Goal: Information Seeking & Learning: Learn about a topic

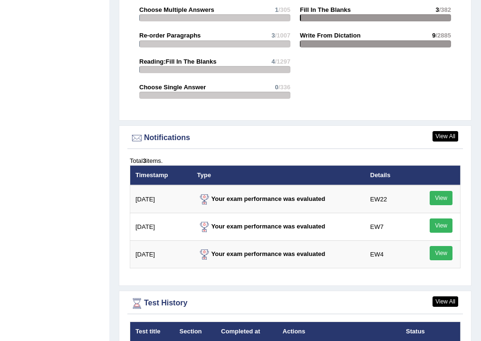
scroll to position [1292, 0]
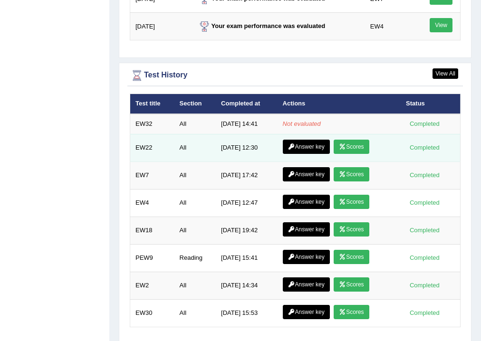
click at [350, 145] on link "Scores" at bounding box center [350, 147] width 35 height 14
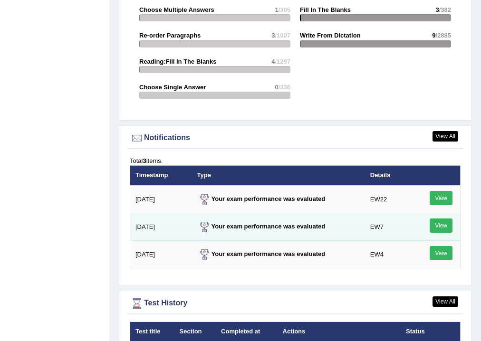
scroll to position [1178, 0]
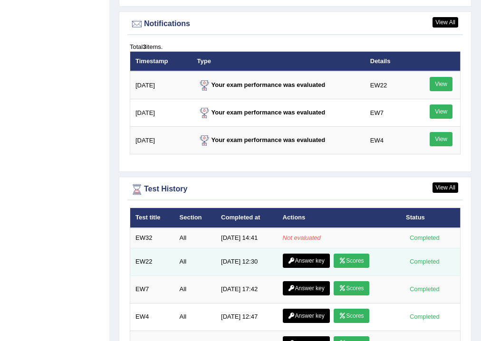
click at [310, 258] on link "Answer key" at bounding box center [306, 261] width 47 height 14
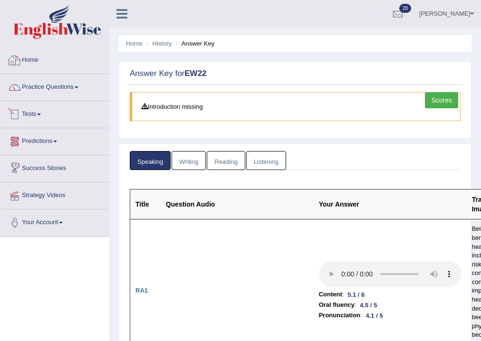
click at [18, 57] on div at bounding box center [15, 60] width 14 height 14
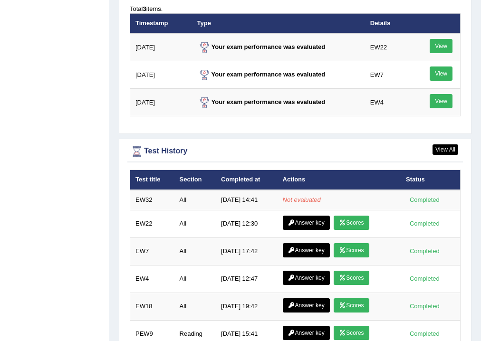
scroll to position [1254, 0]
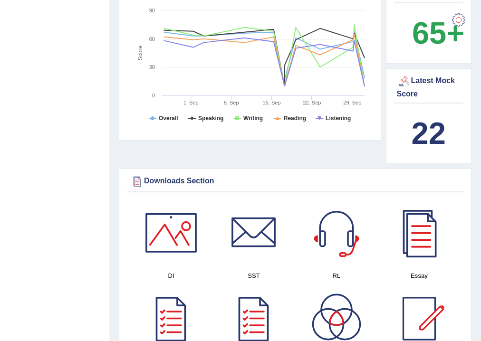
scroll to position [304, 0]
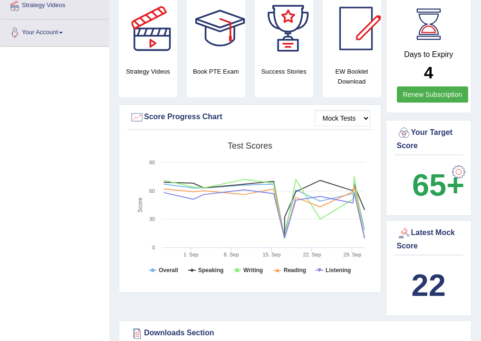
scroll to position [38, 0]
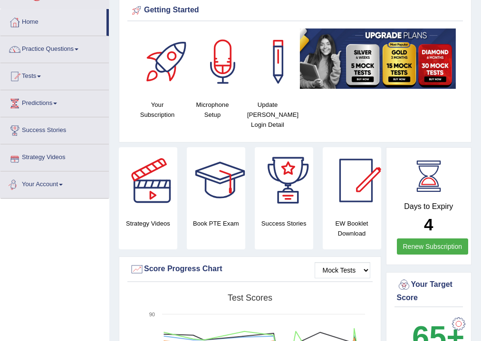
click at [65, 194] on link "Your Account" at bounding box center [54, 183] width 108 height 24
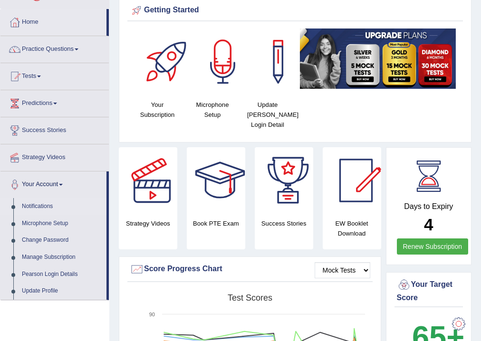
click at [44, 205] on link "Notifications" at bounding box center [62, 206] width 89 height 17
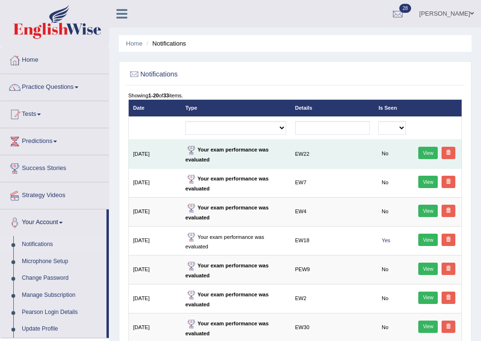
click at [452, 153] on link at bounding box center [448, 153] width 14 height 12
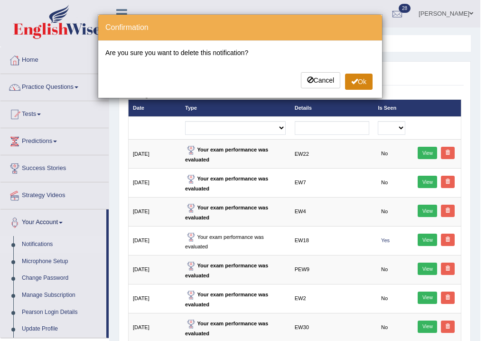
click at [365, 83] on button "Ok" at bounding box center [359, 82] width 28 height 16
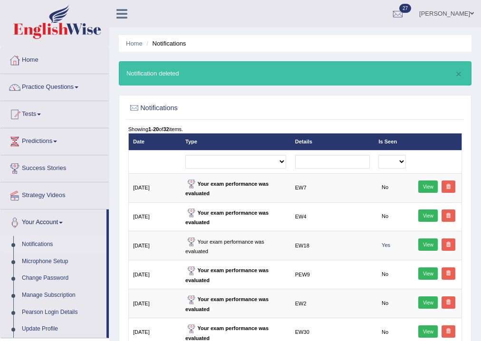
click at [448, 190] on link at bounding box center [448, 186] width 14 height 12
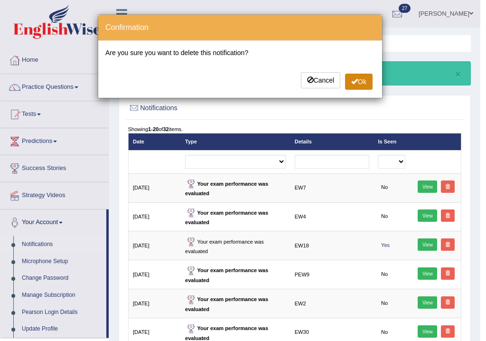
click at [364, 83] on button "Ok" at bounding box center [359, 82] width 28 height 16
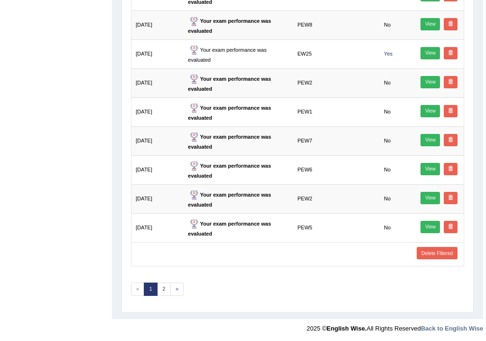
scroll to position [510, 0]
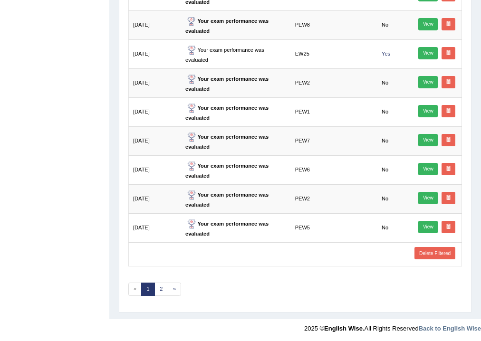
click at [434, 251] on link "Delete Filtered" at bounding box center [434, 253] width 40 height 12
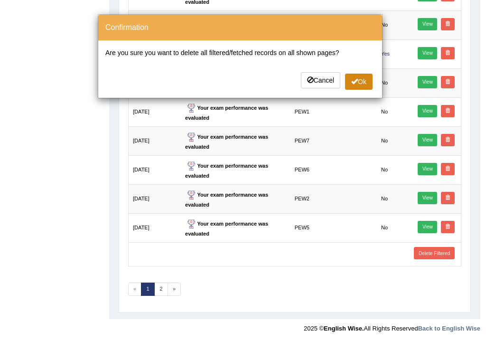
click at [360, 78] on button "Ok" at bounding box center [359, 82] width 28 height 16
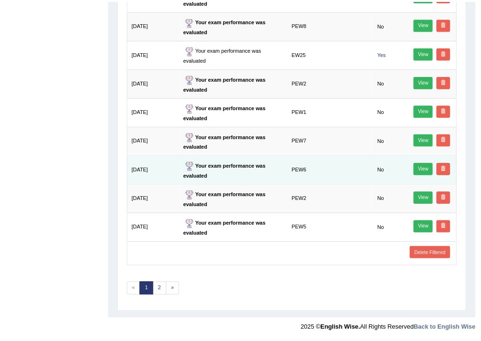
scroll to position [493, 0]
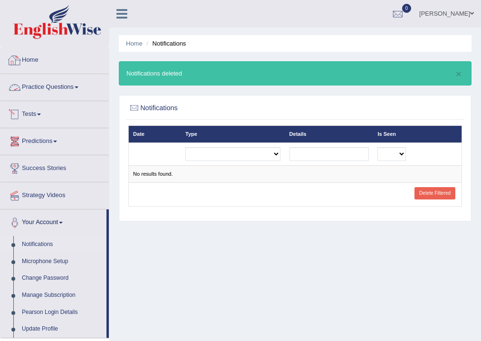
click at [35, 61] on link "Home" at bounding box center [54, 59] width 108 height 24
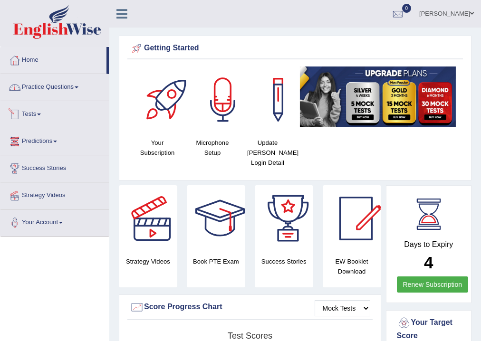
click at [47, 91] on link "Practice Questions" at bounding box center [54, 86] width 108 height 24
click at [58, 170] on link "Success Stories" at bounding box center [54, 167] width 108 height 24
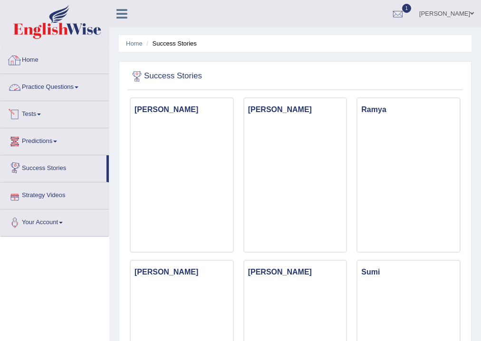
click at [37, 64] on link "Home" at bounding box center [54, 59] width 108 height 24
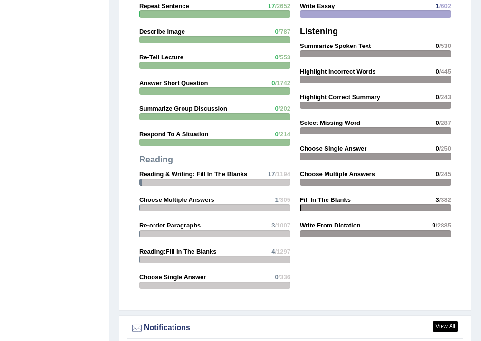
scroll to position [1064, 0]
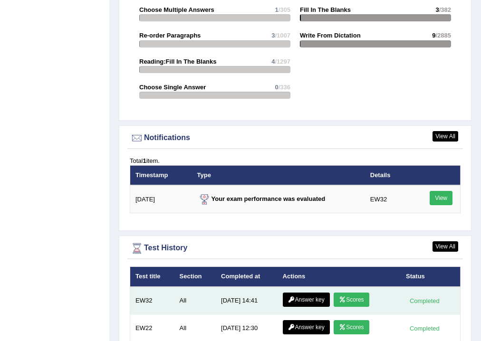
click at [343, 297] on icon at bounding box center [342, 300] width 7 height 6
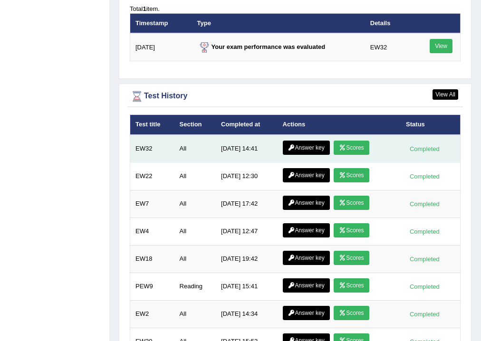
click at [291, 146] on icon at bounding box center [291, 148] width 7 height 6
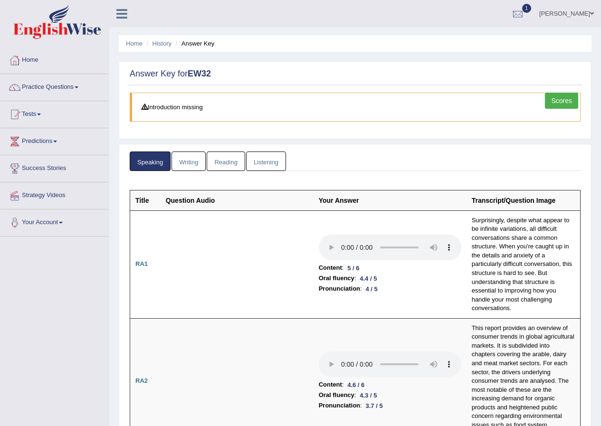
click at [259, 163] on link "Listening" at bounding box center [266, 161] width 40 height 19
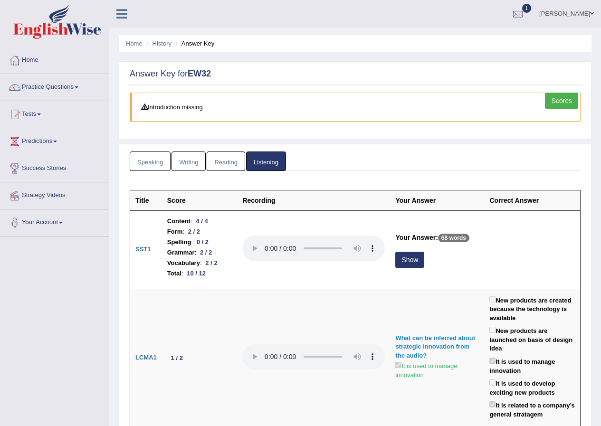
scroll to position [95, 0]
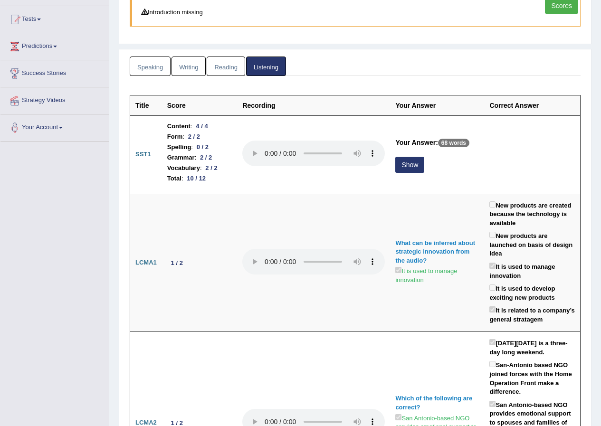
click at [215, 66] on link "Reading" at bounding box center [226, 66] width 38 height 19
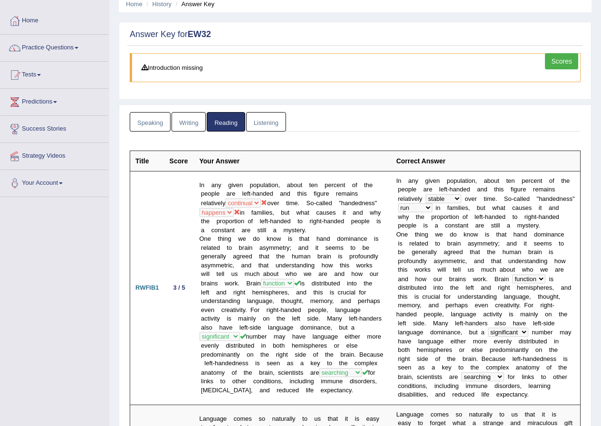
scroll to position [0, 0]
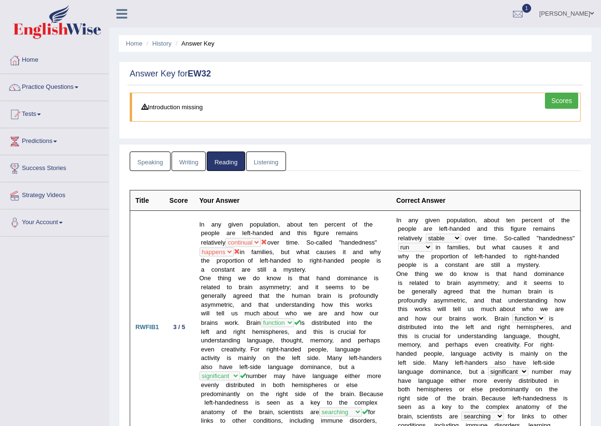
click at [177, 168] on link "Writing" at bounding box center [188, 161] width 34 height 19
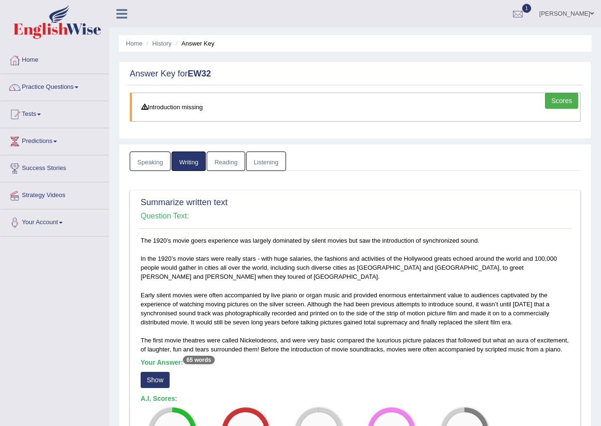
click at [480, 103] on link "Scores" at bounding box center [561, 101] width 33 height 16
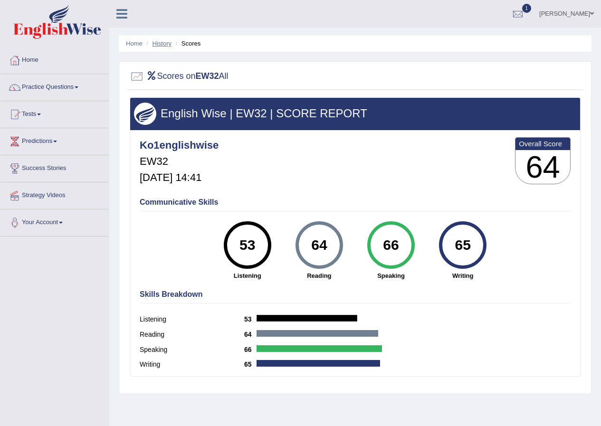
click at [158, 42] on link "History" at bounding box center [161, 43] width 19 height 7
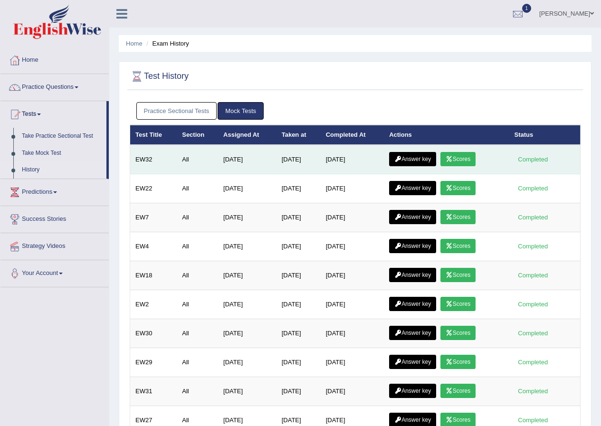
click at [408, 161] on link "Answer key" at bounding box center [412, 159] width 47 height 14
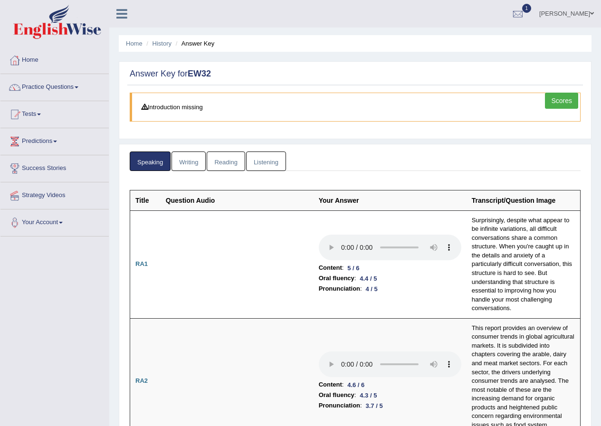
click at [182, 164] on link "Writing" at bounding box center [188, 161] width 34 height 19
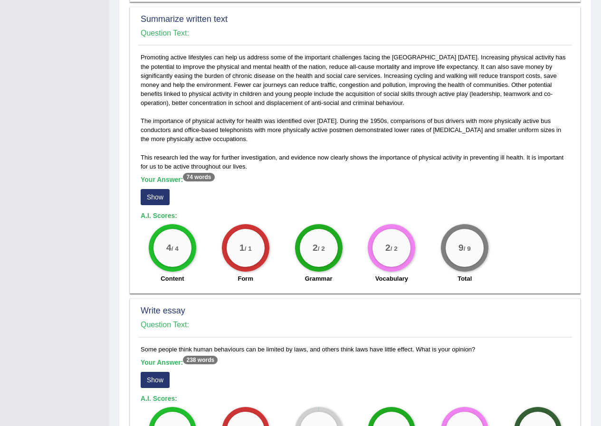
scroll to position [47, 0]
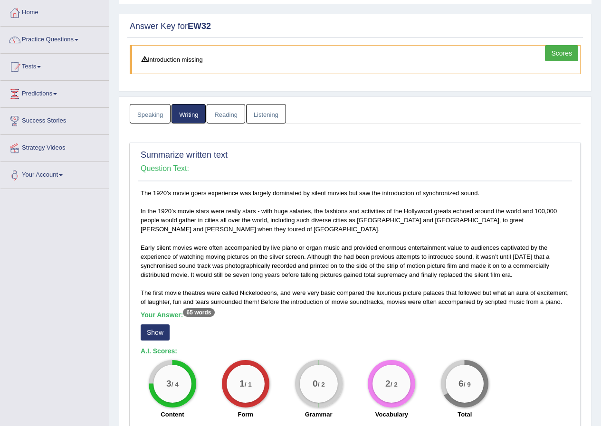
click at [142, 116] on link "Speaking" at bounding box center [150, 113] width 41 height 19
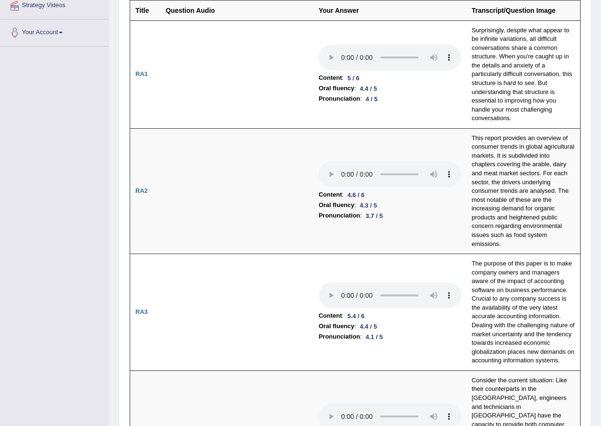
scroll to position [0, 0]
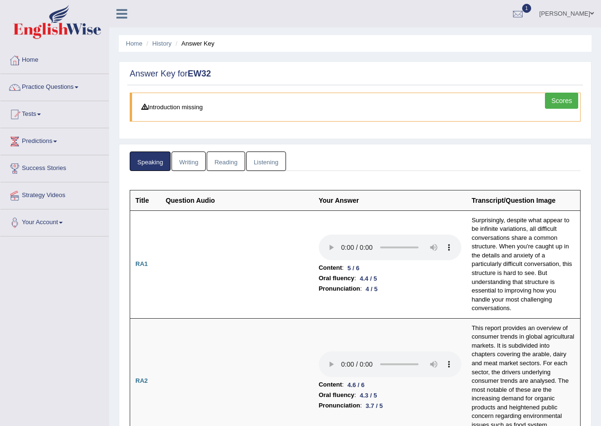
click at [270, 161] on link "Listening" at bounding box center [266, 161] width 40 height 19
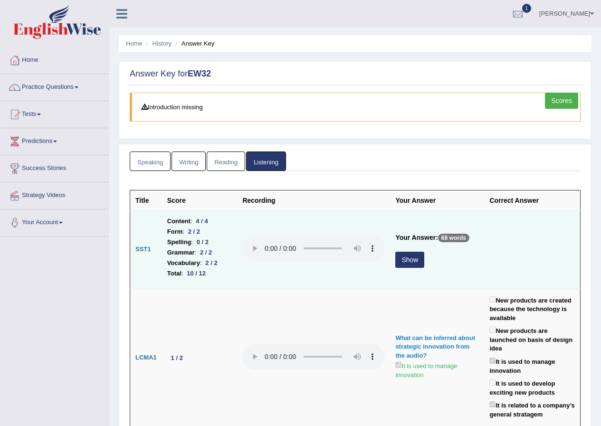
scroll to position [95, 0]
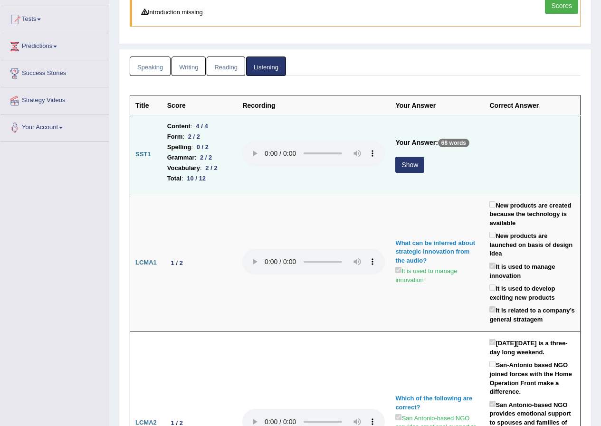
click at [395, 164] on button "Show" at bounding box center [409, 165] width 29 height 16
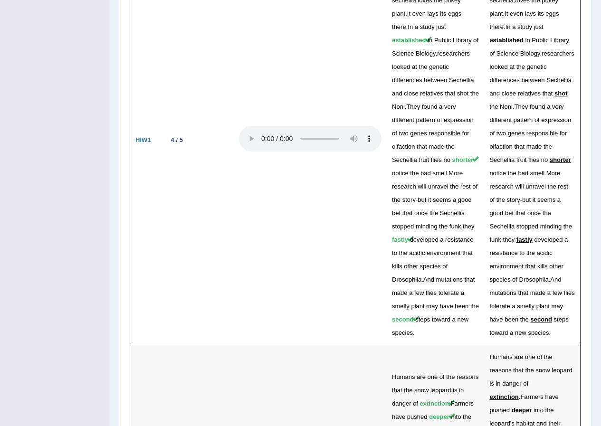
scroll to position [2247, 0]
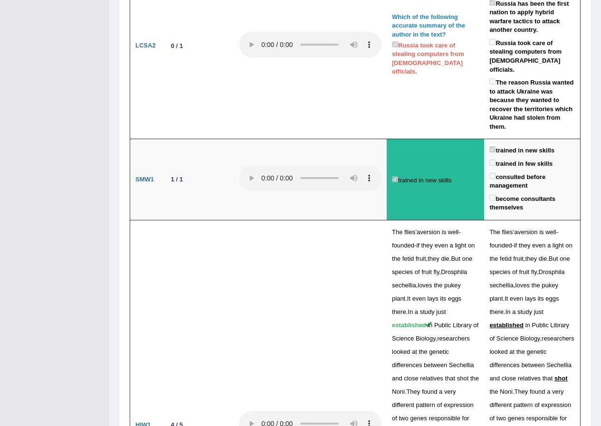
drag, startPoint x: 73, startPoint y: 215, endPoint x: 78, endPoint y: 176, distance: 39.2
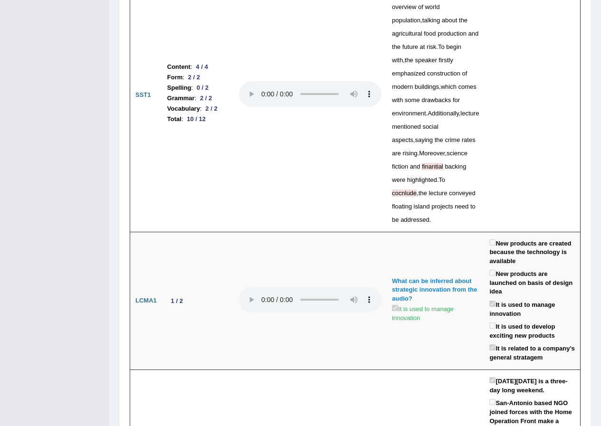
scroll to position [0, 0]
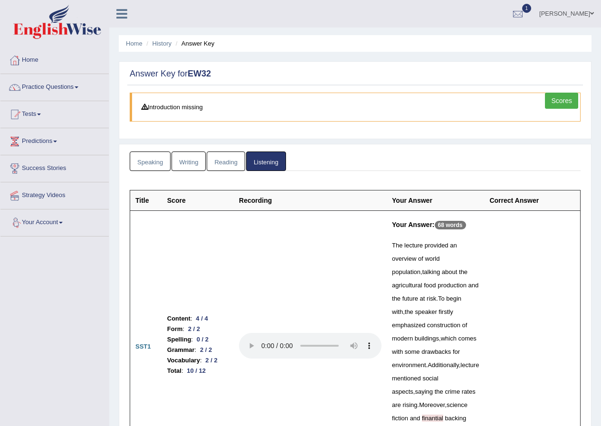
click at [141, 155] on link "Speaking" at bounding box center [150, 161] width 41 height 19
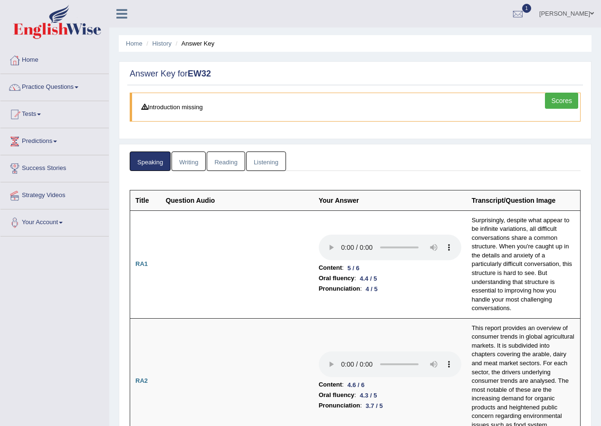
click at [184, 163] on link "Writing" at bounding box center [188, 161] width 34 height 19
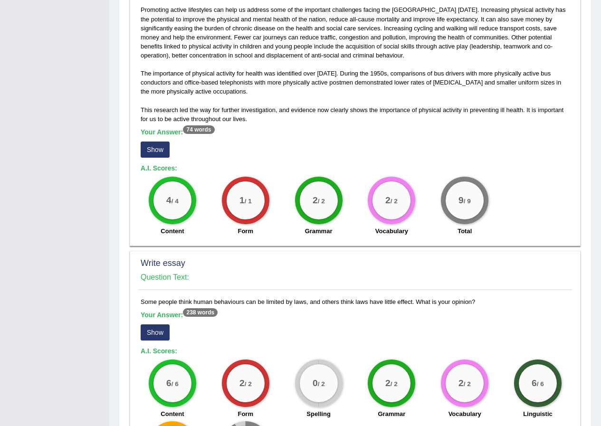
scroll to position [631, 0]
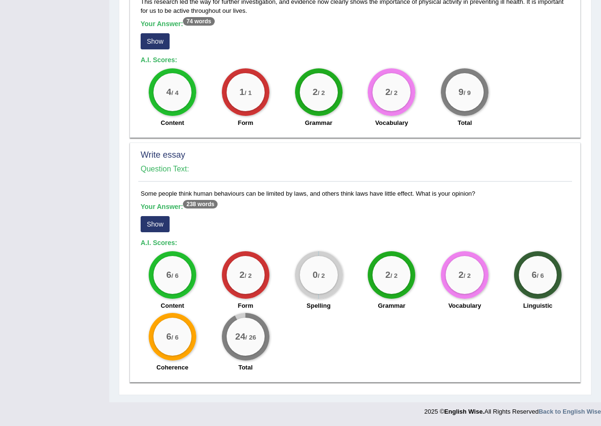
click at [152, 228] on button "Show" at bounding box center [155, 224] width 29 height 16
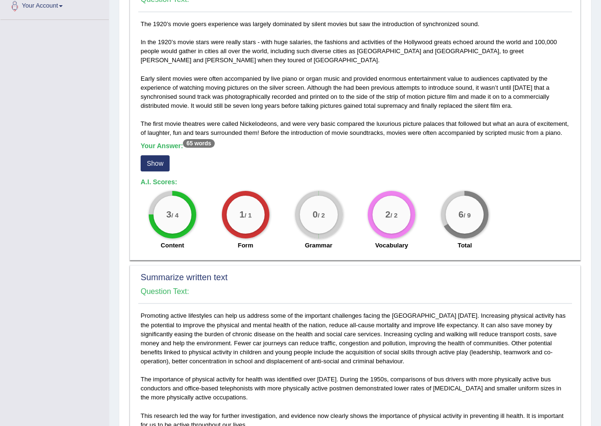
scroll to position [0, 0]
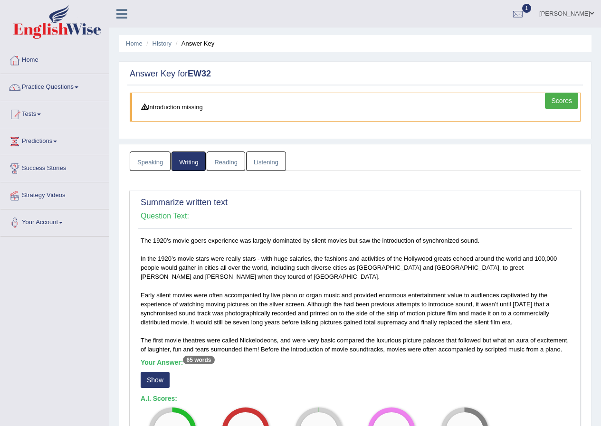
click at [224, 157] on link "Reading" at bounding box center [226, 161] width 38 height 19
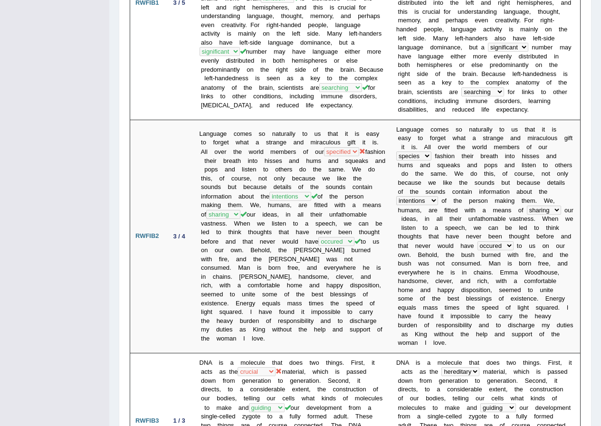
scroll to position [39, 0]
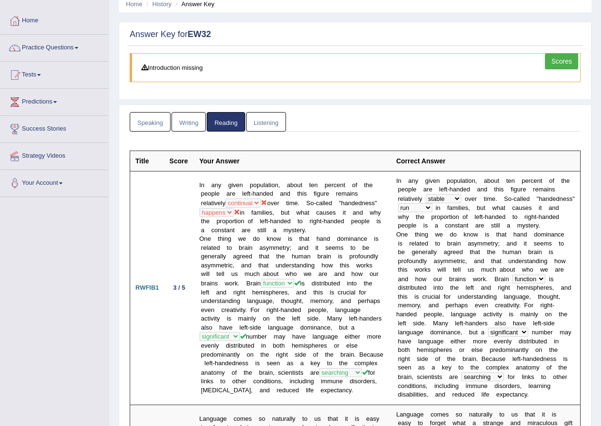
click at [255, 125] on link "Listening" at bounding box center [266, 121] width 40 height 19
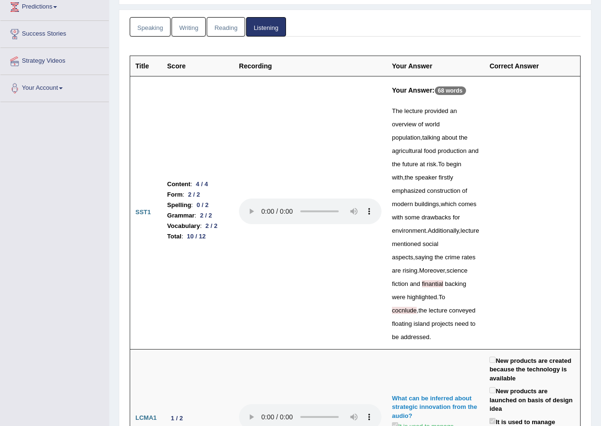
scroll to position [0, 0]
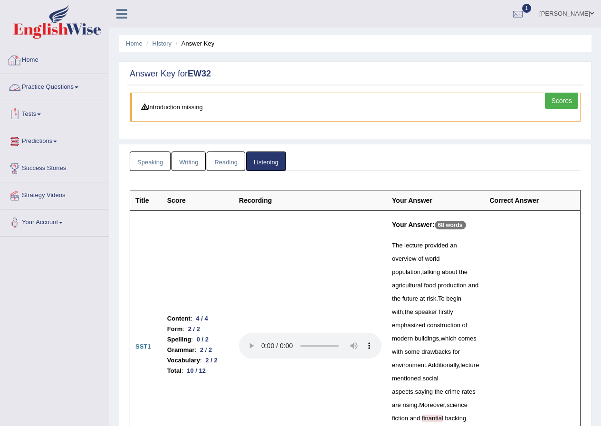
click at [31, 61] on link "Home" at bounding box center [54, 59] width 108 height 24
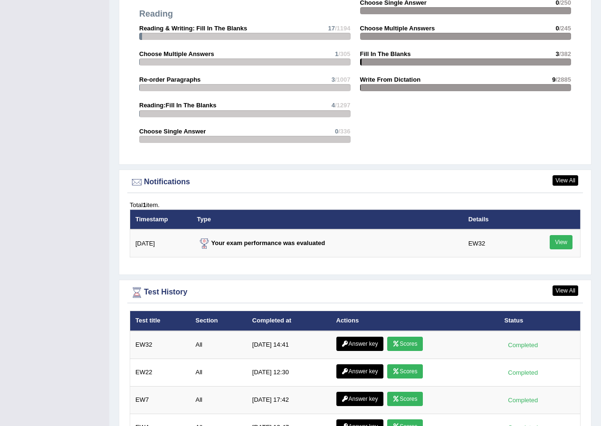
scroll to position [1159, 0]
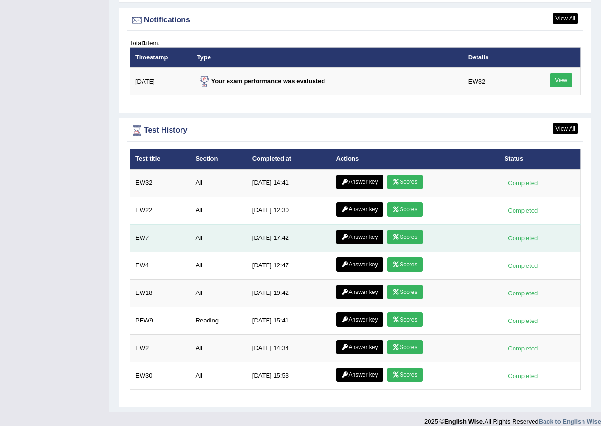
click at [400, 230] on link "Scores" at bounding box center [404, 237] width 35 height 14
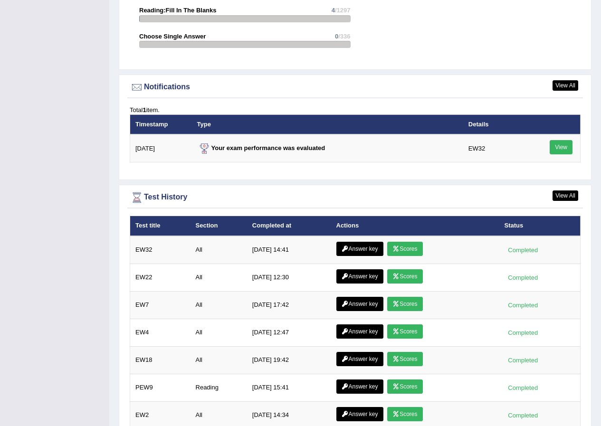
scroll to position [1140, 0]
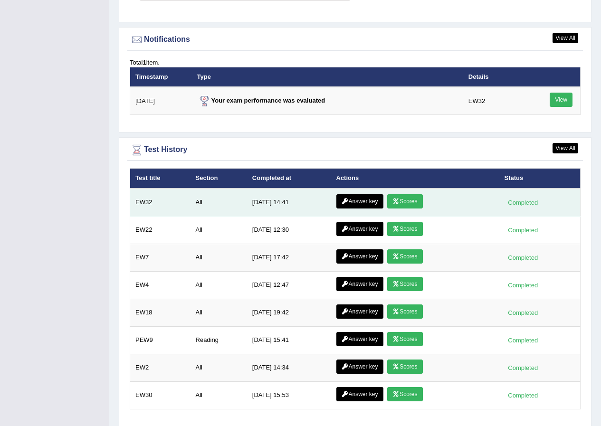
click at [407, 194] on link "Scores" at bounding box center [404, 201] width 35 height 14
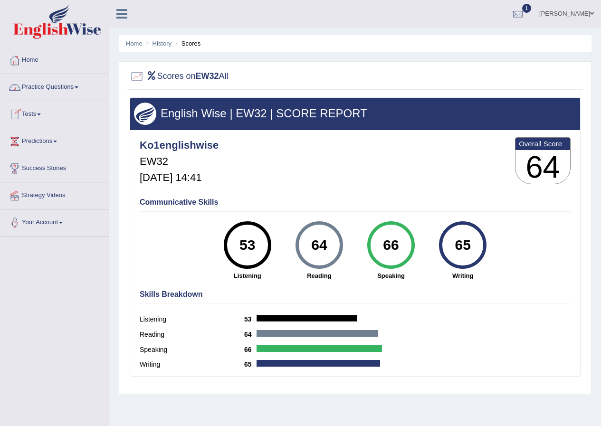
click at [30, 62] on link "Home" at bounding box center [54, 59] width 108 height 24
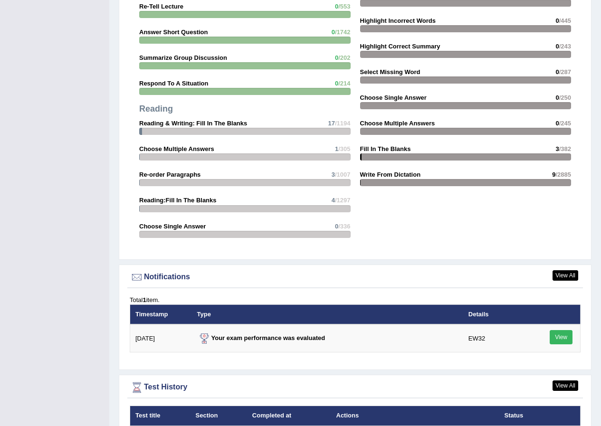
scroll to position [1092, 0]
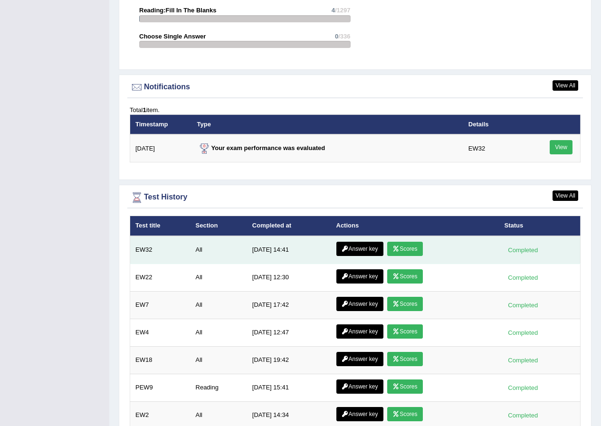
click at [345, 242] on link "Answer key" at bounding box center [359, 249] width 47 height 14
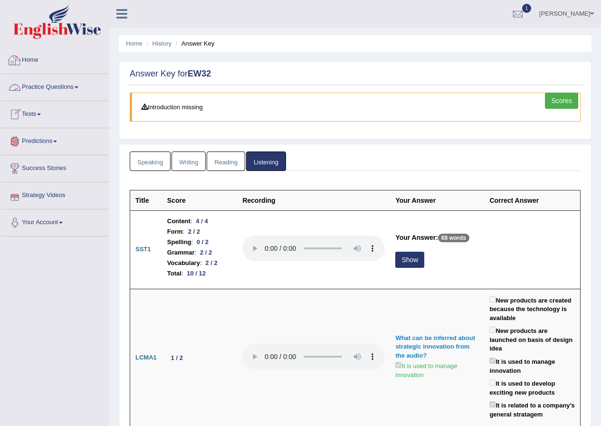
click at [24, 59] on link "Home" at bounding box center [54, 59] width 108 height 24
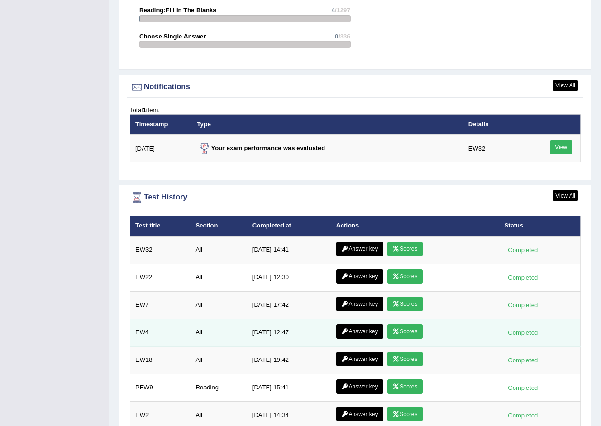
scroll to position [1159, 0]
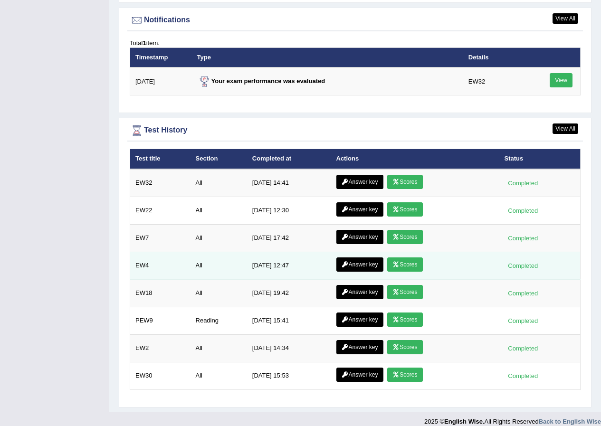
click at [408, 257] on link "Scores" at bounding box center [404, 264] width 35 height 14
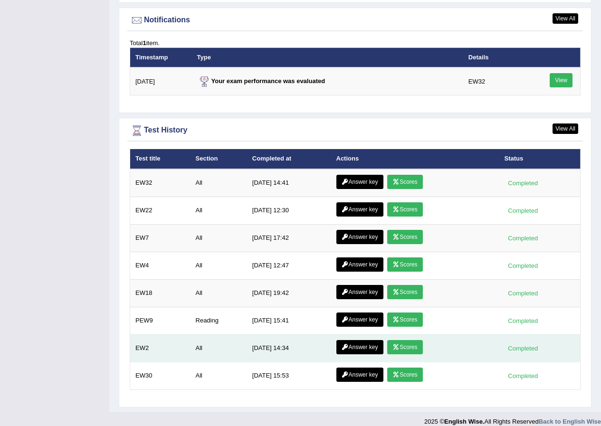
click at [413, 340] on link "Scores" at bounding box center [404, 347] width 35 height 14
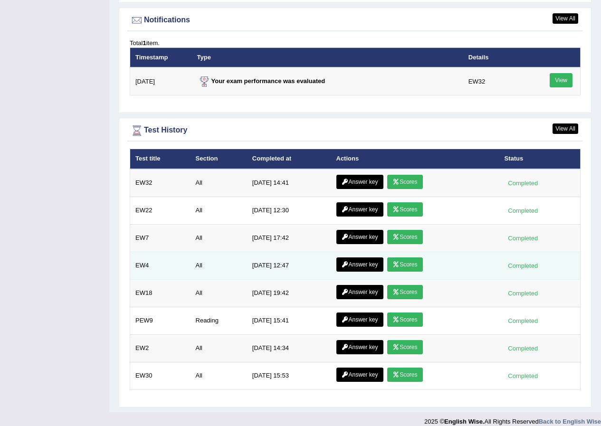
click at [402, 257] on link "Scores" at bounding box center [404, 264] width 35 height 14
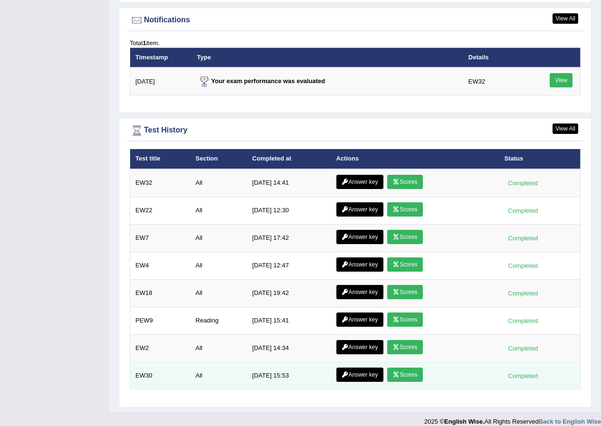
click at [406, 368] on link "Scores" at bounding box center [404, 375] width 35 height 14
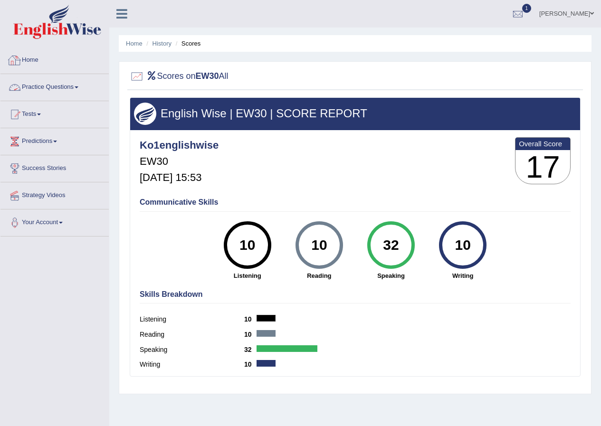
click at [18, 57] on div at bounding box center [15, 60] width 14 height 14
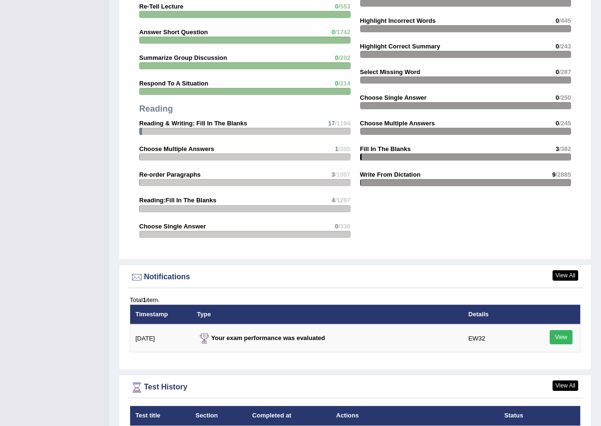
scroll to position [1092, 0]
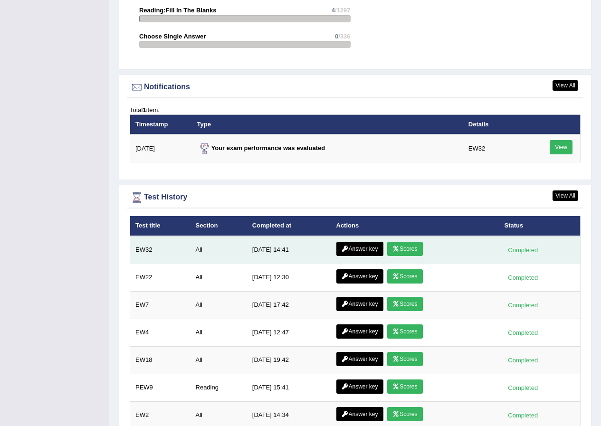
click at [361, 242] on link "Answer key" at bounding box center [359, 249] width 47 height 14
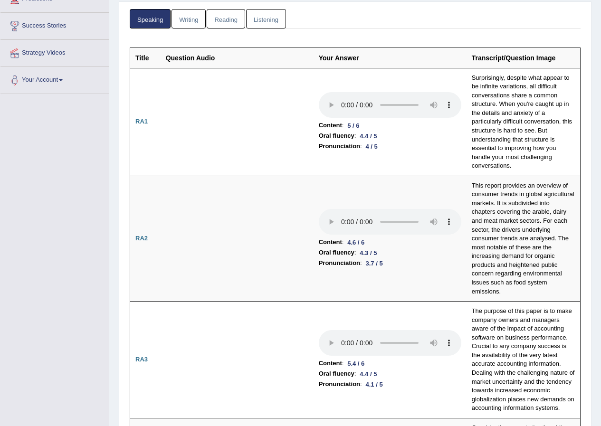
scroll to position [47, 0]
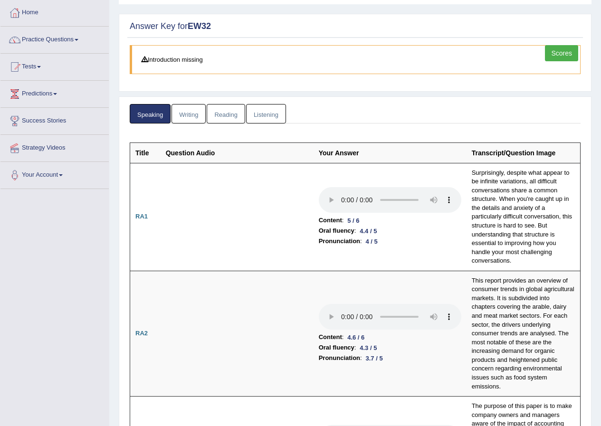
click at [182, 108] on link "Writing" at bounding box center [188, 113] width 34 height 19
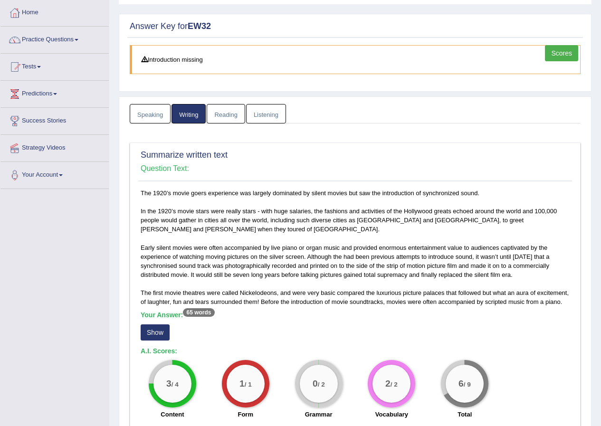
click at [228, 114] on link "Reading" at bounding box center [226, 113] width 38 height 19
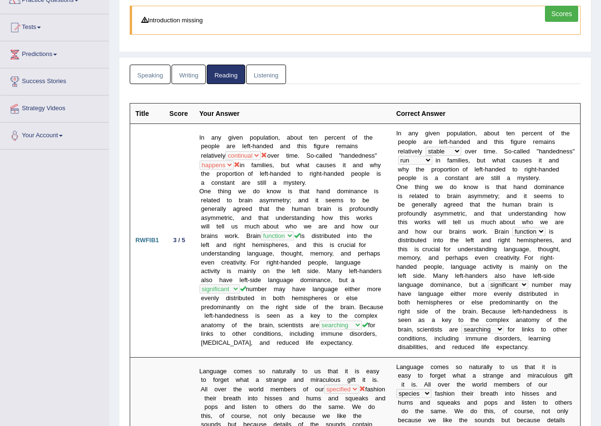
scroll to position [39, 0]
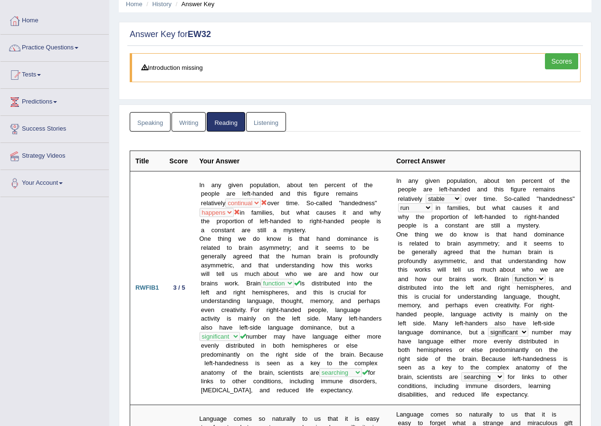
click at [271, 118] on link "Listening" at bounding box center [266, 121] width 40 height 19
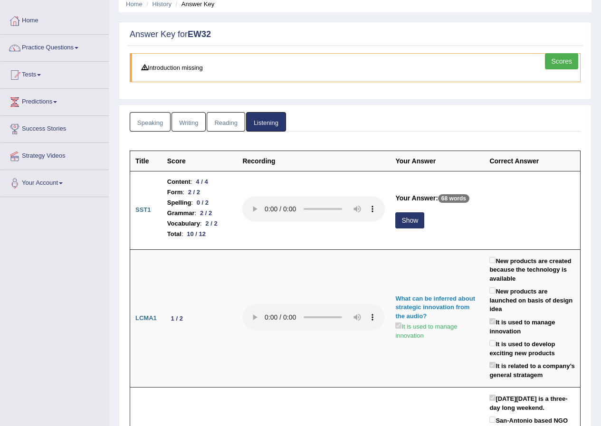
scroll to position [0, 0]
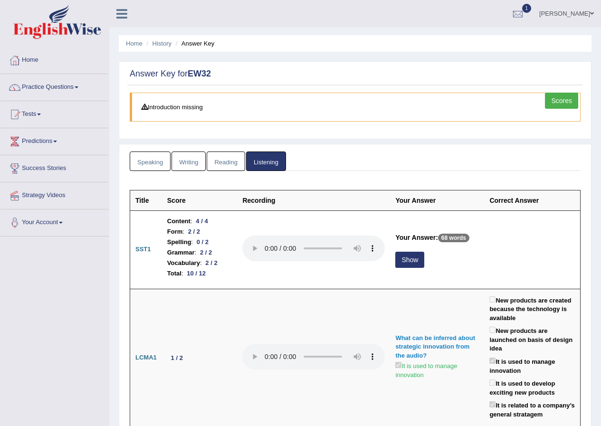
click at [186, 164] on link "Writing" at bounding box center [188, 161] width 34 height 19
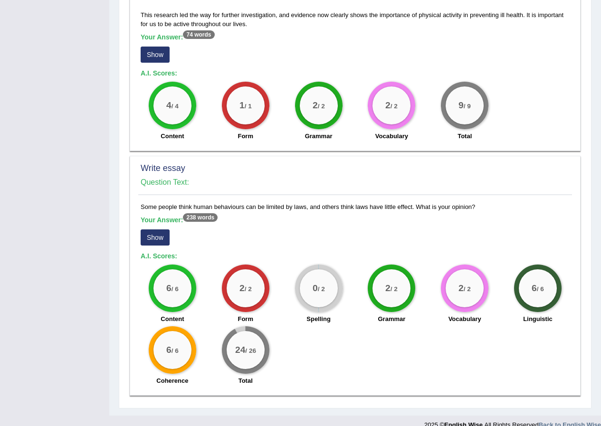
scroll to position [631, 0]
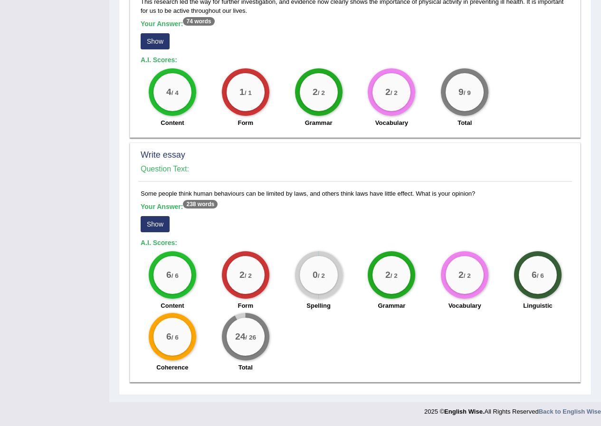
click at [150, 220] on button "Show" at bounding box center [155, 224] width 29 height 16
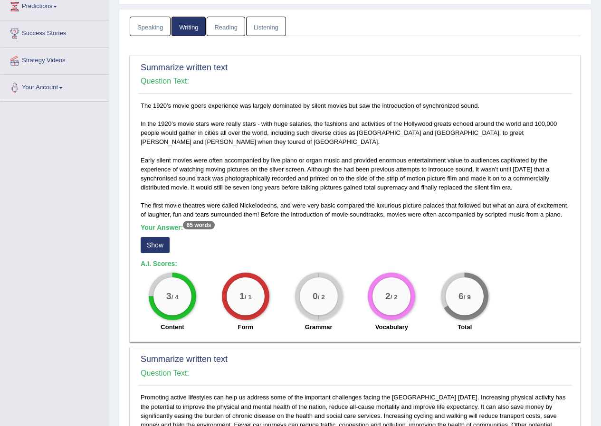
scroll to position [40, 0]
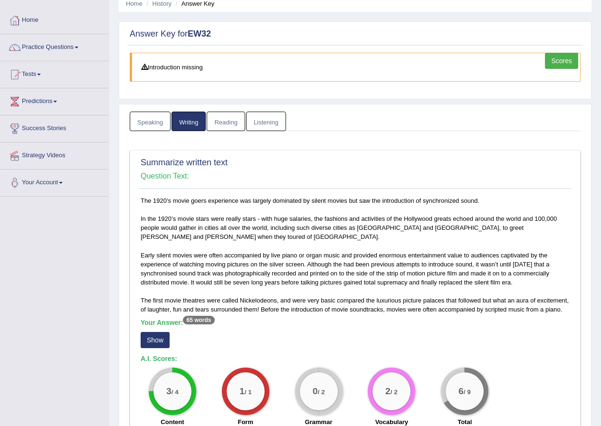
click at [219, 117] on link "Reading" at bounding box center [226, 121] width 38 height 19
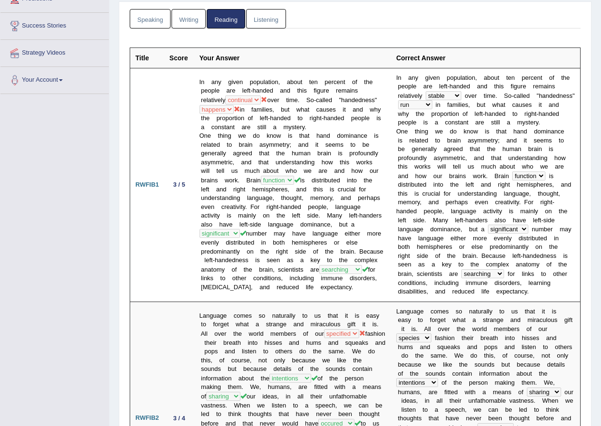
scroll to position [95, 0]
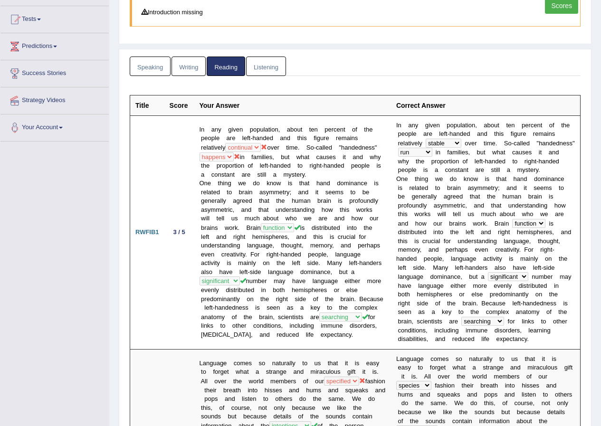
click at [275, 72] on link "Listening" at bounding box center [266, 66] width 40 height 19
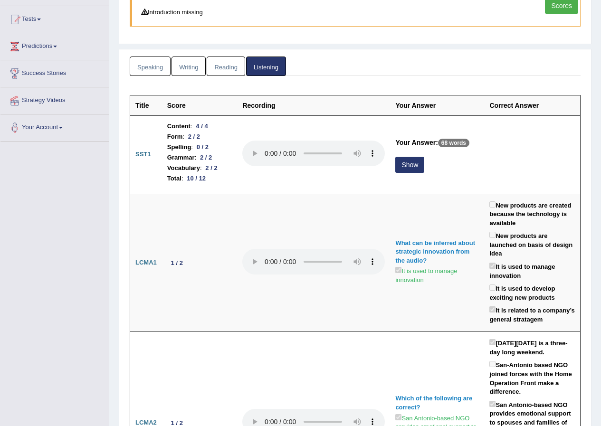
click at [187, 60] on link "Writing" at bounding box center [188, 66] width 34 height 19
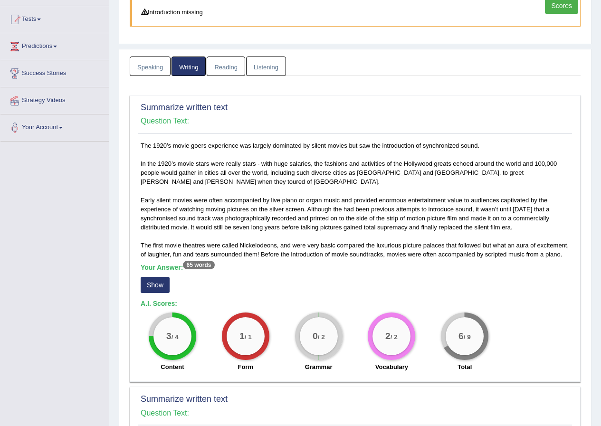
scroll to position [237, 0]
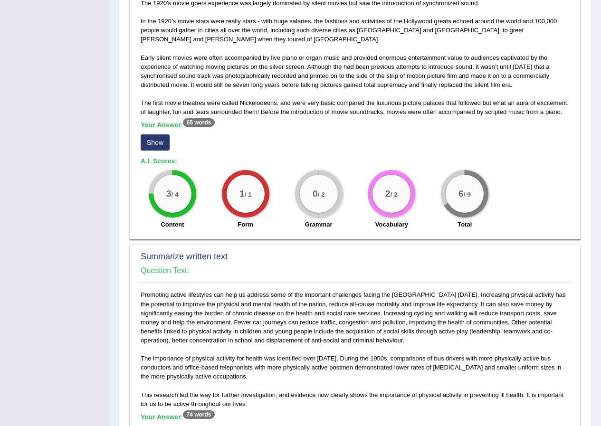
click at [158, 141] on button "Show" at bounding box center [155, 142] width 29 height 16
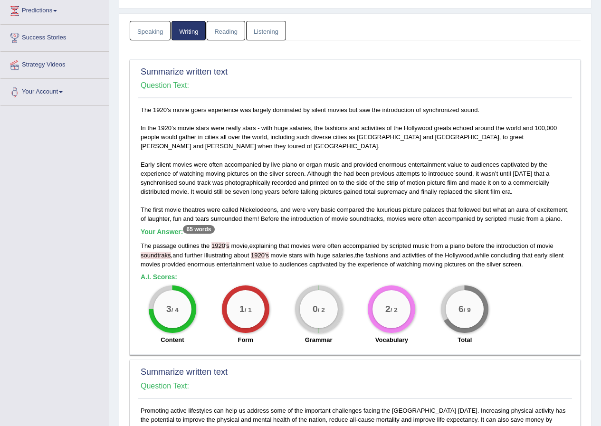
scroll to position [0, 0]
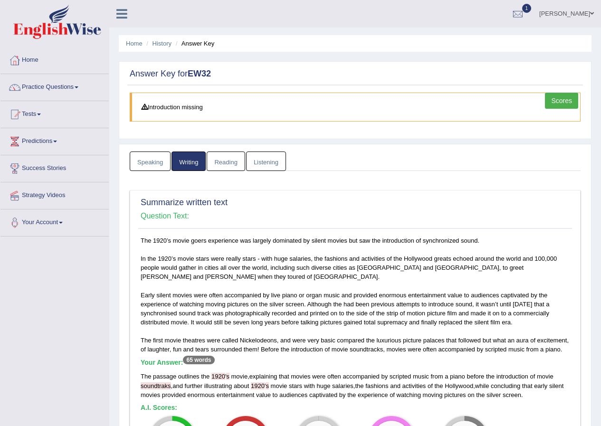
click at [225, 158] on link "Reading" at bounding box center [226, 161] width 38 height 19
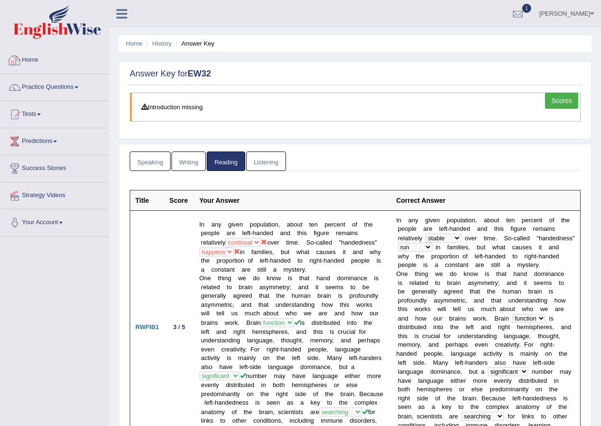
click at [39, 54] on link "Home" at bounding box center [54, 59] width 108 height 24
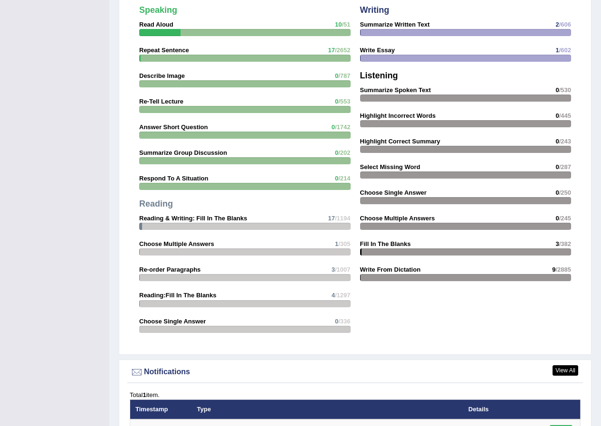
scroll to position [1092, 0]
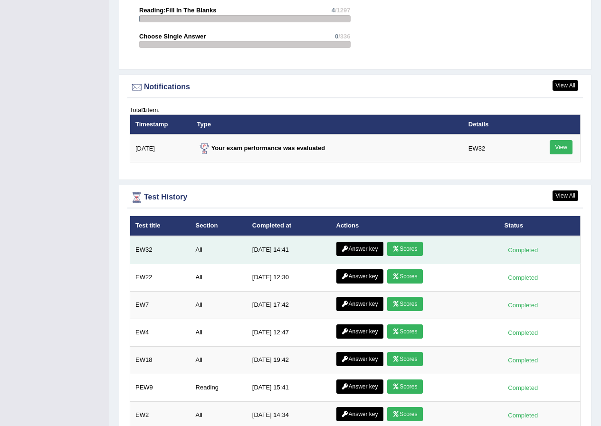
click at [409, 243] on link "Scores" at bounding box center [404, 249] width 35 height 14
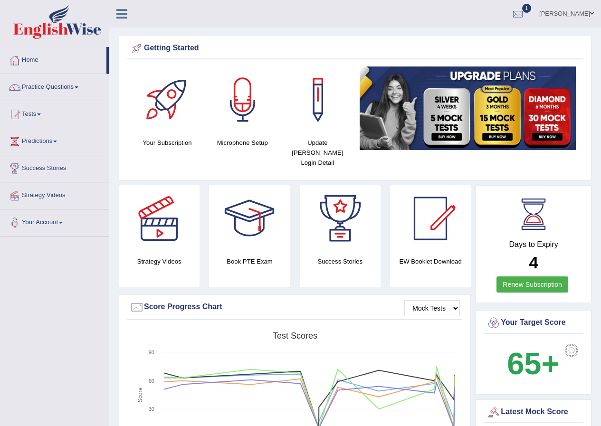
scroll to position [1159, 0]
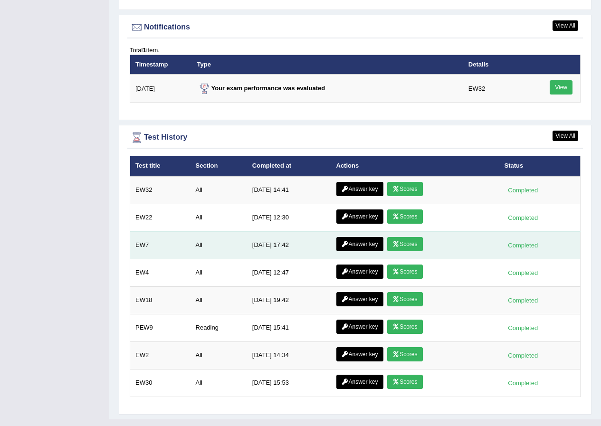
click at [411, 238] on link "Scores" at bounding box center [404, 244] width 35 height 14
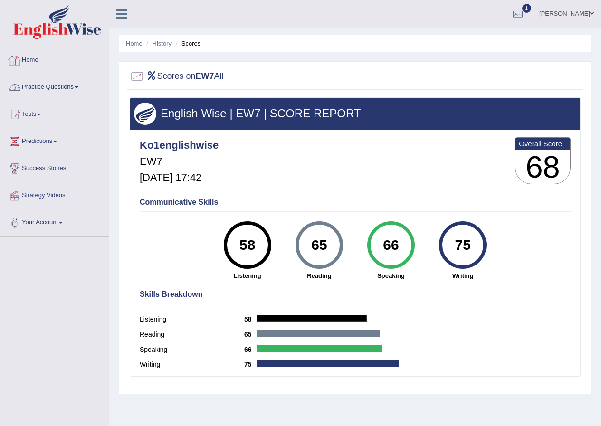
click at [59, 61] on link "Home" at bounding box center [54, 59] width 108 height 24
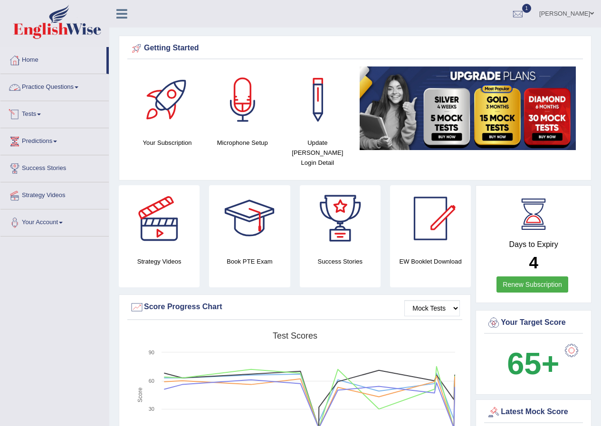
click at [55, 82] on link "Practice Questions" at bounding box center [54, 86] width 108 height 24
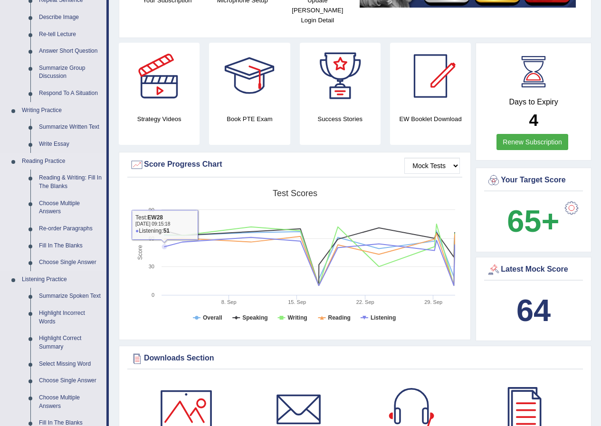
scroll to position [47, 0]
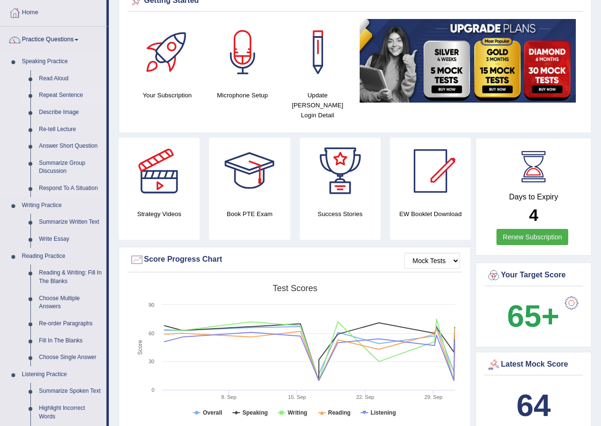
click at [47, 96] on link "Repeat Sentence" at bounding box center [71, 95] width 72 height 17
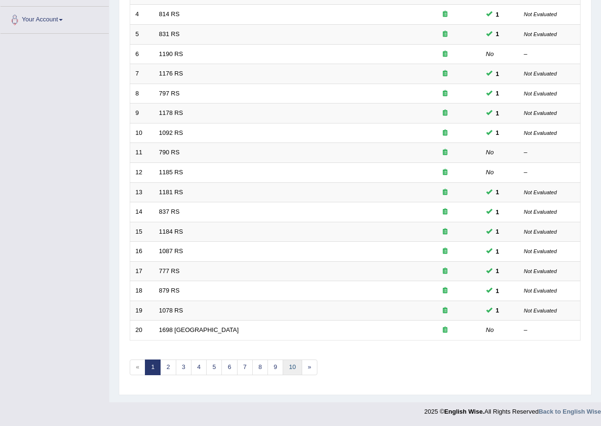
click at [295, 364] on link "10" at bounding box center [292, 368] width 19 height 16
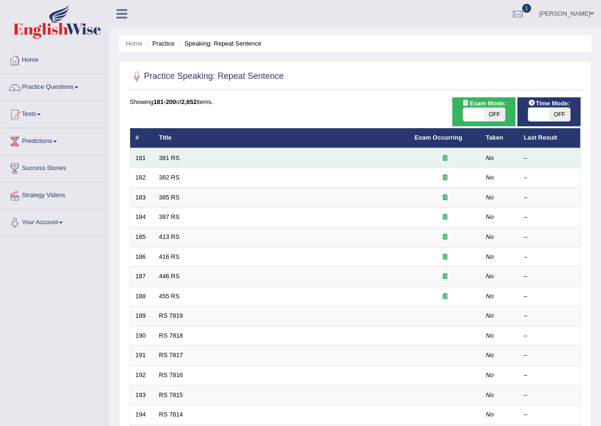
click at [154, 158] on td "381 RS" at bounding box center [282, 158] width 256 height 20
click at [171, 161] on link "381 RS" at bounding box center [169, 157] width 20 height 7
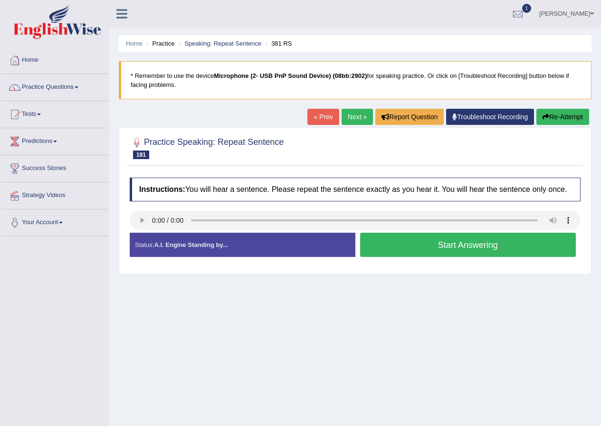
click at [416, 247] on button "Start Answering" at bounding box center [468, 245] width 216 height 24
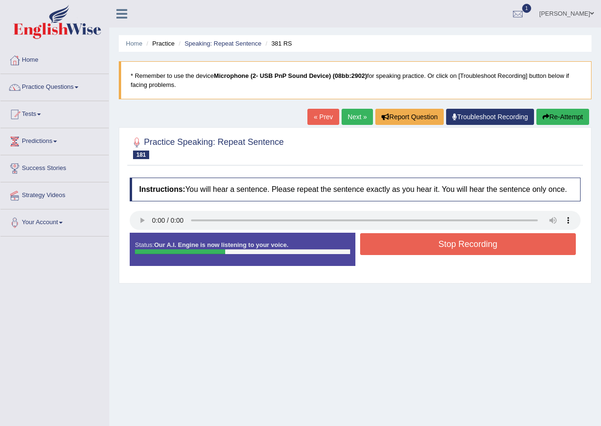
click at [431, 247] on button "Stop Recording" at bounding box center [468, 244] width 216 height 22
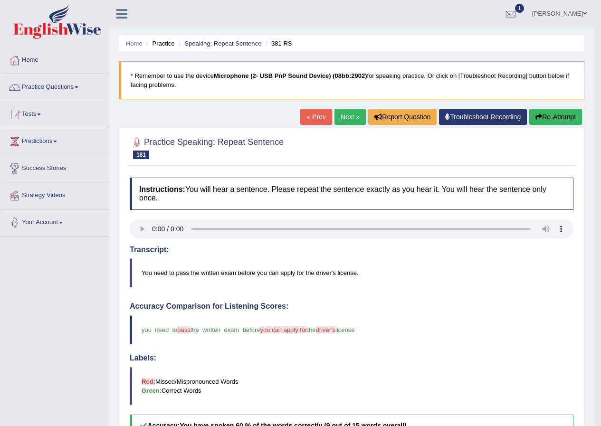
scroll to position [190, 0]
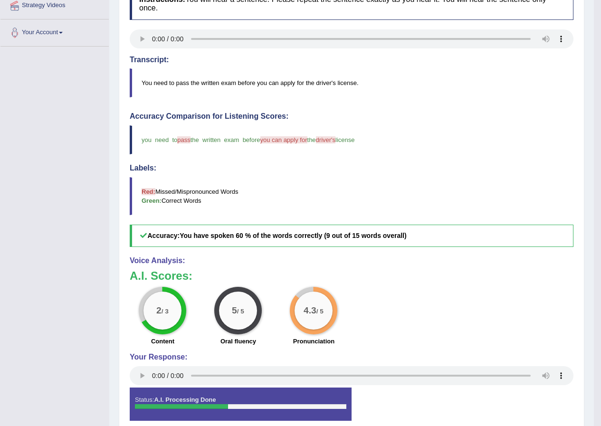
click at [452, 300] on div "2 / 3 Content 5 / 5 Oral fluency 4.3 / 5 Pronunciation" at bounding box center [351, 317] width 453 height 61
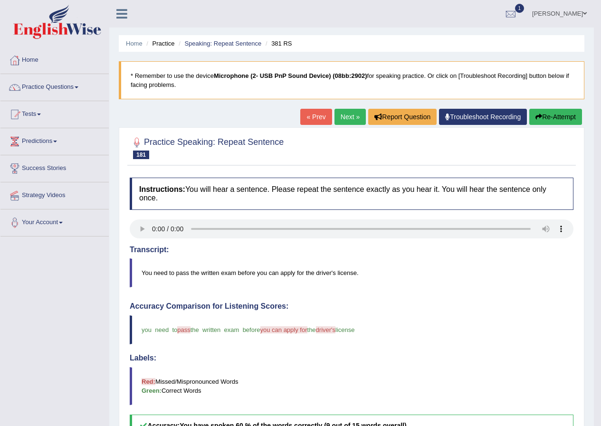
click at [349, 114] on link "Next »" at bounding box center [349, 117] width 31 height 16
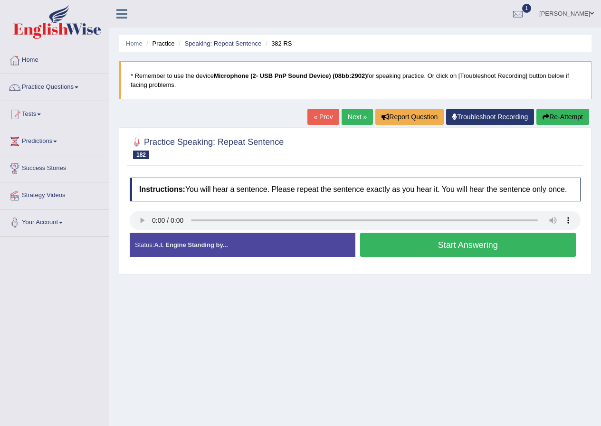
click at [420, 245] on button "Start Answering" at bounding box center [468, 245] width 216 height 24
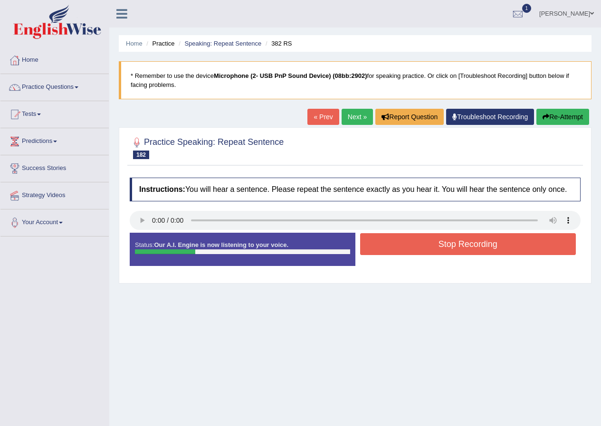
click at [410, 242] on button "Stop Recording" at bounding box center [468, 244] width 216 height 22
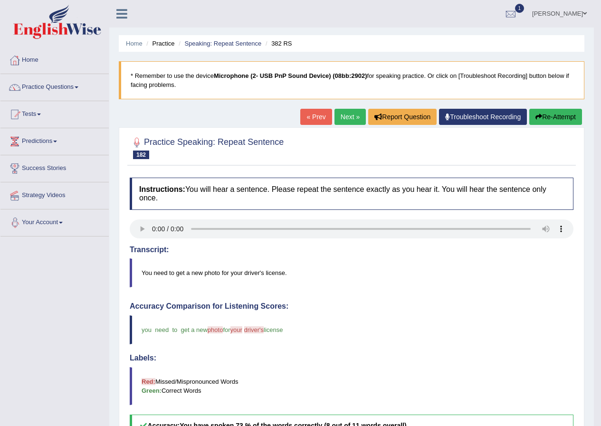
click at [346, 118] on link "Next »" at bounding box center [349, 117] width 31 height 16
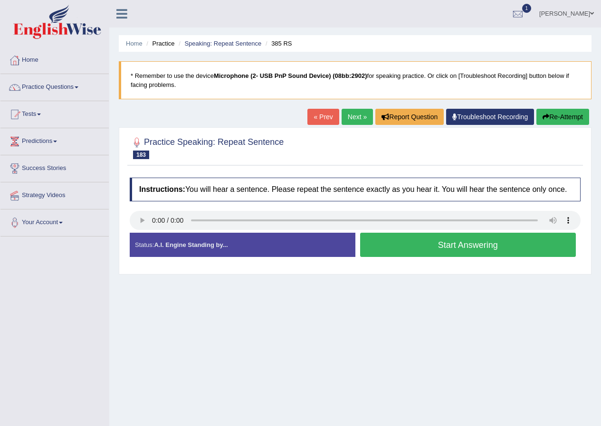
click at [429, 243] on button "Start Answering" at bounding box center [468, 245] width 216 height 24
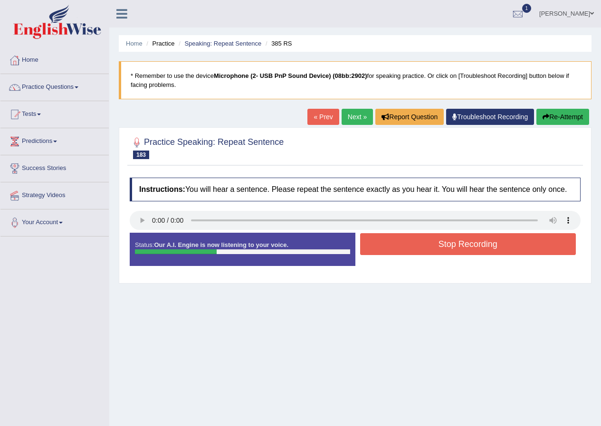
click at [429, 243] on button "Stop Recording" at bounding box center [468, 244] width 216 height 22
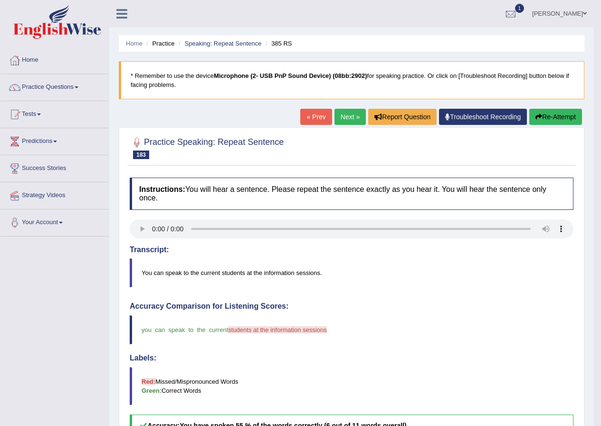
click at [340, 115] on link "Next »" at bounding box center [349, 117] width 31 height 16
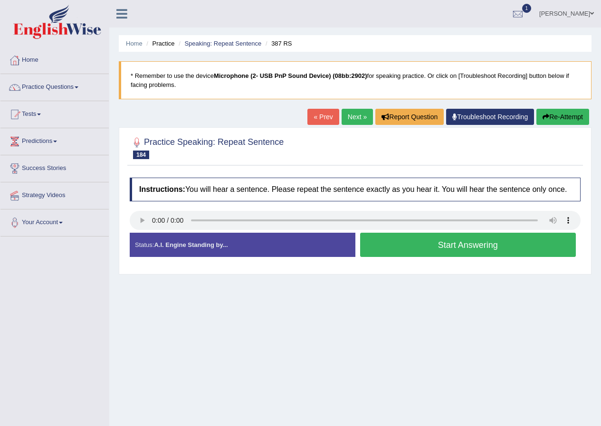
click at [462, 251] on button "Start Answering" at bounding box center [468, 245] width 216 height 24
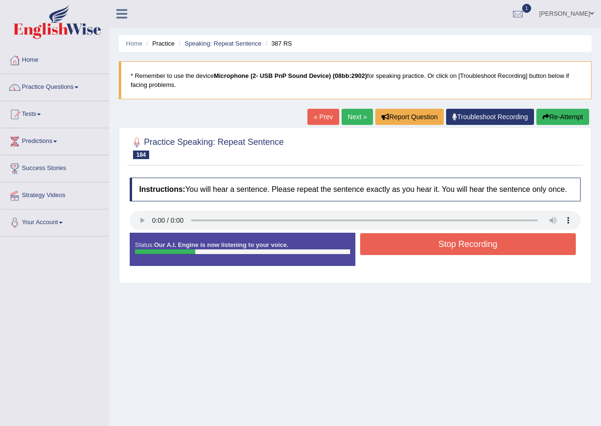
click at [444, 247] on button "Stop Recording" at bounding box center [468, 244] width 216 height 22
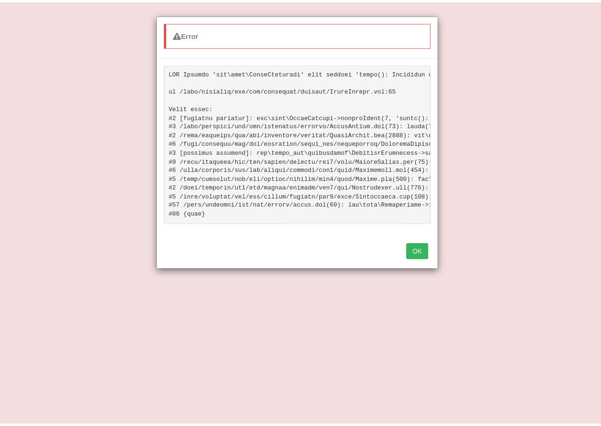
scroll to position [99, 0]
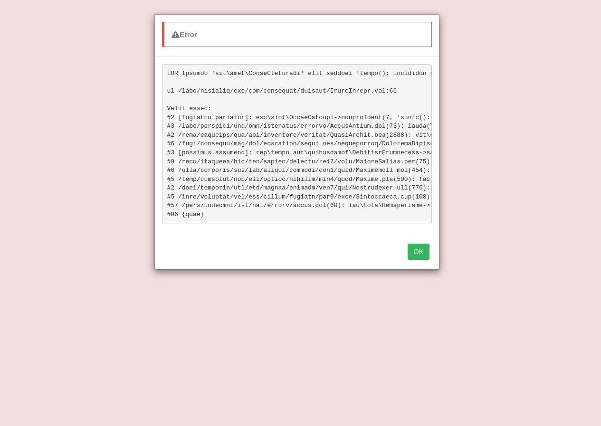
click at [413, 260] on button "OK" at bounding box center [419, 252] width 22 height 16
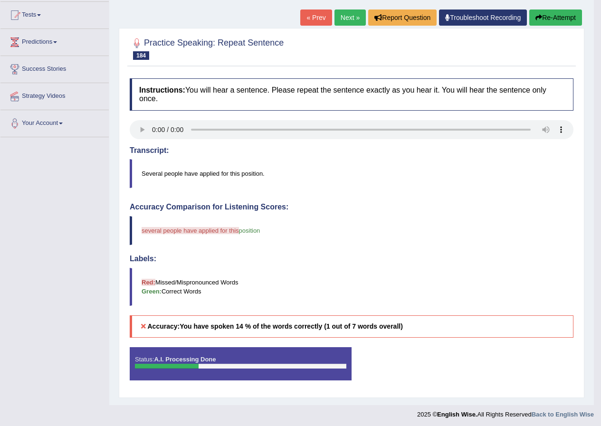
scroll to position [94, 0]
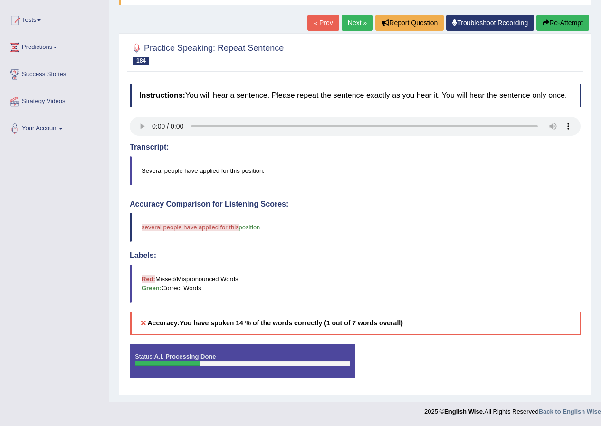
click at [560, 21] on button "Re-Attempt" at bounding box center [562, 23] width 53 height 16
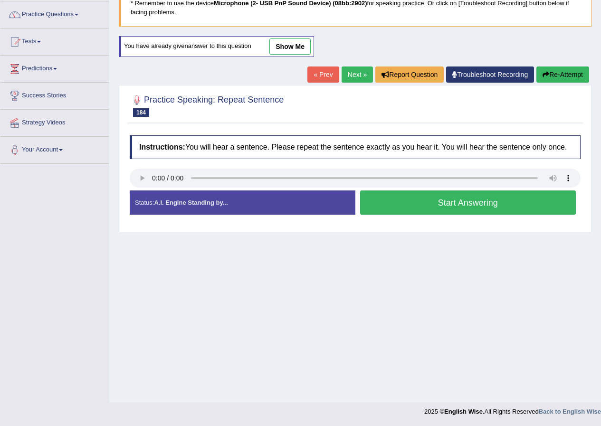
click at [415, 204] on button "Start Answering" at bounding box center [468, 202] width 216 height 24
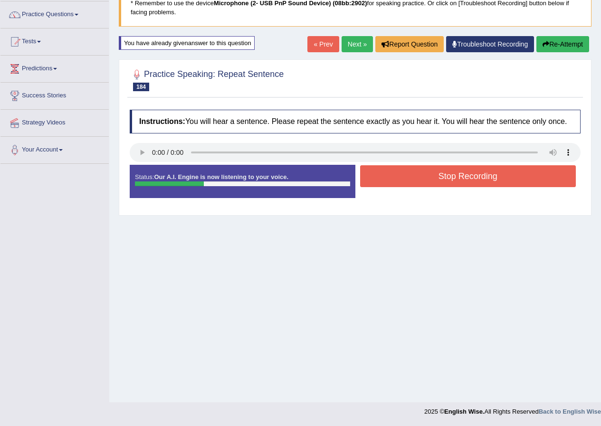
click at [410, 184] on button "Stop Recording" at bounding box center [468, 176] width 216 height 22
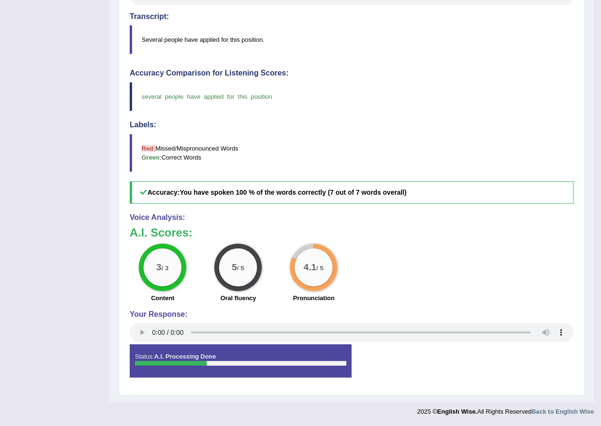
scroll to position [48, 0]
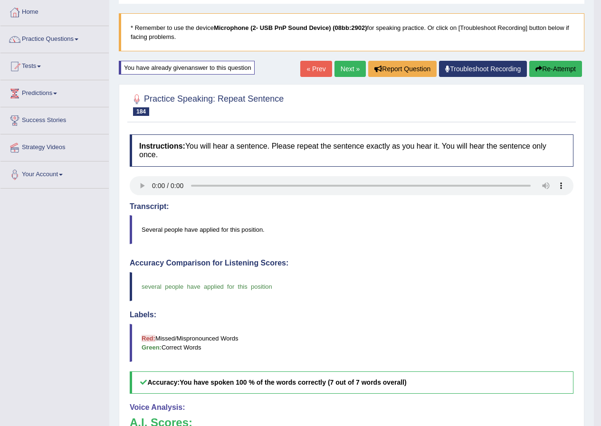
click at [341, 70] on link "Next »" at bounding box center [349, 69] width 31 height 16
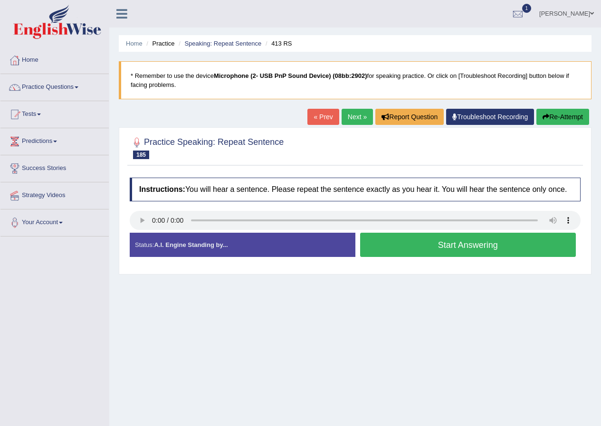
click at [408, 241] on button "Start Answering" at bounding box center [468, 245] width 216 height 24
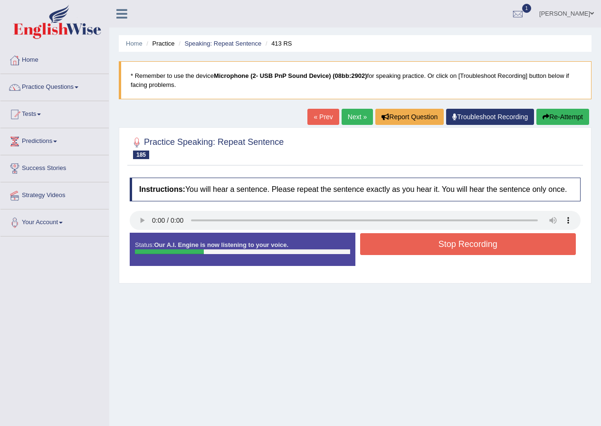
click at [402, 240] on button "Stop Recording" at bounding box center [468, 244] width 216 height 22
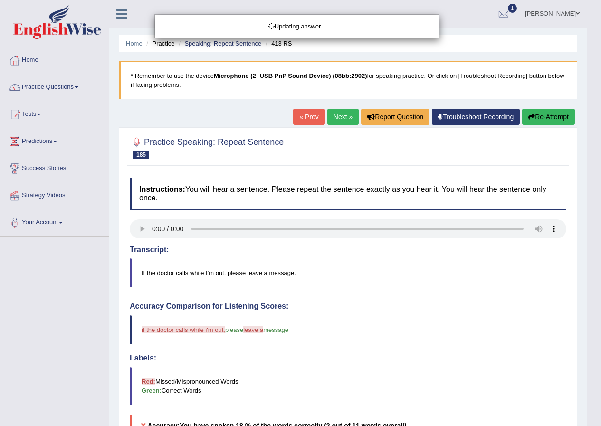
scroll to position [102, 0]
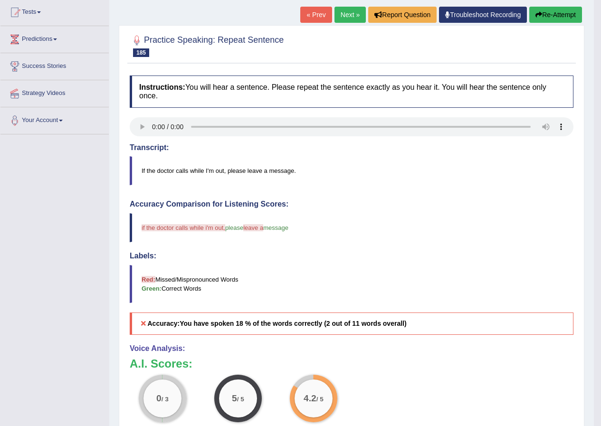
click at [343, 15] on link "Next »" at bounding box center [349, 15] width 31 height 16
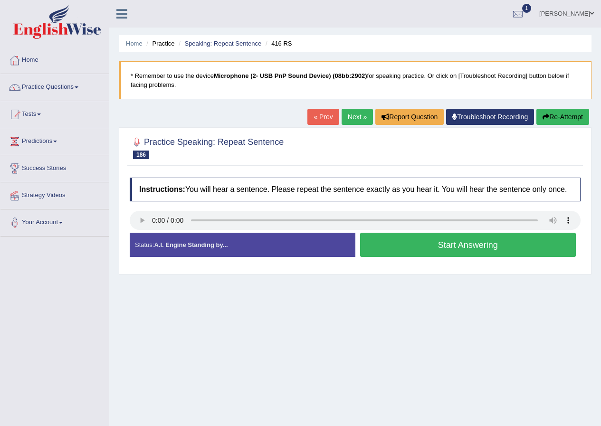
click at [466, 245] on button "Start Answering" at bounding box center [468, 245] width 216 height 24
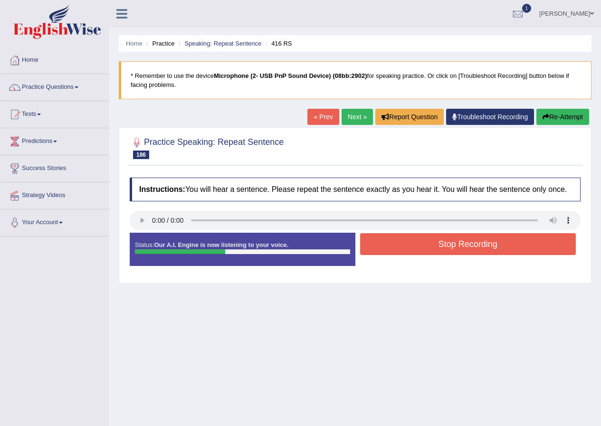
click at [466, 245] on button "Stop Recording" at bounding box center [468, 244] width 216 height 22
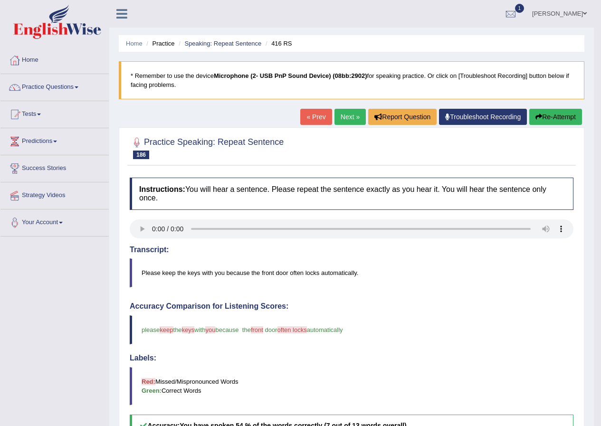
click at [342, 111] on link "Next »" at bounding box center [349, 117] width 31 height 16
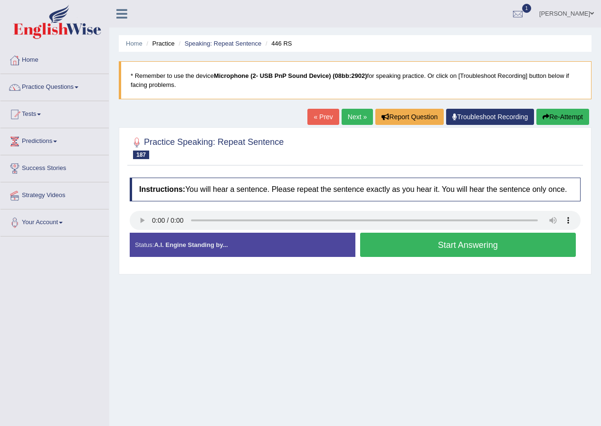
click at [379, 240] on button "Start Answering" at bounding box center [468, 245] width 216 height 24
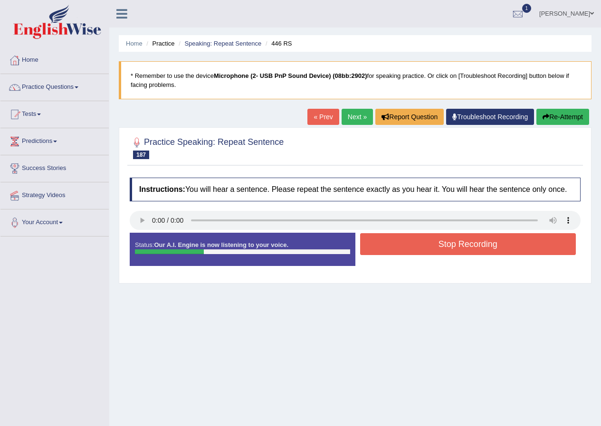
click at [379, 240] on button "Stop Recording" at bounding box center [468, 244] width 216 height 22
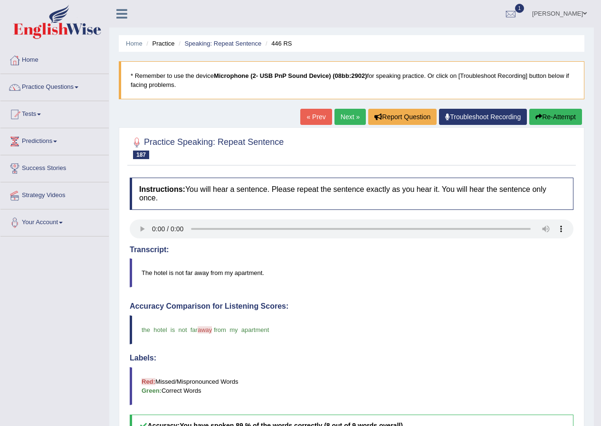
click at [347, 115] on link "Next »" at bounding box center [349, 117] width 31 height 16
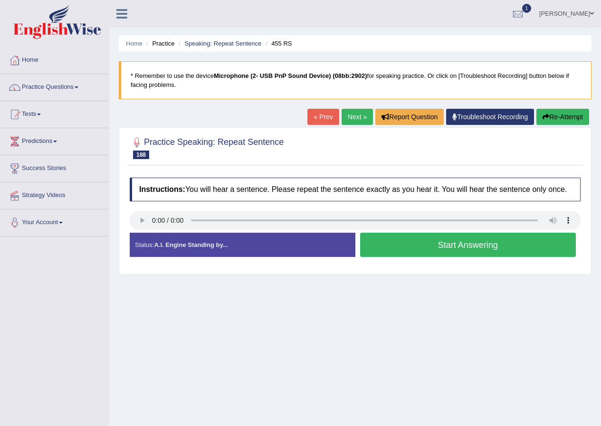
click at [165, 44] on li "Practice" at bounding box center [159, 43] width 30 height 9
click at [203, 43] on link "Speaking: Repeat Sentence" at bounding box center [222, 43] width 77 height 7
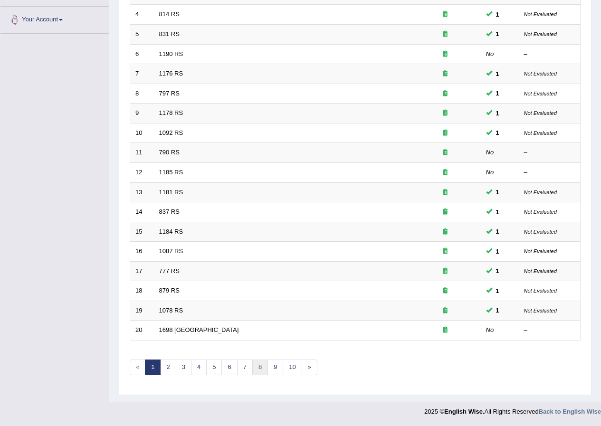
click at [255, 368] on link "8" at bounding box center [260, 368] width 16 height 16
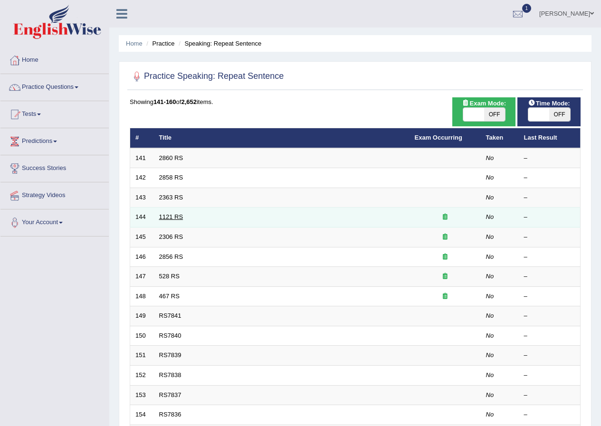
click at [177, 214] on link "1121 RS" at bounding box center [171, 216] width 24 height 7
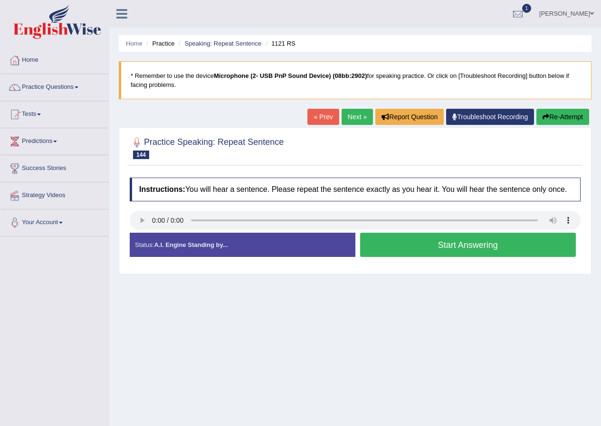
click at [425, 250] on button "Start Answering" at bounding box center [468, 245] width 216 height 24
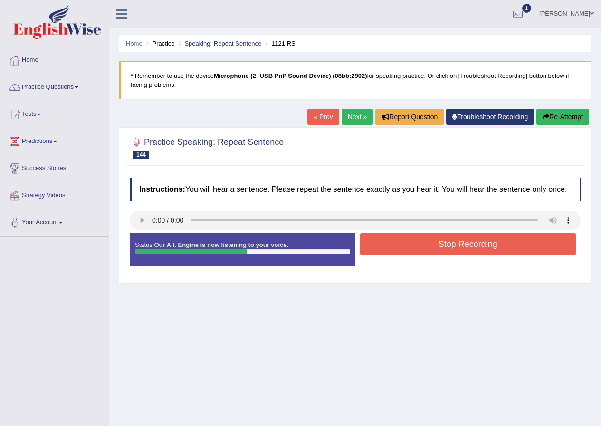
click at [425, 250] on button "Stop Recording" at bounding box center [468, 244] width 216 height 22
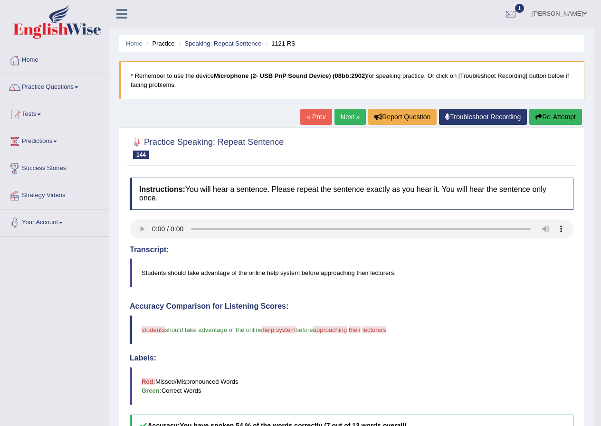
click at [347, 117] on link "Next »" at bounding box center [349, 117] width 31 height 16
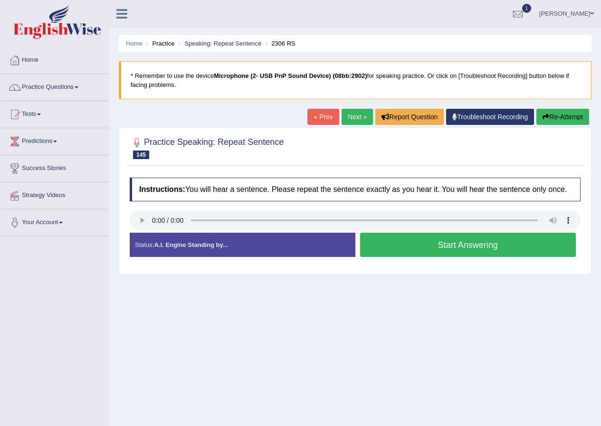
click at [401, 247] on button "Start Answering" at bounding box center [468, 245] width 216 height 24
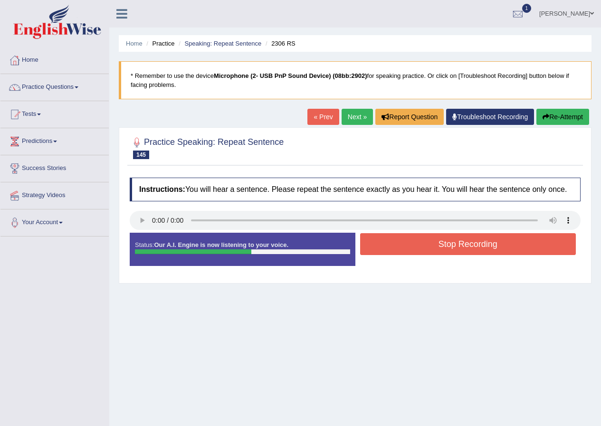
click at [470, 240] on button "Stop Recording" at bounding box center [468, 244] width 216 height 22
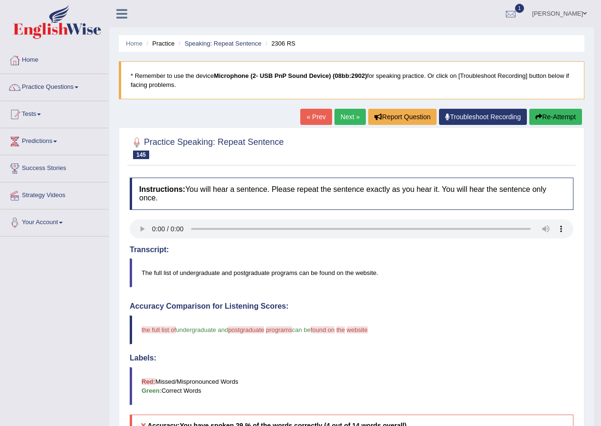
click at [352, 113] on link "Next »" at bounding box center [349, 117] width 31 height 16
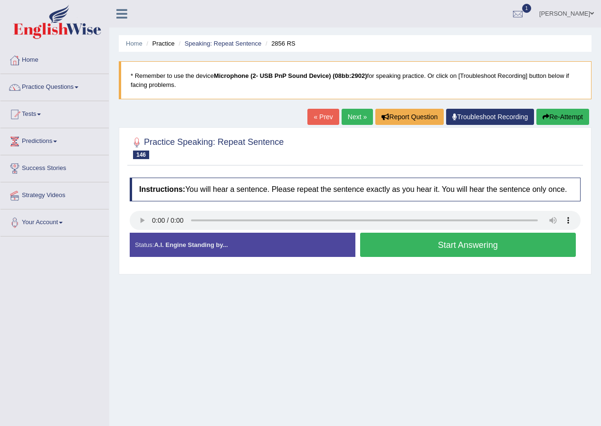
click at [406, 253] on button "Start Answering" at bounding box center [468, 245] width 216 height 24
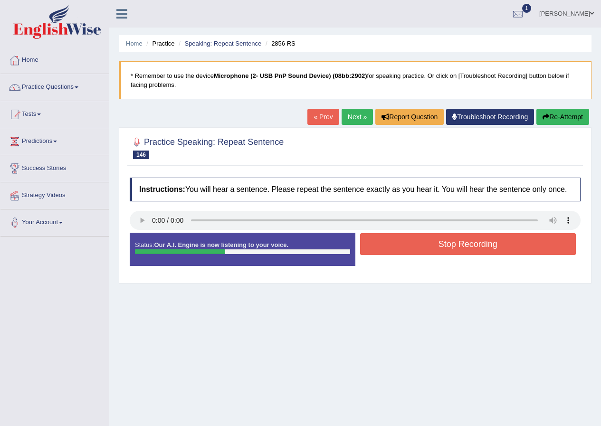
click at [409, 244] on button "Stop Recording" at bounding box center [468, 244] width 216 height 22
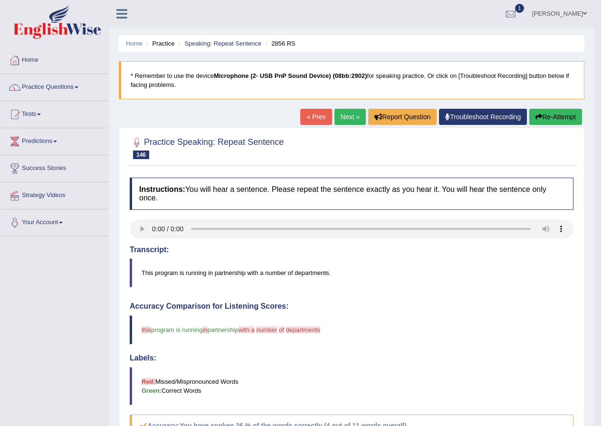
click at [342, 118] on link "Next »" at bounding box center [349, 117] width 31 height 16
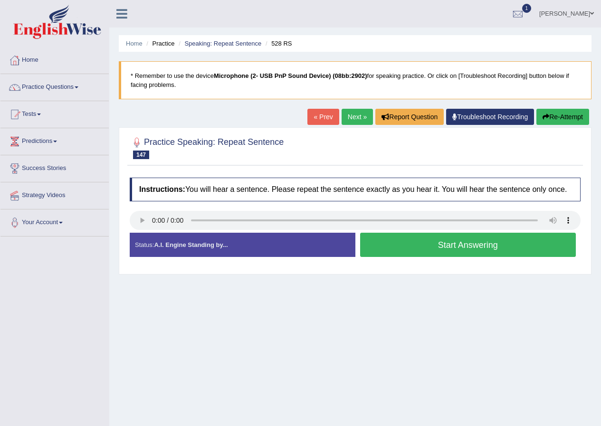
click at [415, 242] on button "Start Answering" at bounding box center [468, 245] width 216 height 24
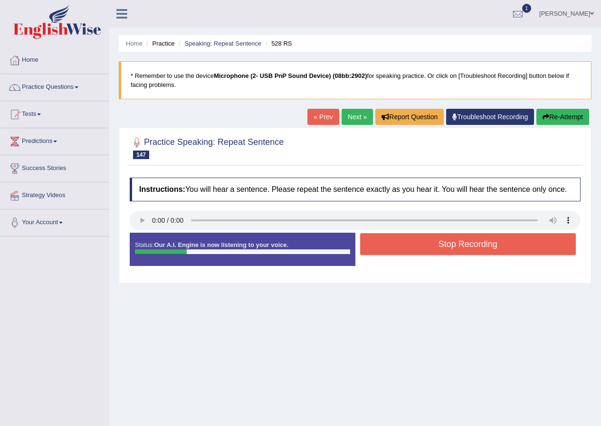
click at [451, 243] on button "Stop Recording" at bounding box center [468, 244] width 216 height 22
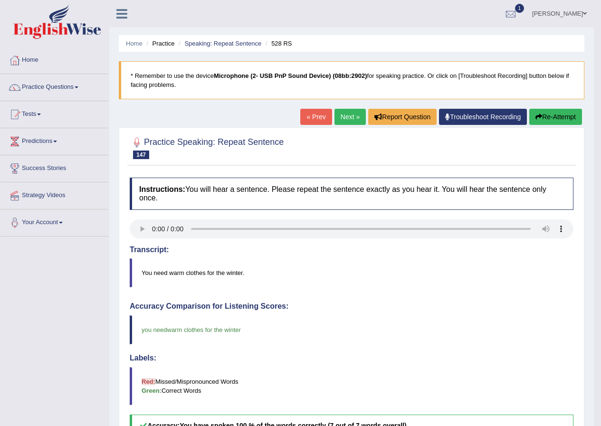
click at [349, 115] on link "Next »" at bounding box center [349, 117] width 31 height 16
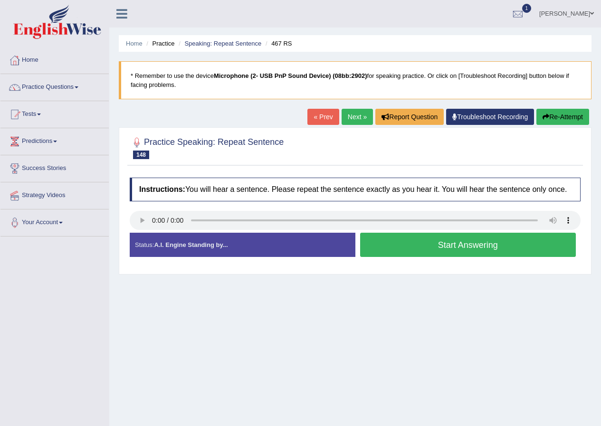
click at [425, 250] on button "Start Answering" at bounding box center [468, 245] width 216 height 24
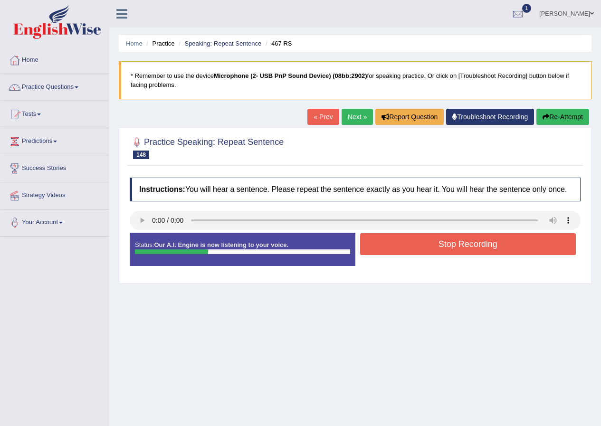
click at [395, 248] on button "Stop Recording" at bounding box center [468, 244] width 216 height 22
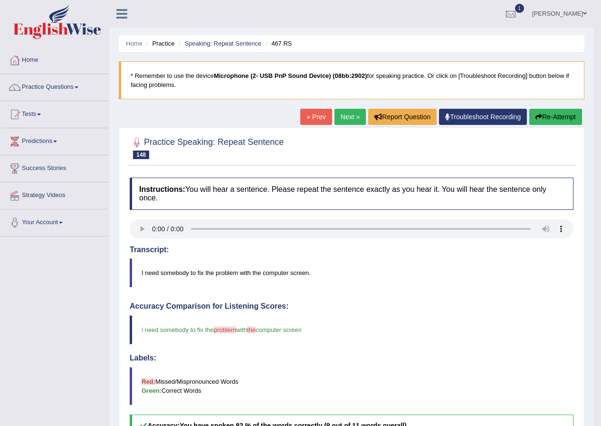
click at [349, 117] on link "Next »" at bounding box center [349, 117] width 31 height 16
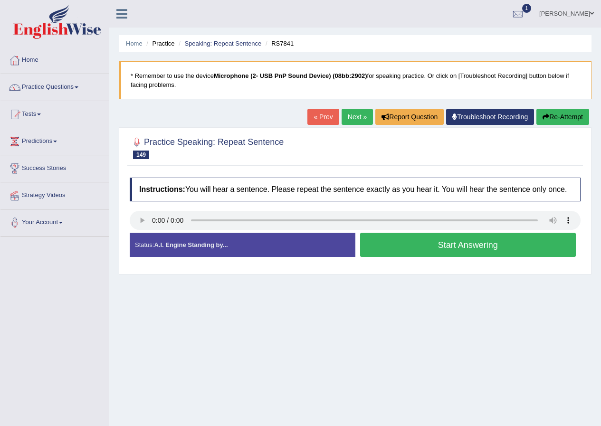
click at [407, 247] on button "Start Answering" at bounding box center [468, 245] width 216 height 24
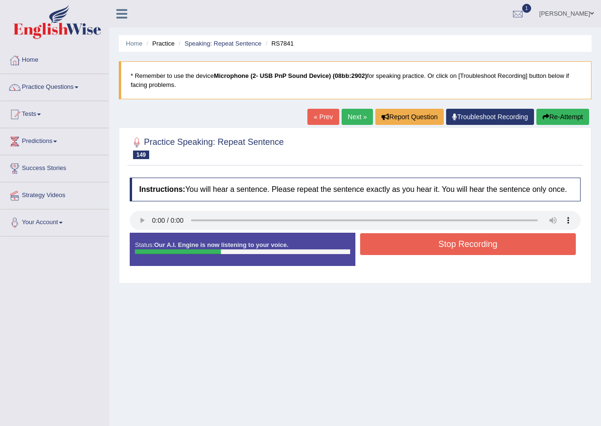
click at [407, 247] on button "Stop Recording" at bounding box center [468, 244] width 216 height 22
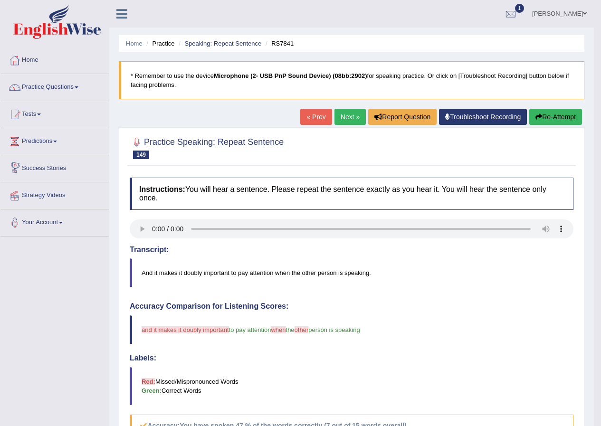
click at [338, 123] on link "Next »" at bounding box center [349, 117] width 31 height 16
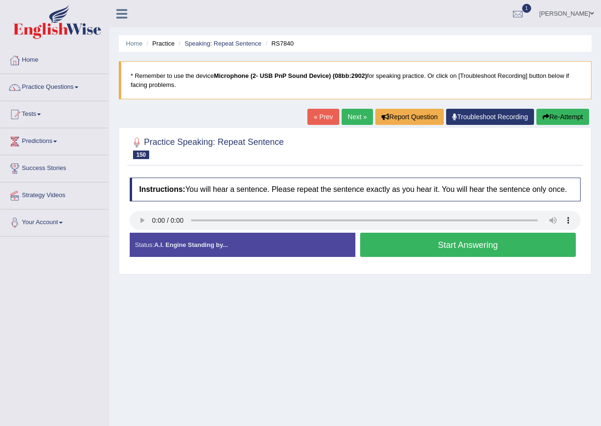
click at [426, 243] on button "Start Answering" at bounding box center [468, 245] width 216 height 24
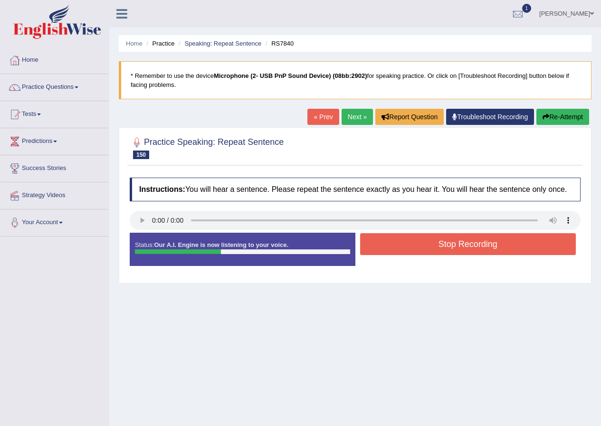
click at [453, 248] on button "Stop Recording" at bounding box center [468, 244] width 216 height 22
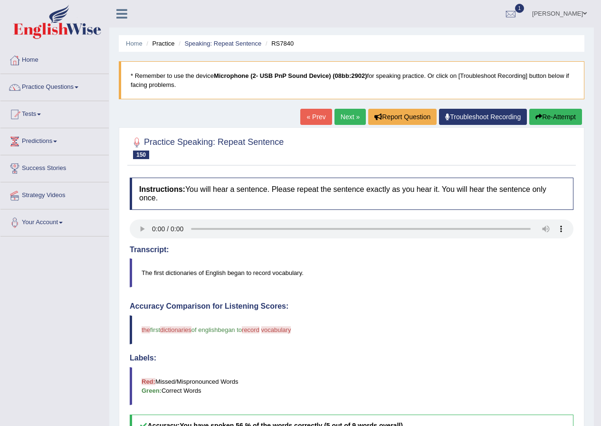
scroll to position [95, 0]
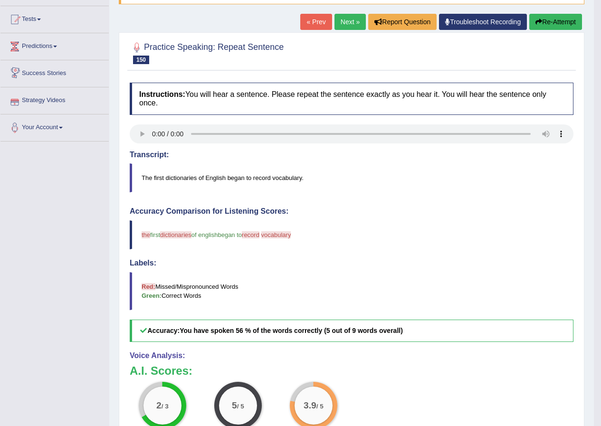
click at [338, 22] on link "Next »" at bounding box center [349, 22] width 31 height 16
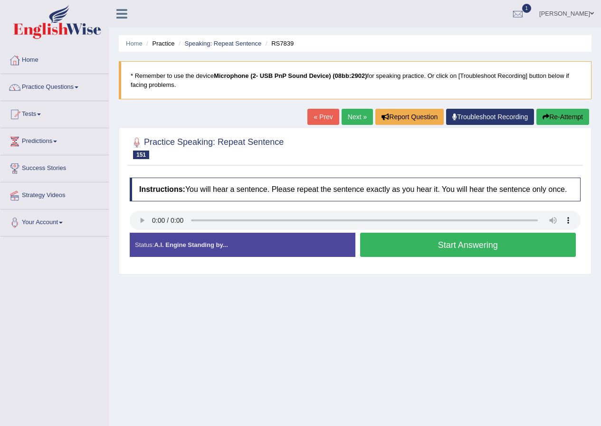
click at [343, 117] on link "Next »" at bounding box center [356, 117] width 31 height 16
click at [144, 211] on audio at bounding box center [355, 220] width 451 height 19
click at [407, 246] on button "Start Answering" at bounding box center [468, 245] width 216 height 24
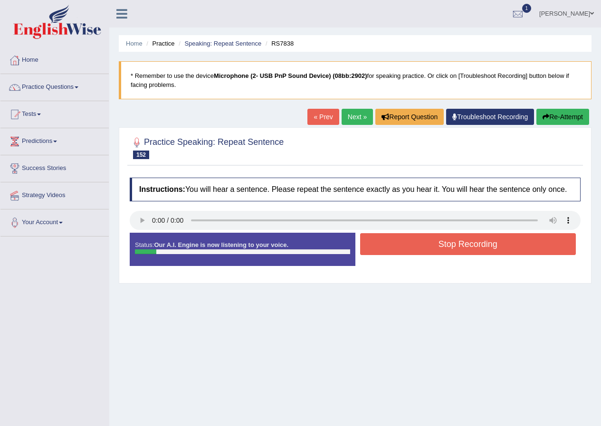
click at [440, 243] on button "Stop Recording" at bounding box center [468, 244] width 216 height 22
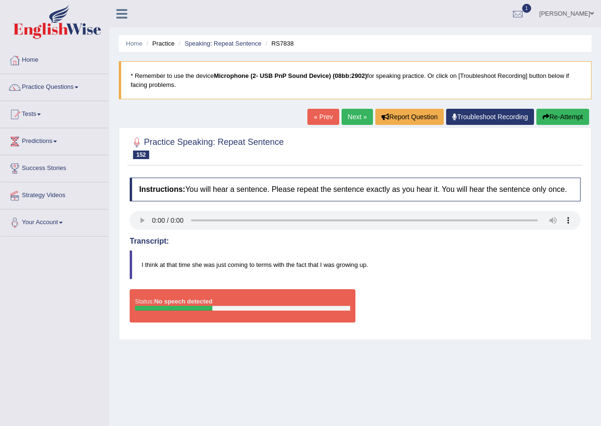
scroll to position [73, 0]
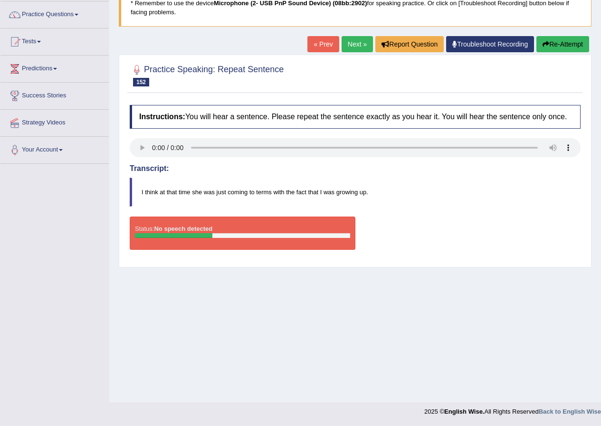
click at [356, 46] on link "Next »" at bounding box center [356, 44] width 31 height 16
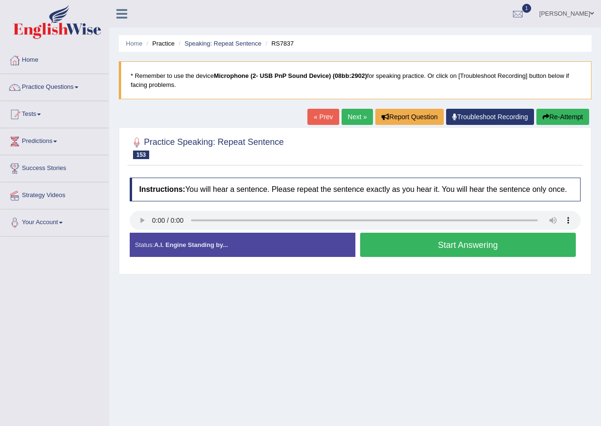
click at [398, 247] on button "Start Answering" at bounding box center [468, 245] width 216 height 24
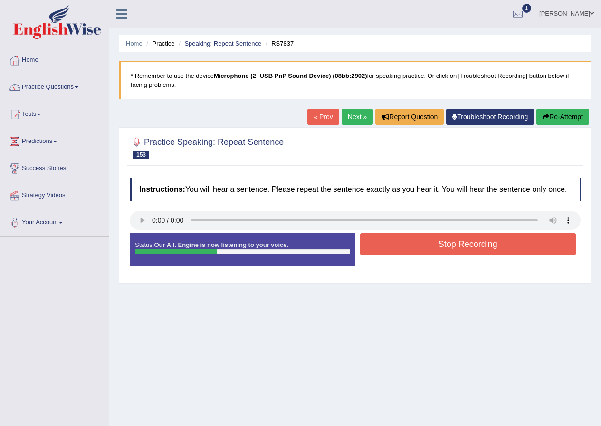
click at [399, 248] on button "Stop Recording" at bounding box center [468, 244] width 216 height 22
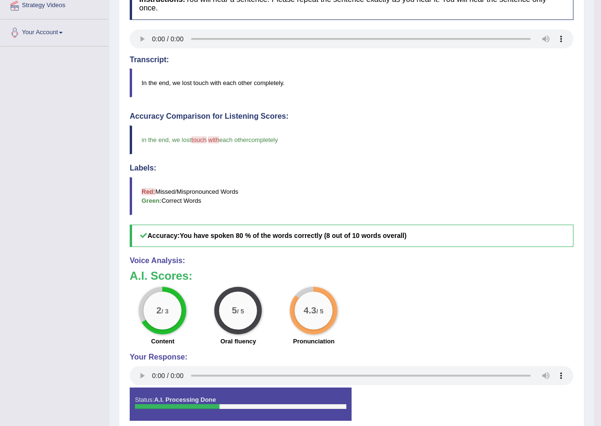
scroll to position [47, 0]
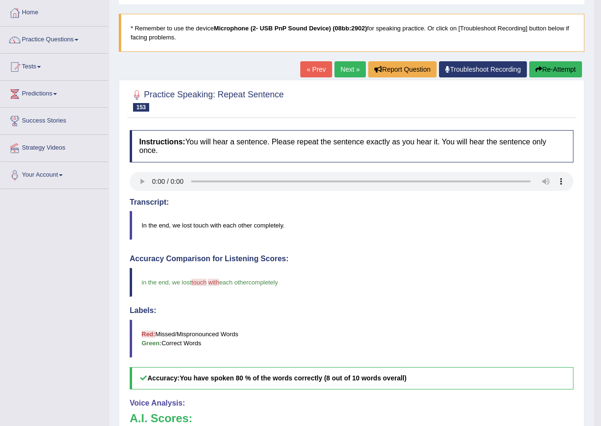
click at [340, 70] on link "Next »" at bounding box center [349, 69] width 31 height 16
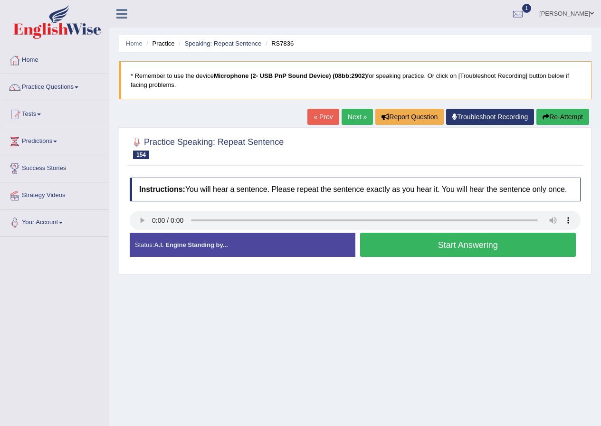
click at [374, 255] on button "Start Answering" at bounding box center [468, 245] width 216 height 24
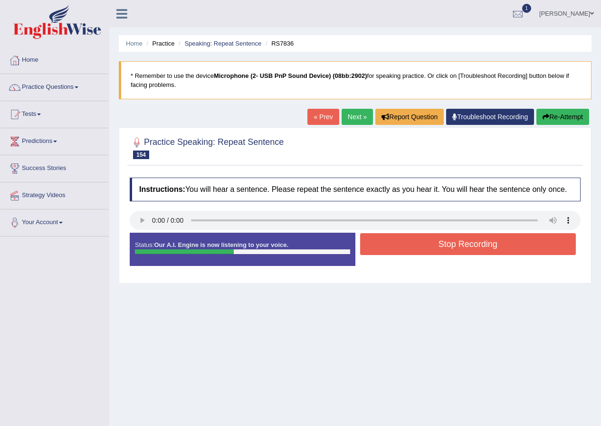
click at [392, 251] on button "Stop Recording" at bounding box center [468, 244] width 216 height 22
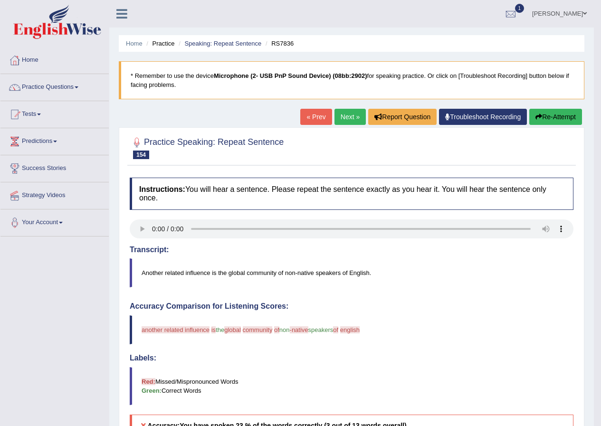
click at [553, 116] on button "Re-Attempt" at bounding box center [555, 117] width 53 height 16
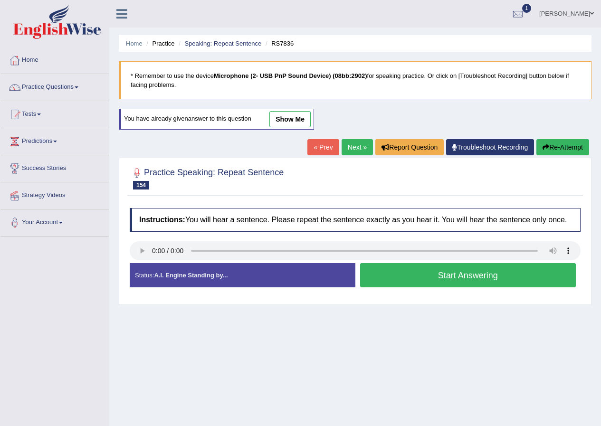
click at [398, 278] on button "Start Answering" at bounding box center [468, 275] width 216 height 24
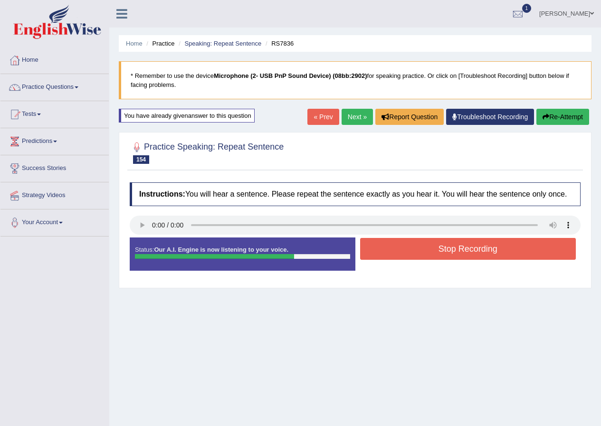
click at [401, 252] on button "Stop Recording" at bounding box center [468, 249] width 216 height 22
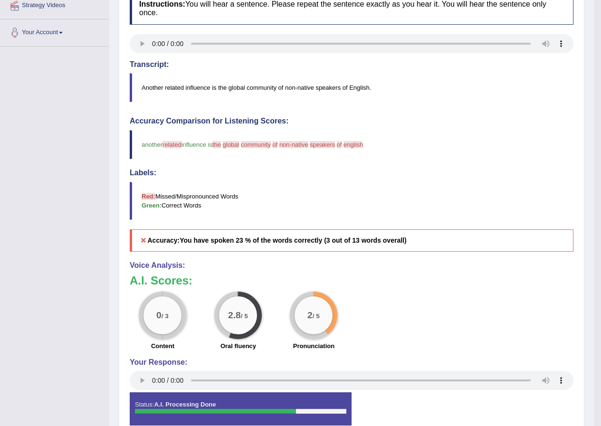
scroll to position [47, 0]
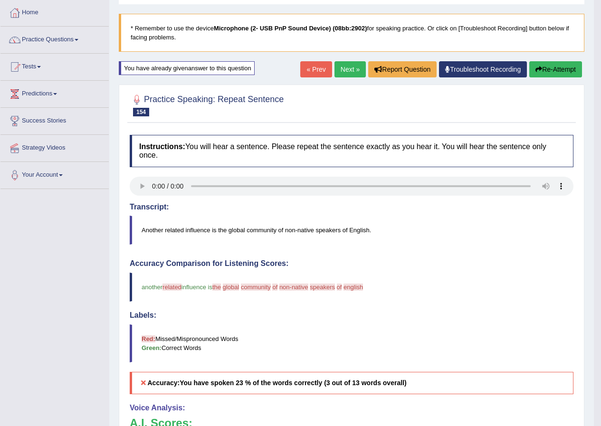
click at [569, 63] on button "Re-Attempt" at bounding box center [555, 69] width 53 height 16
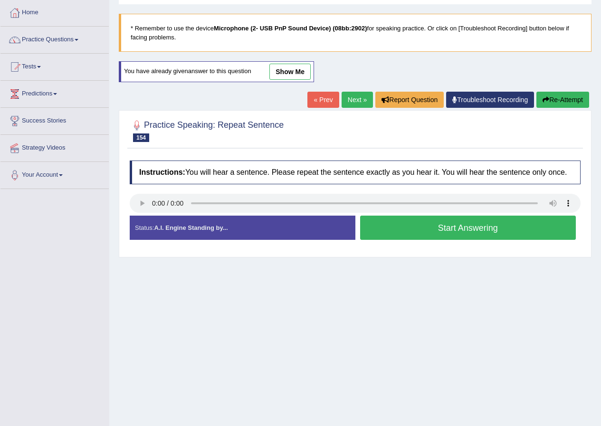
click at [474, 228] on button "Start Answering" at bounding box center [468, 228] width 216 height 24
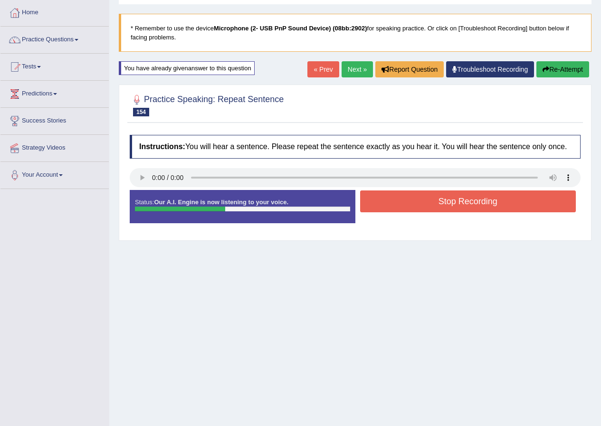
click at [469, 197] on button "Stop Recording" at bounding box center [468, 201] width 216 height 22
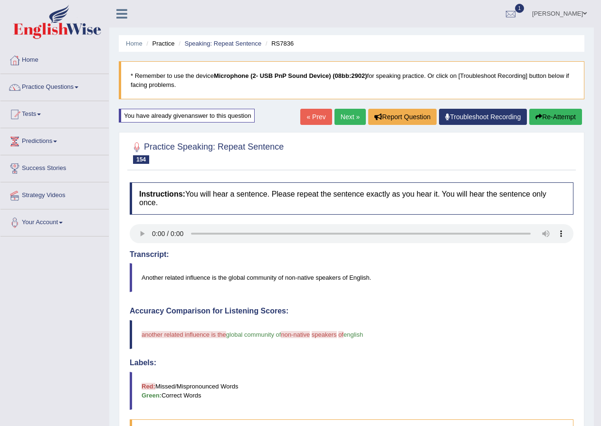
click at [530, 113] on button "Re-Attempt" at bounding box center [555, 117] width 53 height 16
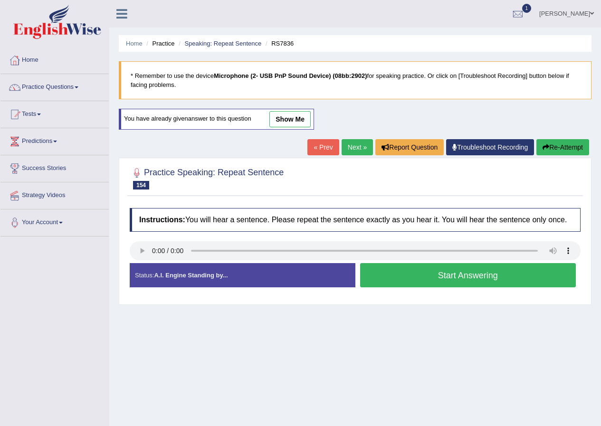
click at [251, 276] on div "Status: A.I. Engine Standing by..." at bounding box center [243, 275] width 226 height 24
click at [473, 271] on button "Start Answering" at bounding box center [468, 275] width 216 height 24
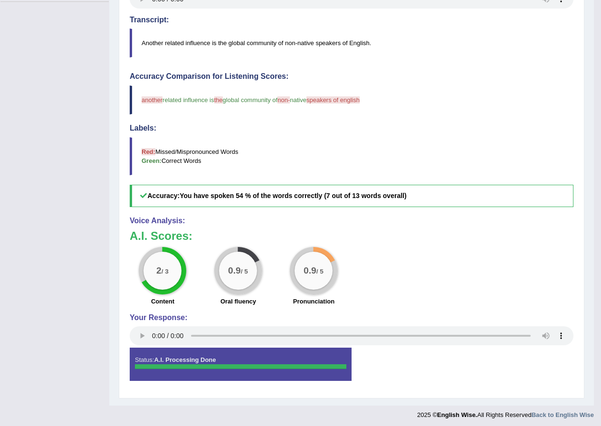
scroll to position [92, 0]
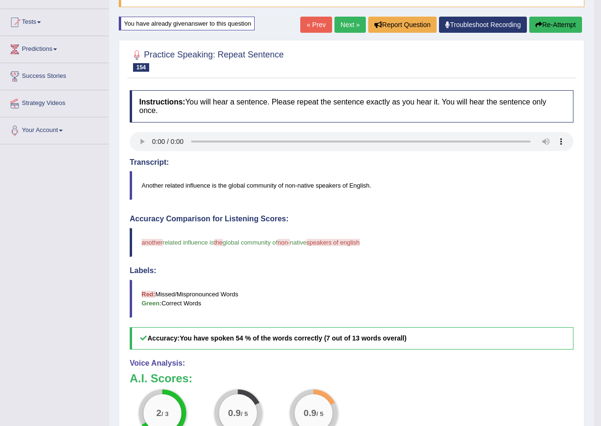
click at [352, 26] on link "Next »" at bounding box center [349, 25] width 31 height 16
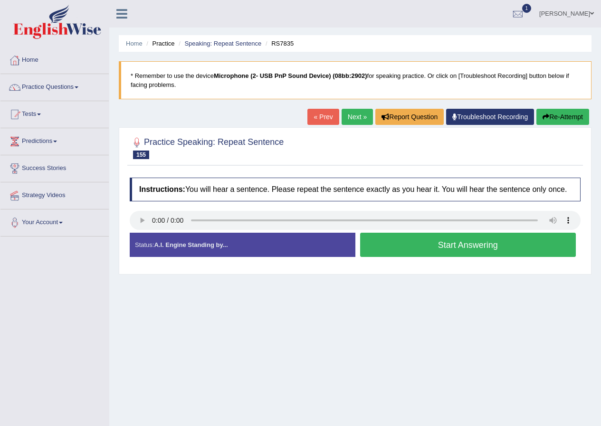
click at [390, 245] on button "Start Answering" at bounding box center [468, 245] width 216 height 24
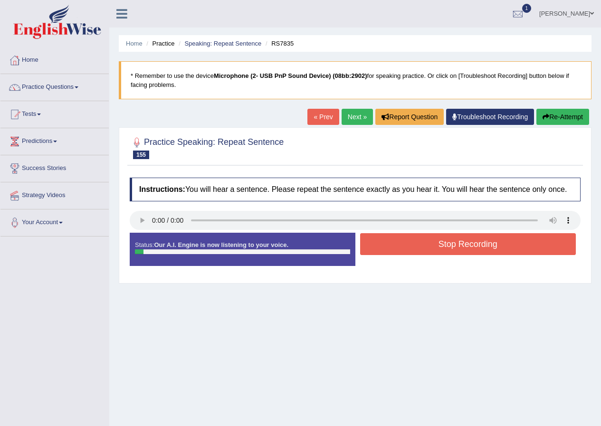
click at [390, 245] on button "Stop Recording" at bounding box center [468, 244] width 216 height 22
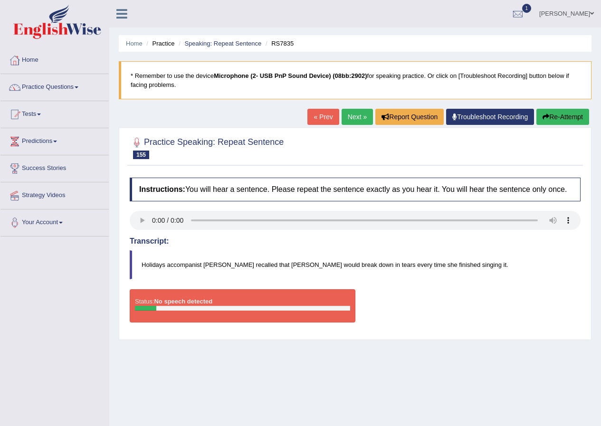
click at [351, 114] on link "Next »" at bounding box center [356, 117] width 31 height 16
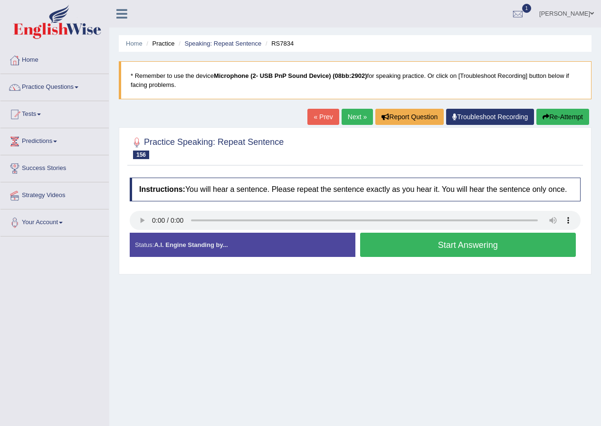
click at [353, 121] on link "Next »" at bounding box center [356, 117] width 31 height 16
click at [427, 246] on button "Start Answering" at bounding box center [468, 245] width 216 height 24
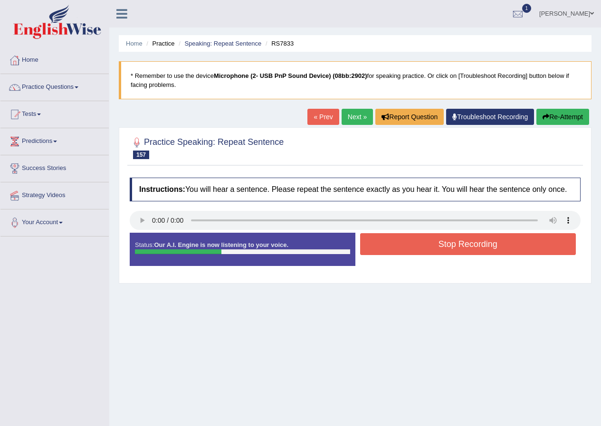
click at [427, 246] on button "Stop Recording" at bounding box center [468, 244] width 216 height 22
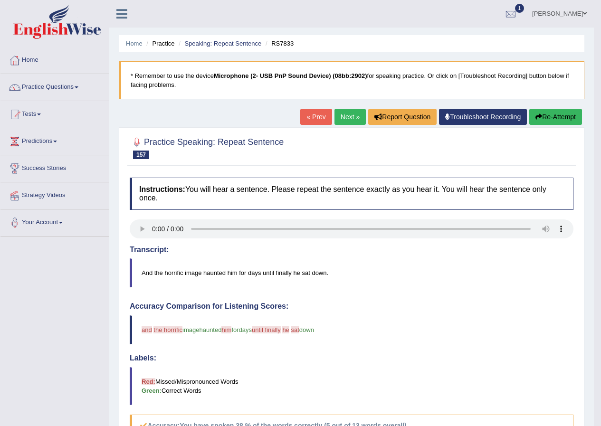
click at [344, 122] on link "Next »" at bounding box center [349, 117] width 31 height 16
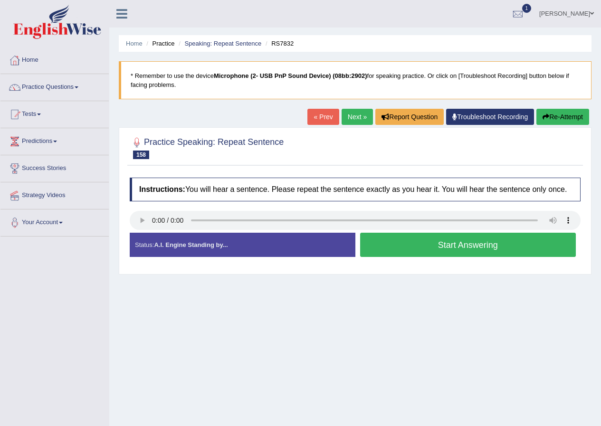
click at [413, 246] on button "Start Answering" at bounding box center [468, 245] width 216 height 24
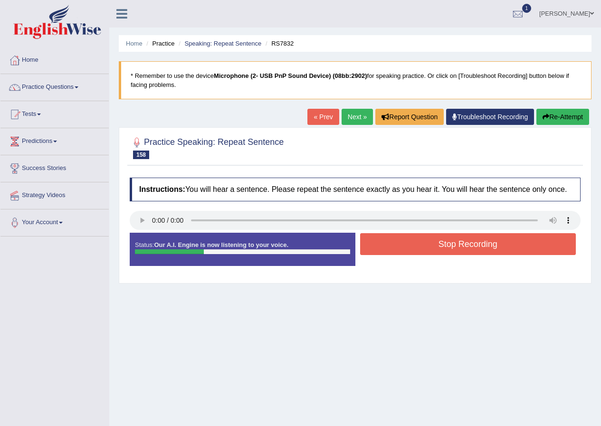
click at [422, 245] on button "Stop Recording" at bounding box center [468, 244] width 216 height 22
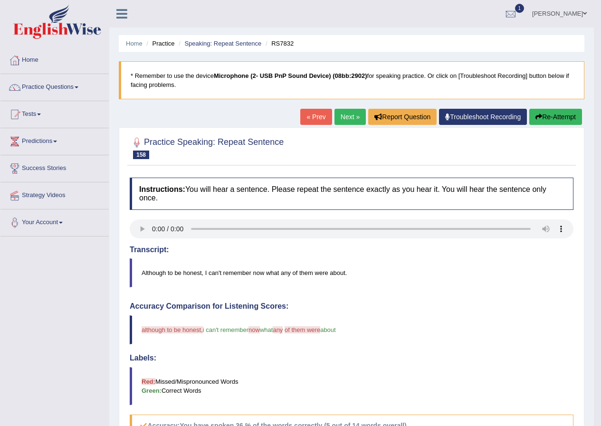
click at [338, 113] on link "Next »" at bounding box center [349, 117] width 31 height 16
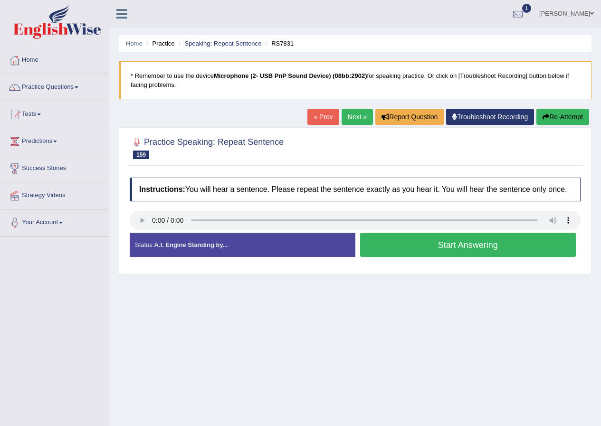
click at [421, 243] on button "Start Answering" at bounding box center [468, 245] width 216 height 24
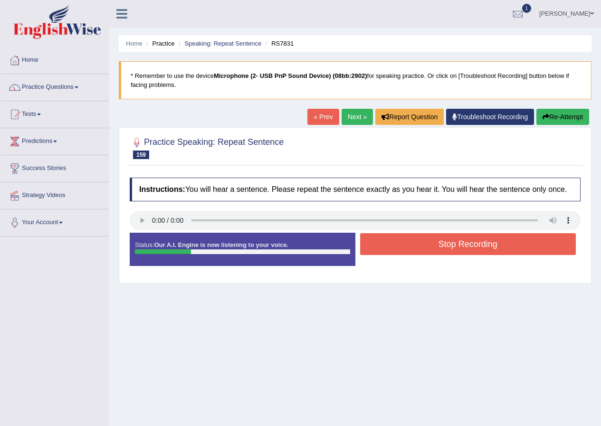
click at [421, 243] on button "Stop Recording" at bounding box center [468, 244] width 216 height 22
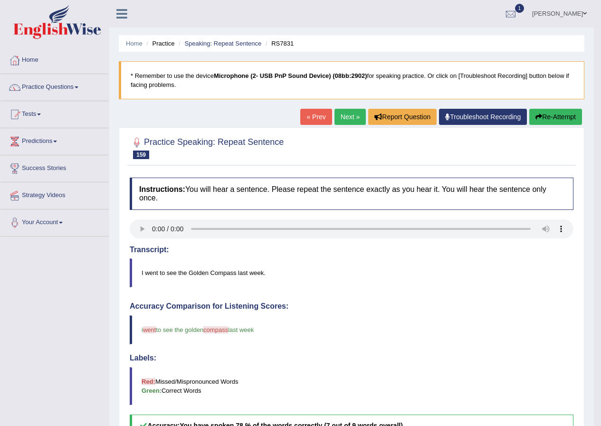
click at [351, 111] on link "Next »" at bounding box center [349, 117] width 31 height 16
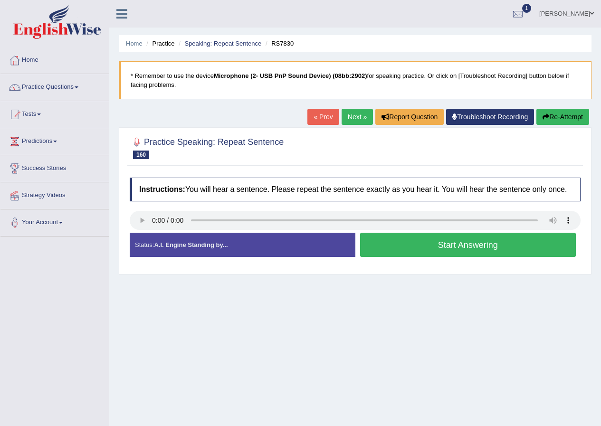
click at [405, 246] on button "Start Answering" at bounding box center [468, 245] width 216 height 24
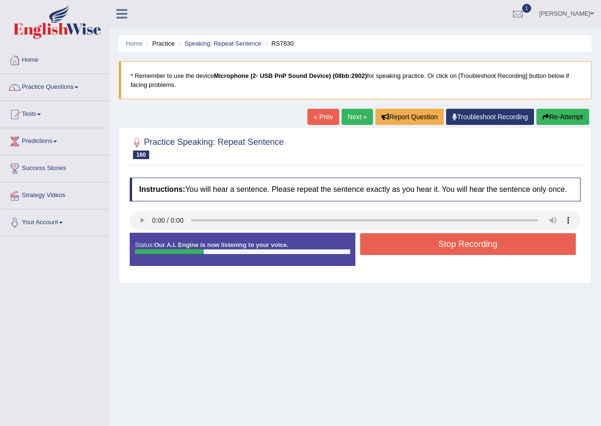
click at [405, 246] on button "Stop Recording" at bounding box center [468, 244] width 216 height 22
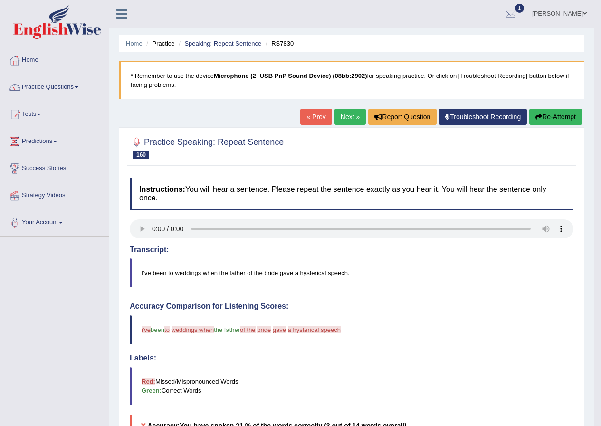
scroll to position [47, 0]
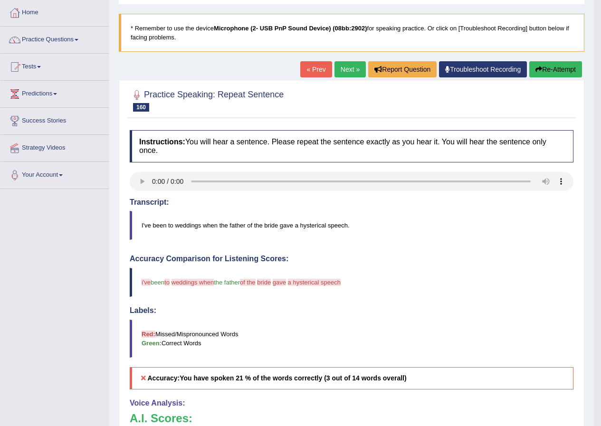
click at [340, 70] on link "Next »" at bounding box center [349, 69] width 31 height 16
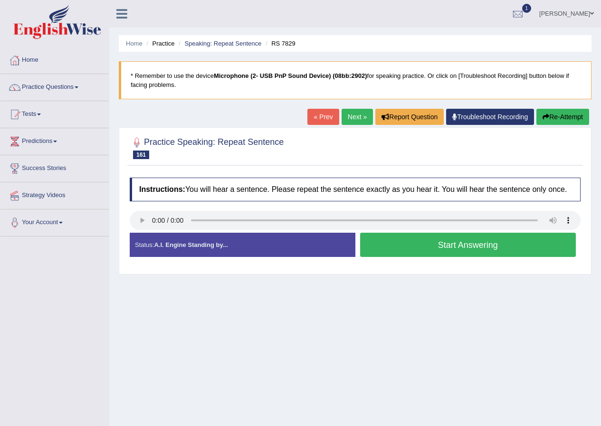
click at [341, 113] on link "Next »" at bounding box center [356, 117] width 31 height 16
click at [510, 241] on button "Start Answering" at bounding box center [468, 245] width 216 height 24
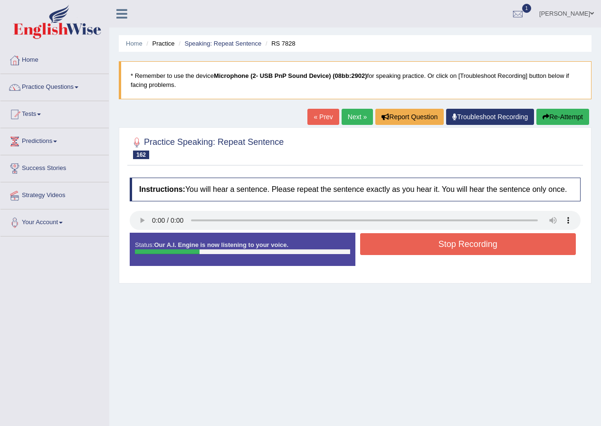
click at [510, 241] on button "Stop Recording" at bounding box center [468, 244] width 216 height 22
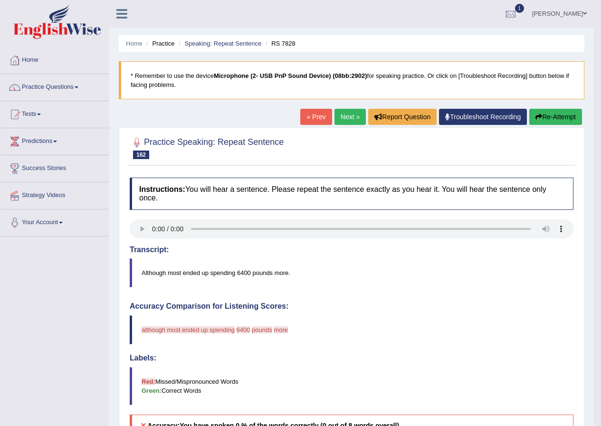
click at [356, 123] on link "Next »" at bounding box center [349, 117] width 31 height 16
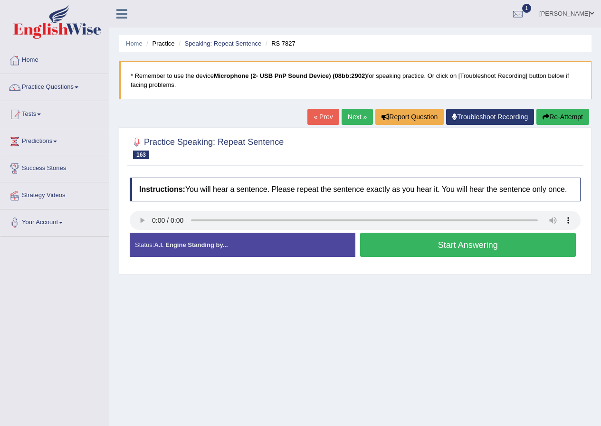
click at [396, 243] on button "Start Answering" at bounding box center [468, 245] width 216 height 24
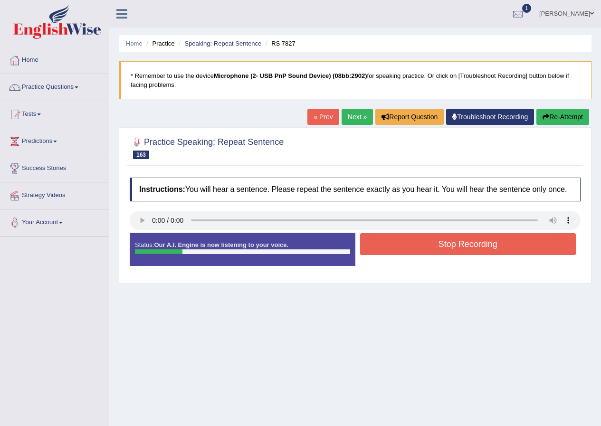
click at [382, 247] on button "Stop Recording" at bounding box center [468, 244] width 216 height 22
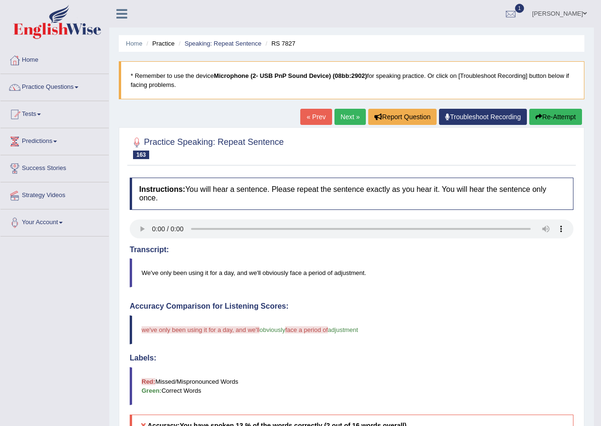
click at [343, 114] on link "Next »" at bounding box center [349, 117] width 31 height 16
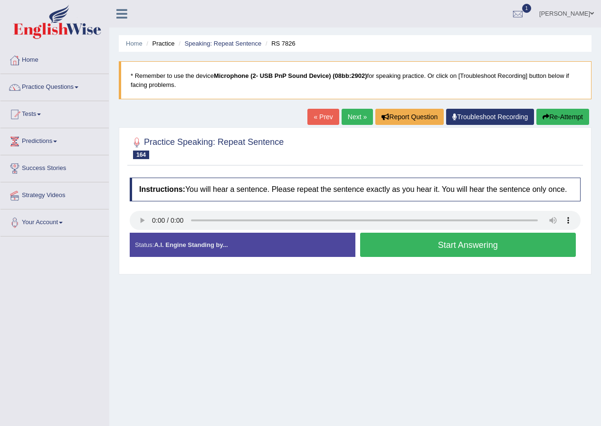
click at [465, 248] on button "Start Answering" at bounding box center [468, 245] width 216 height 24
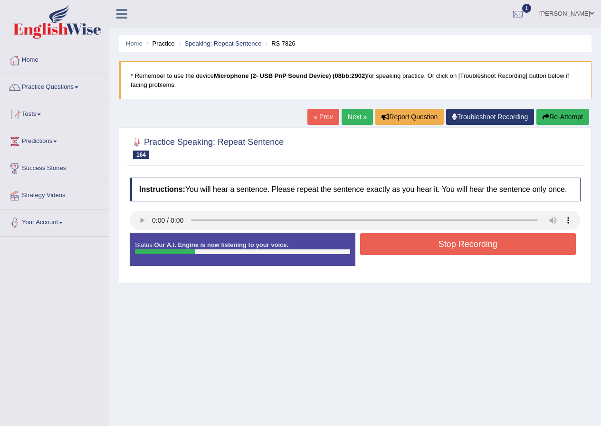
click at [463, 247] on button "Stop Recording" at bounding box center [468, 244] width 216 height 22
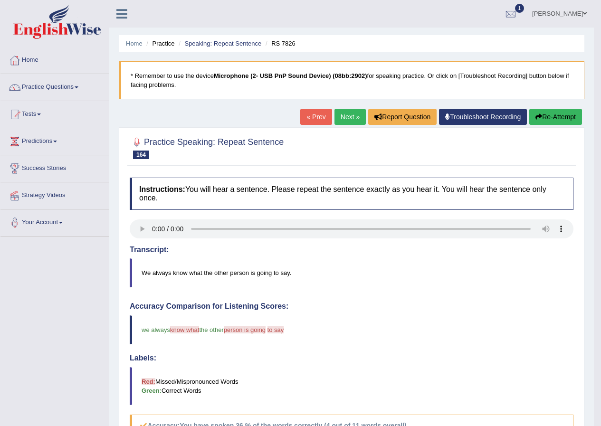
click at [339, 118] on link "Next »" at bounding box center [349, 117] width 31 height 16
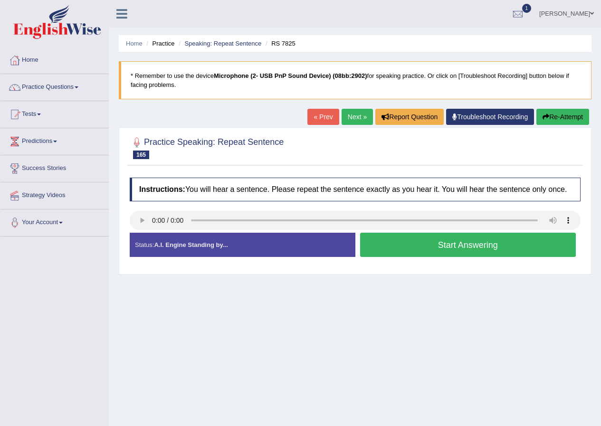
click at [352, 117] on link "Next »" at bounding box center [356, 117] width 31 height 16
click at [379, 244] on button "Start Answering" at bounding box center [468, 245] width 216 height 24
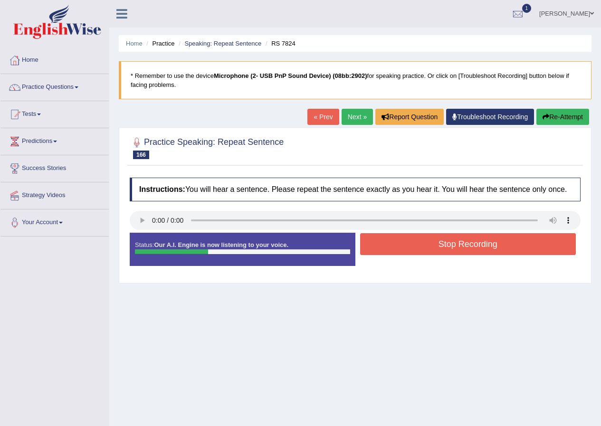
click at [379, 244] on button "Stop Recording" at bounding box center [468, 244] width 216 height 22
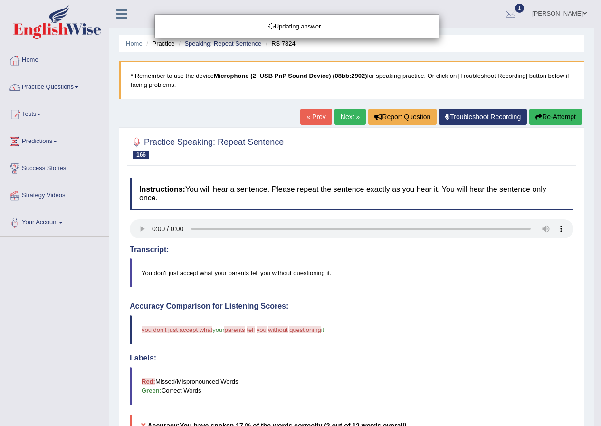
scroll to position [89, 0]
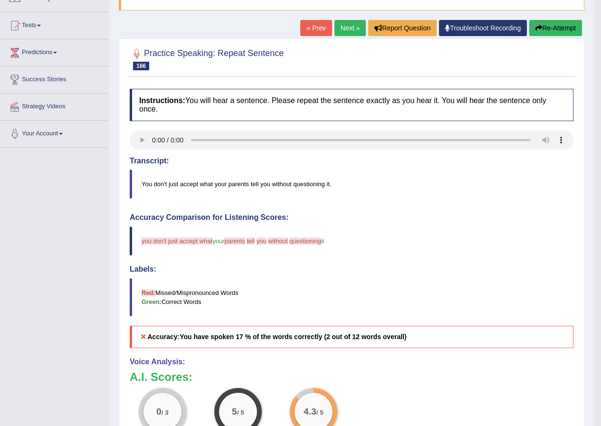
click at [343, 23] on link "Next »" at bounding box center [349, 28] width 31 height 16
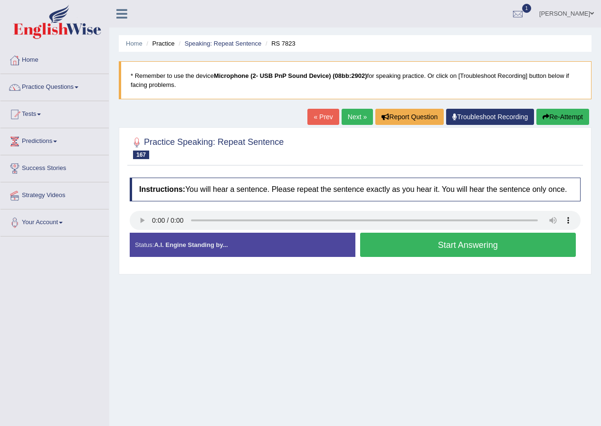
click at [450, 245] on button "Start Answering" at bounding box center [468, 245] width 216 height 24
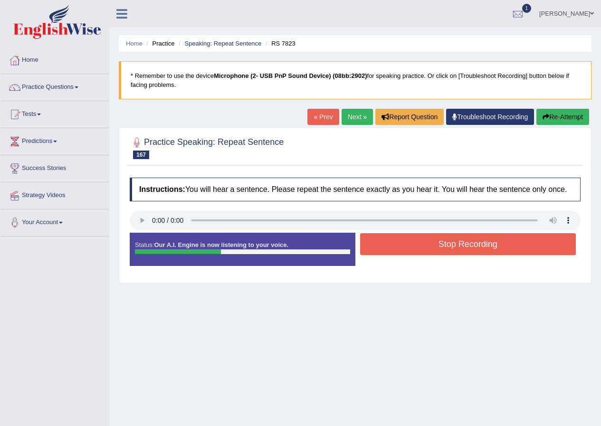
click at [398, 246] on button "Stop Recording" at bounding box center [468, 244] width 216 height 22
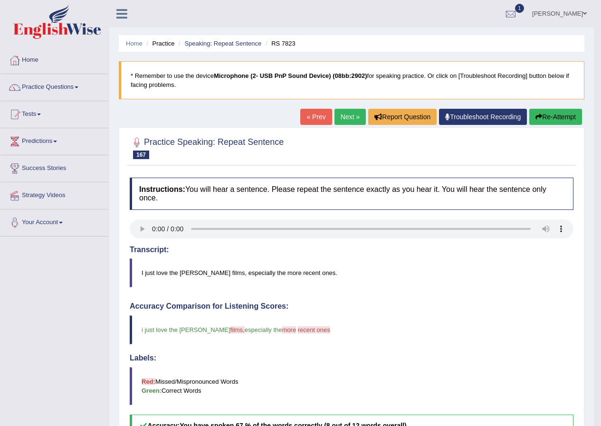
click at [326, 117] on link "« Prev" at bounding box center [315, 117] width 31 height 16
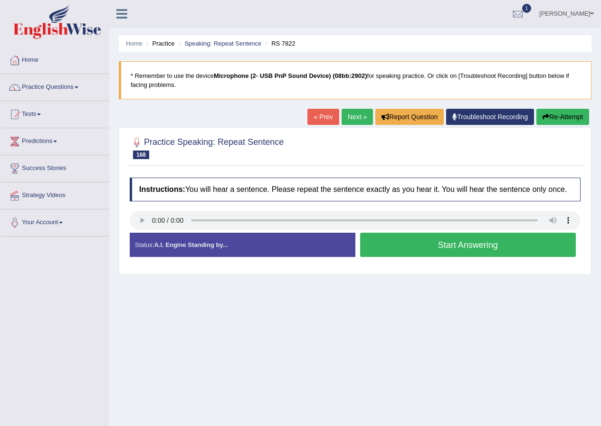
click at [417, 248] on button "Start Answering" at bounding box center [468, 245] width 216 height 24
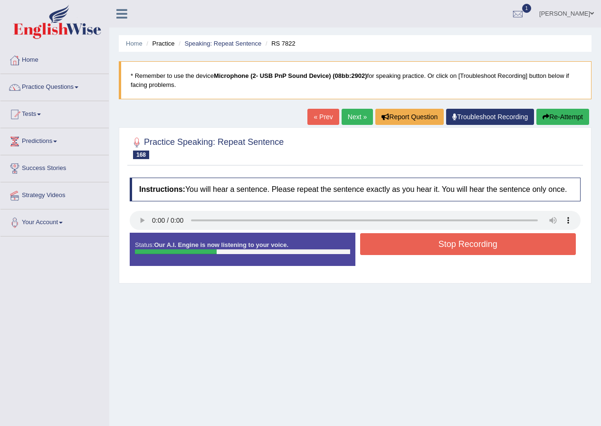
click at [422, 246] on button "Stop Recording" at bounding box center [468, 244] width 216 height 22
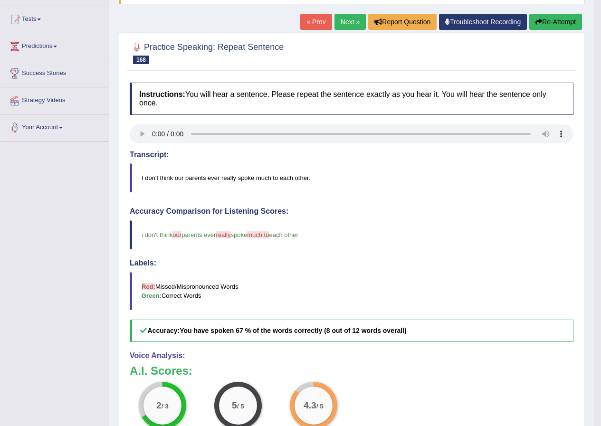
scroll to position [142, 0]
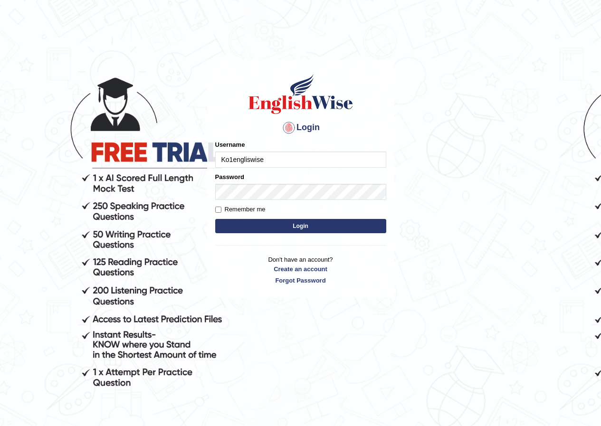
click at [249, 164] on input "Ko1engliswise" at bounding box center [300, 160] width 171 height 16
type input "Ko1englishwise"
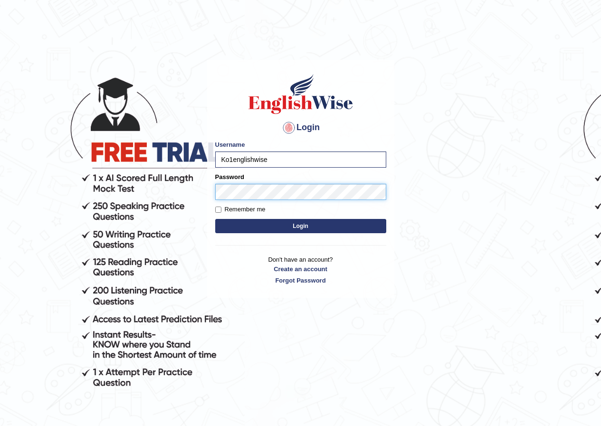
click at [215, 219] on button "Login" at bounding box center [300, 226] width 171 height 14
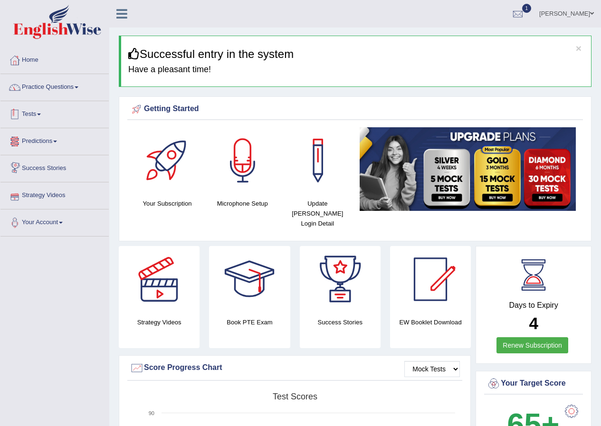
click at [74, 92] on link "Practice Questions" at bounding box center [54, 86] width 108 height 24
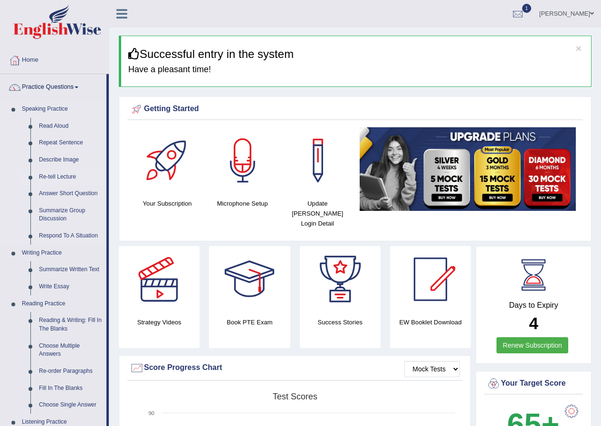
click at [61, 176] on link "Re-tell Lecture" at bounding box center [71, 177] width 72 height 17
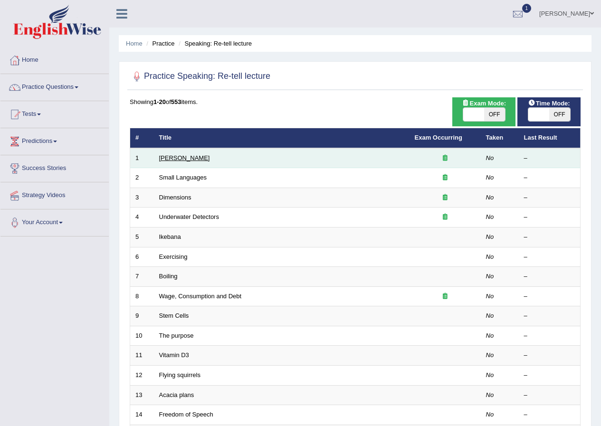
click at [180, 161] on link "[PERSON_NAME]" at bounding box center [184, 157] width 51 height 7
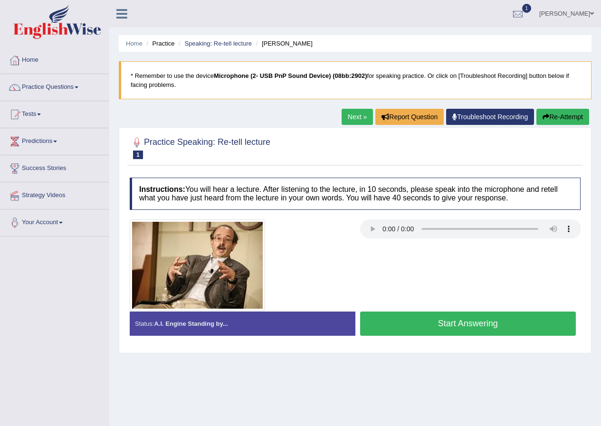
click at [397, 333] on button "Start Answering" at bounding box center [468, 324] width 216 height 24
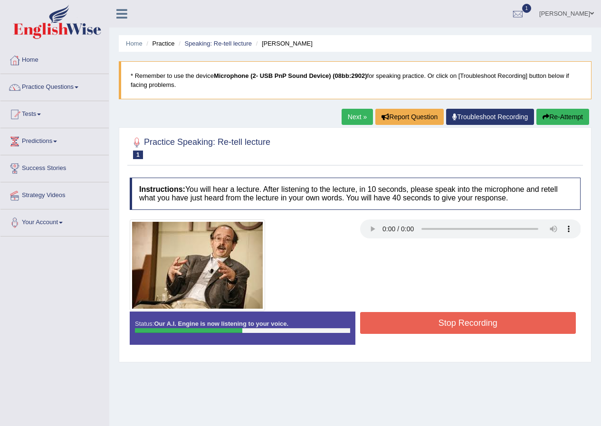
click at [435, 325] on button "Stop Recording" at bounding box center [468, 323] width 216 height 22
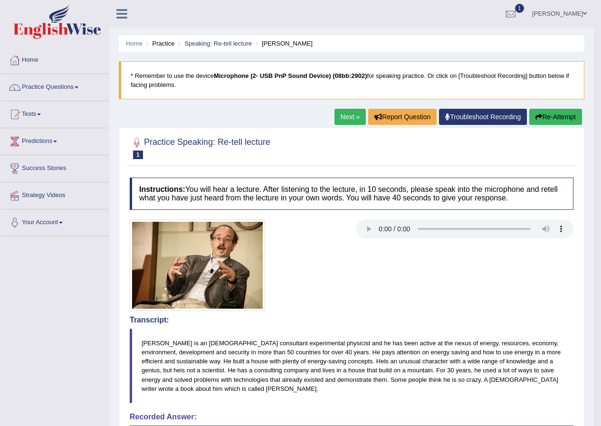
click at [547, 114] on button "Re-Attempt" at bounding box center [555, 117] width 53 height 16
click at [542, 117] on button "Re-Attempt" at bounding box center [555, 117] width 53 height 16
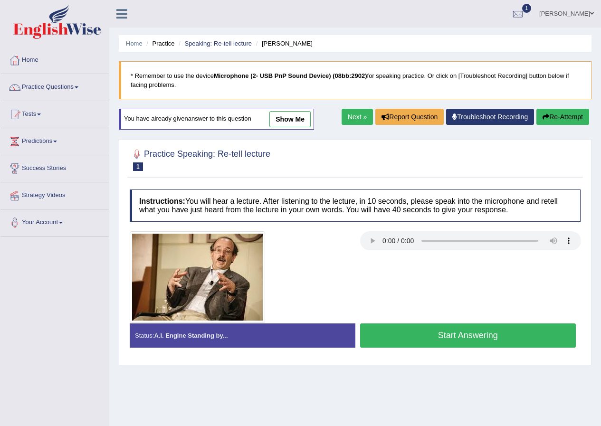
click at [390, 339] on button "Start Answering" at bounding box center [468, 335] width 216 height 24
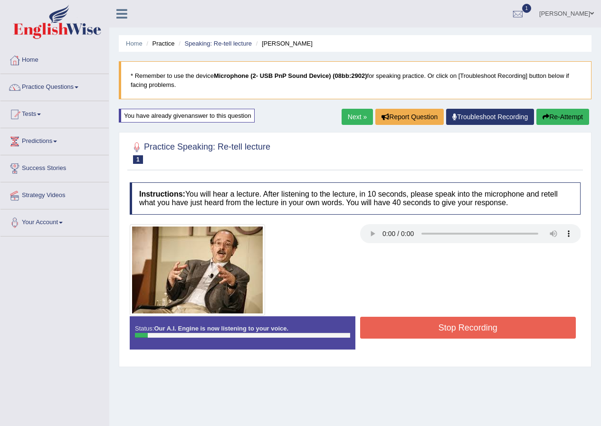
click at [550, 111] on button "Re-Attempt" at bounding box center [562, 117] width 53 height 16
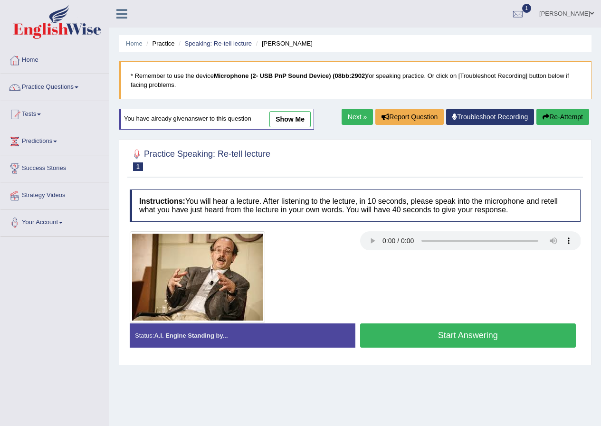
click at [450, 331] on button "Start Answering" at bounding box center [468, 335] width 216 height 24
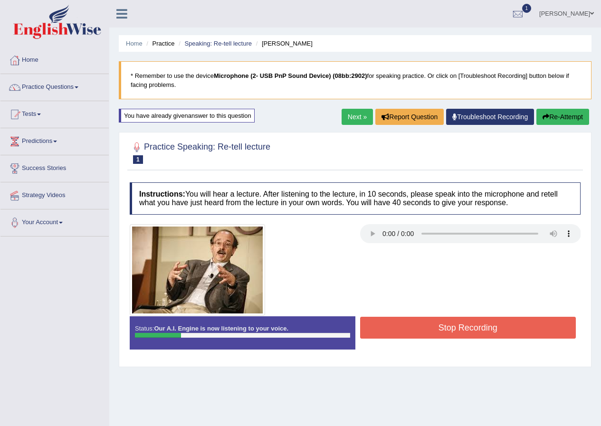
click at [579, 120] on button "Re-Attempt" at bounding box center [562, 117] width 53 height 16
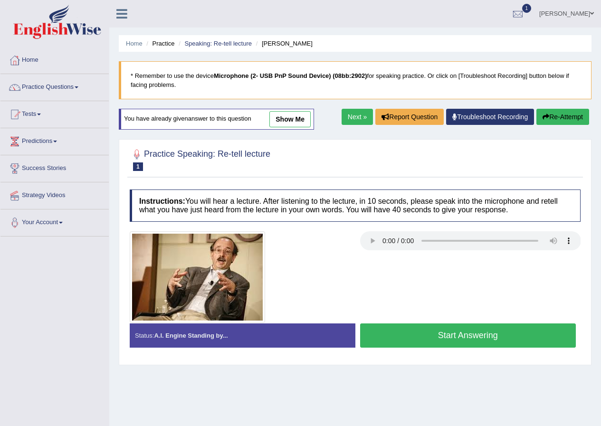
click at [404, 331] on button "Start Answering" at bounding box center [468, 335] width 216 height 24
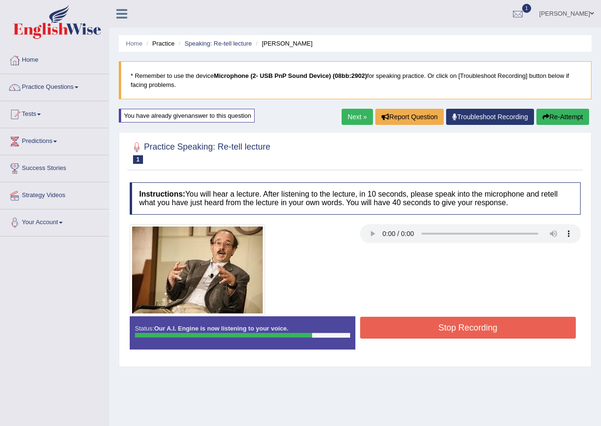
click at [416, 335] on button "Stop Recording" at bounding box center [468, 328] width 216 height 22
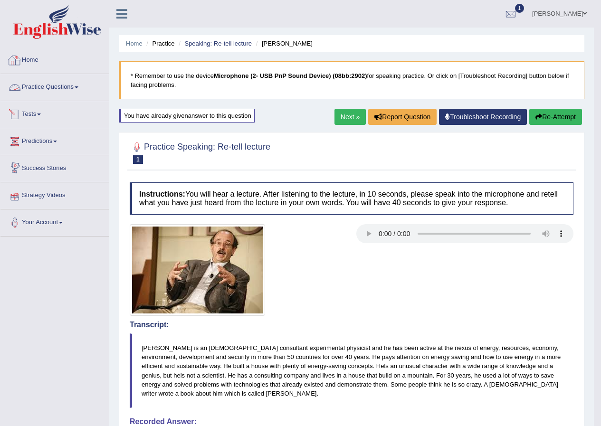
click at [26, 56] on link "Home" at bounding box center [54, 59] width 108 height 24
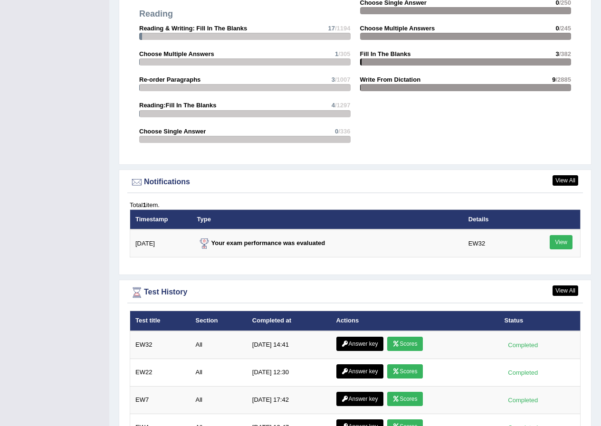
scroll to position [1159, 0]
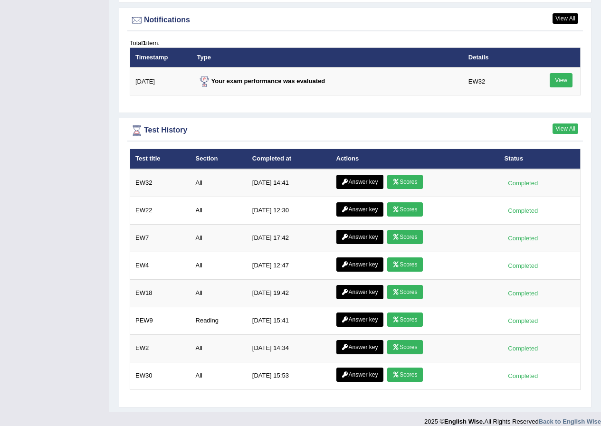
click at [558, 123] on link "View All" at bounding box center [565, 128] width 26 height 10
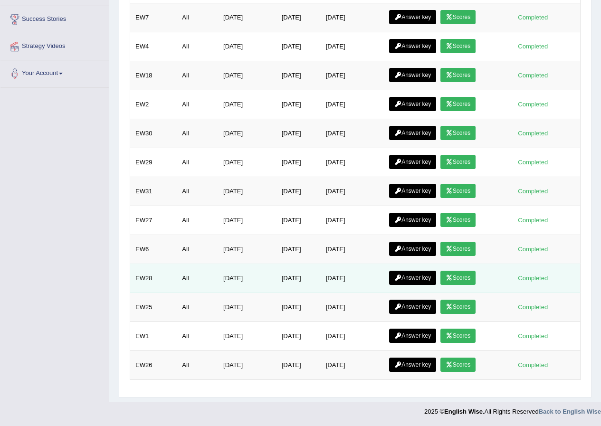
click at [453, 280] on icon at bounding box center [449, 278] width 7 height 6
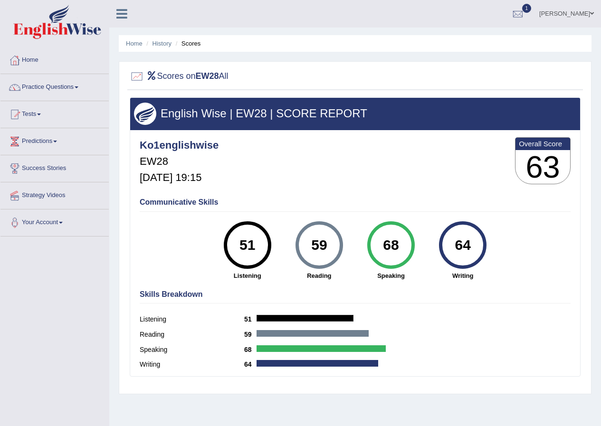
scroll to position [73, 0]
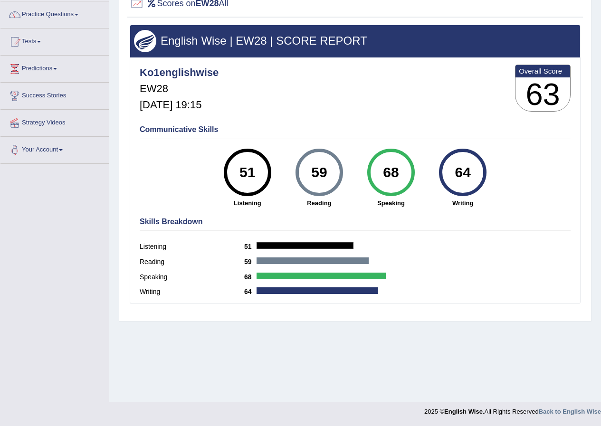
click at [286, 191] on div "59 [GEOGRAPHIC_DATA]" at bounding box center [319, 178] width 72 height 59
click at [384, 177] on div "68" at bounding box center [390, 172] width 35 height 40
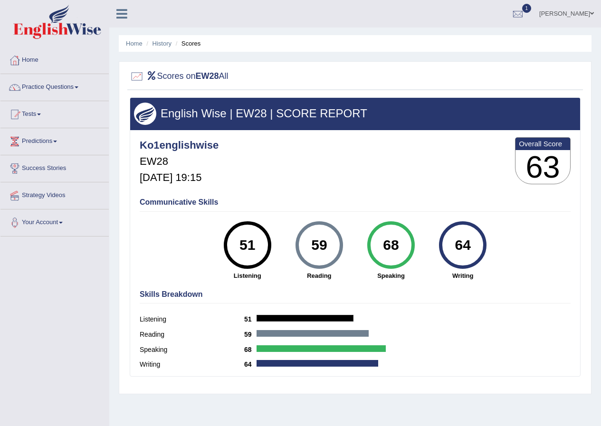
click at [191, 46] on li "Scores" at bounding box center [187, 43] width 28 height 9
click at [161, 42] on link "History" at bounding box center [161, 43] width 19 height 7
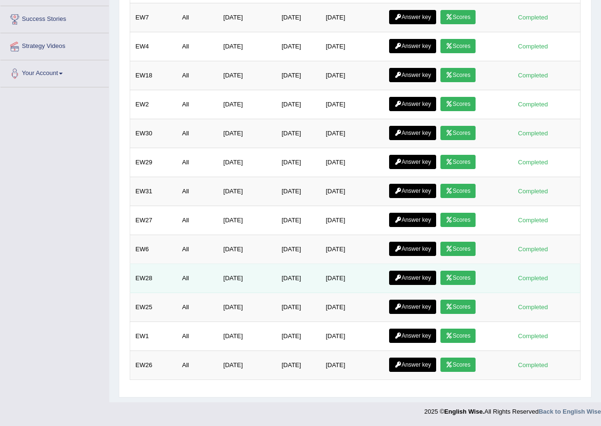
scroll to position [200, 0]
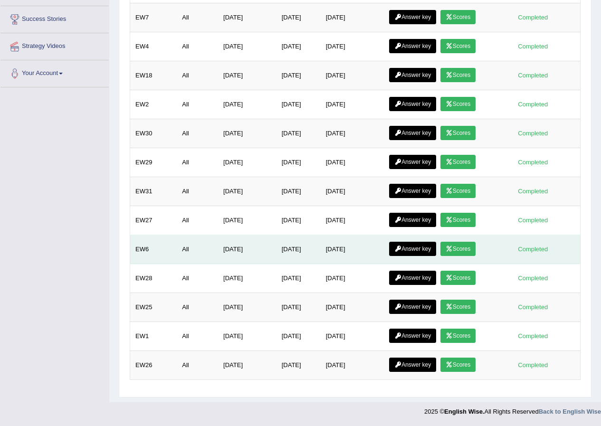
click at [424, 249] on link "Answer key" at bounding box center [412, 249] width 47 height 14
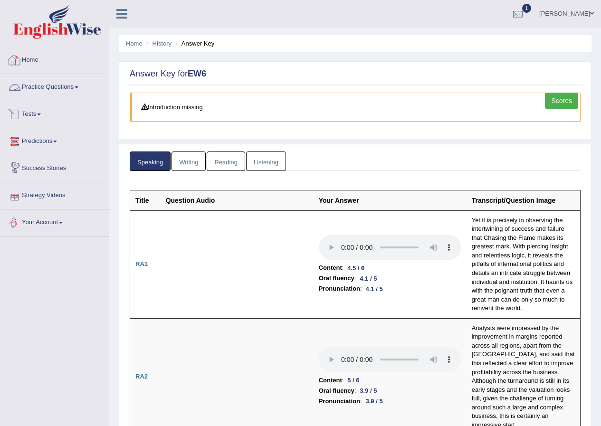
click at [53, 82] on link "Practice Questions" at bounding box center [54, 86] width 108 height 24
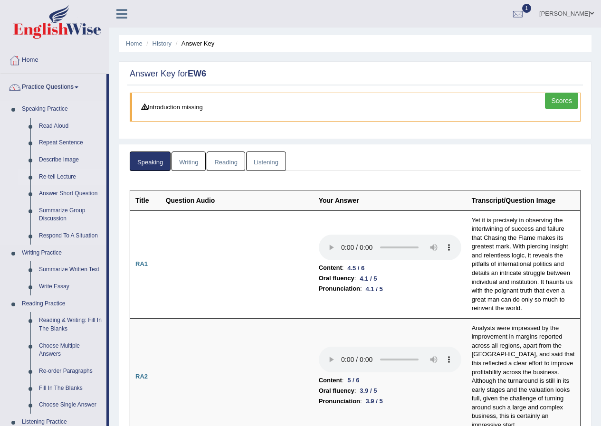
click at [51, 173] on link "Re-tell Lecture" at bounding box center [71, 177] width 72 height 17
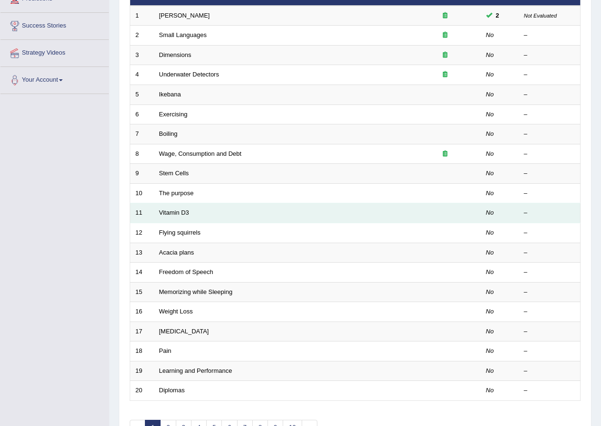
click at [172, 222] on td "Vitamin D3" at bounding box center [282, 213] width 256 height 20
click at [171, 215] on link "Vitamin D3" at bounding box center [174, 212] width 30 height 7
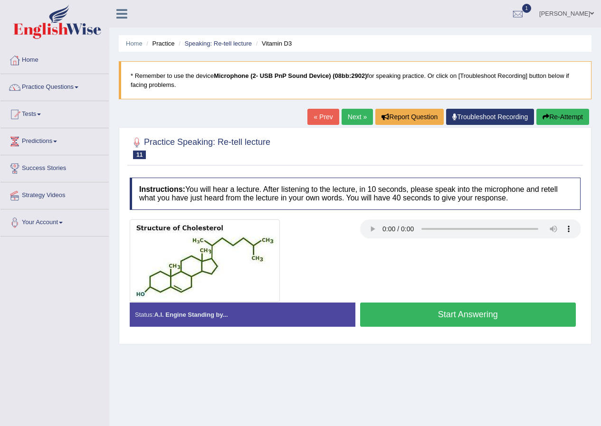
click at [494, 309] on button "Start Answering" at bounding box center [468, 315] width 216 height 24
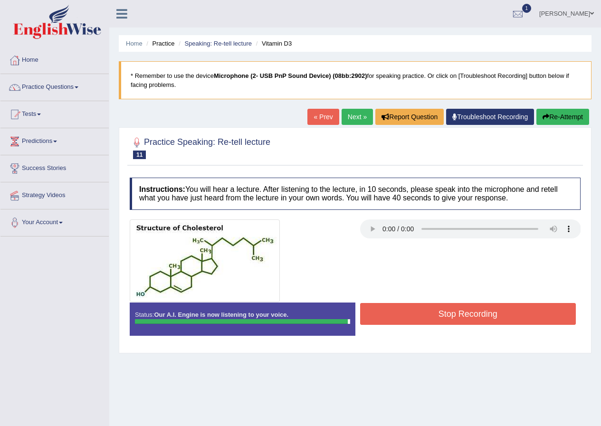
click at [494, 310] on button "Stop Recording" at bounding box center [468, 314] width 216 height 22
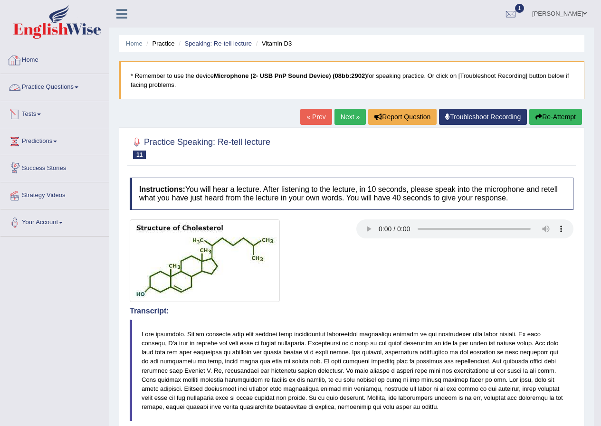
click at [35, 63] on link "Home" at bounding box center [54, 59] width 108 height 24
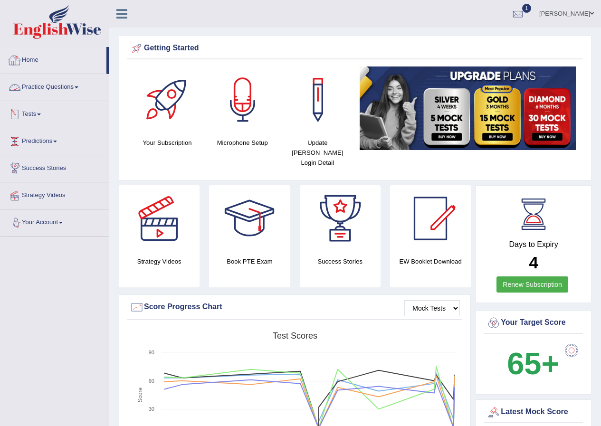
click at [76, 88] on link "Practice Questions" at bounding box center [54, 86] width 108 height 24
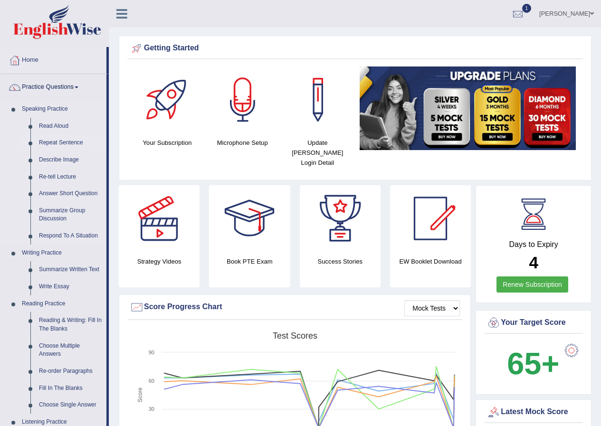
click at [74, 142] on link "Repeat Sentence" at bounding box center [71, 142] width 72 height 17
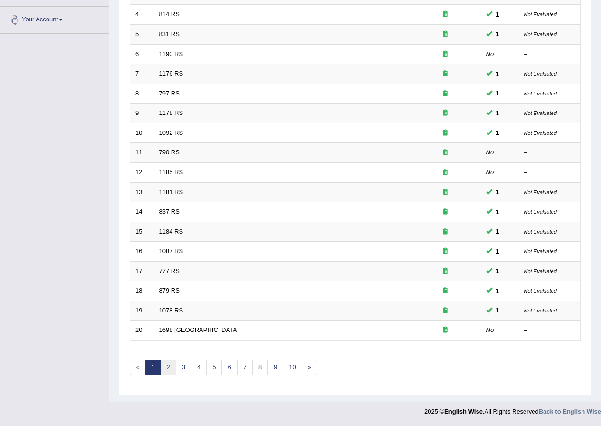
click at [174, 370] on link "2" at bounding box center [168, 368] width 16 height 16
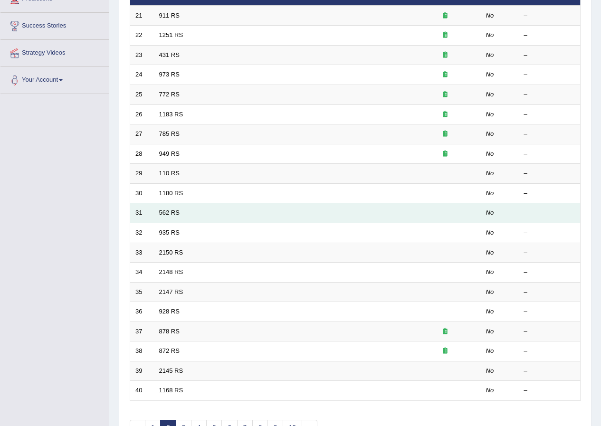
scroll to position [190, 0]
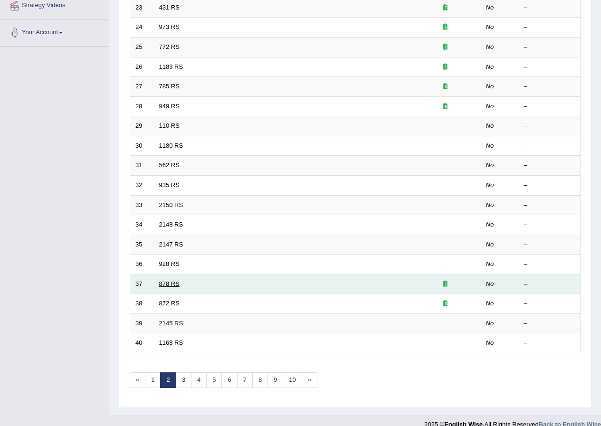
click at [174, 285] on link "878 RS" at bounding box center [169, 283] width 20 height 7
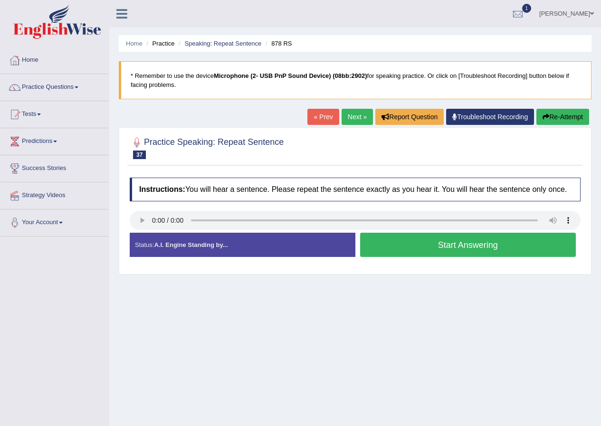
click at [408, 252] on button "Start Answering" at bounding box center [468, 245] width 216 height 24
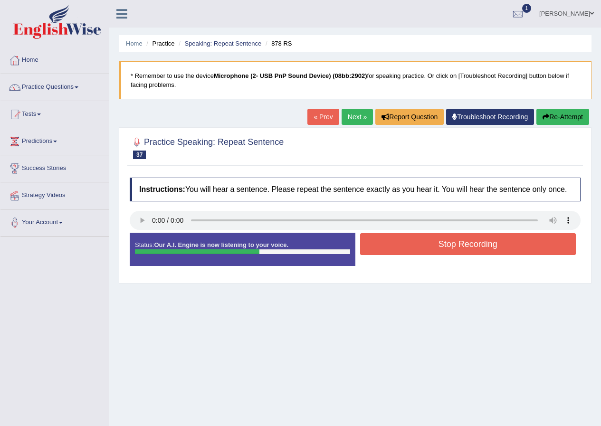
click at [408, 252] on button "Stop Recording" at bounding box center [468, 244] width 216 height 22
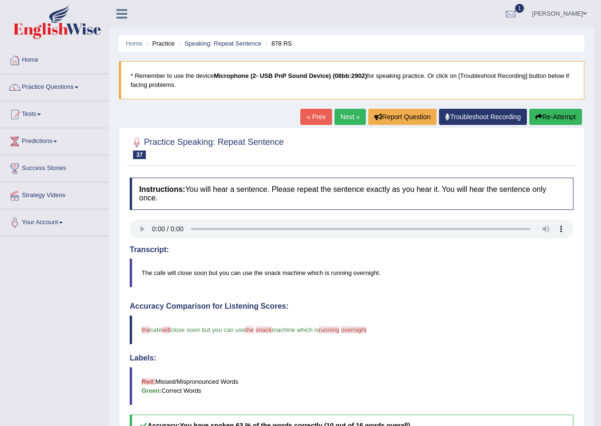
click at [351, 119] on link "Next »" at bounding box center [349, 117] width 31 height 16
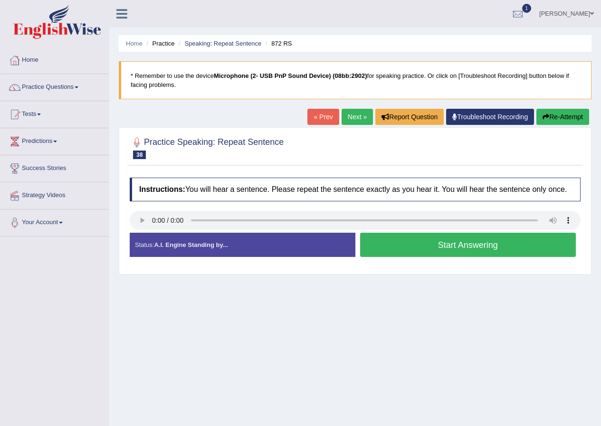
click at [374, 240] on button "Start Answering" at bounding box center [468, 245] width 216 height 24
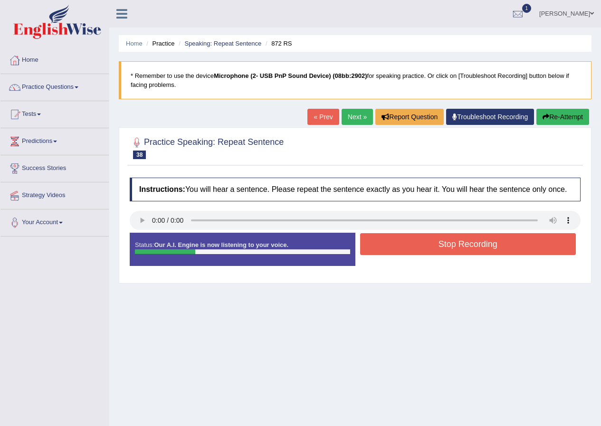
click at [392, 241] on button "Stop Recording" at bounding box center [468, 244] width 216 height 22
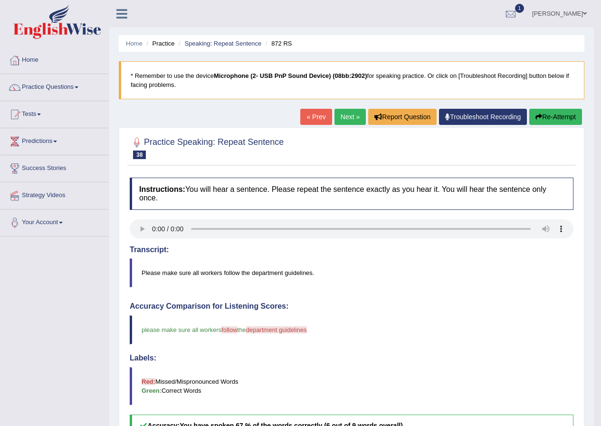
click at [349, 120] on link "Next »" at bounding box center [349, 117] width 31 height 16
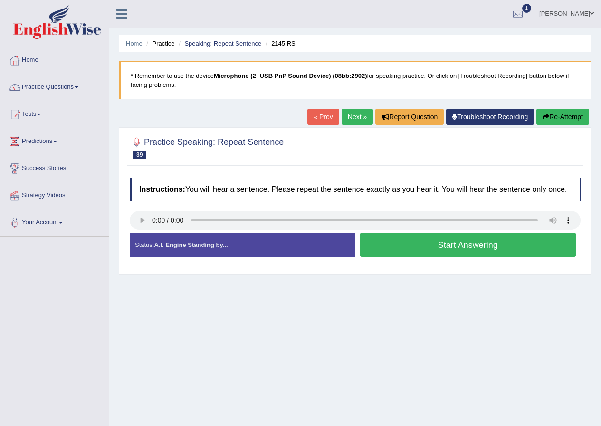
click at [399, 253] on button "Start Answering" at bounding box center [468, 245] width 216 height 24
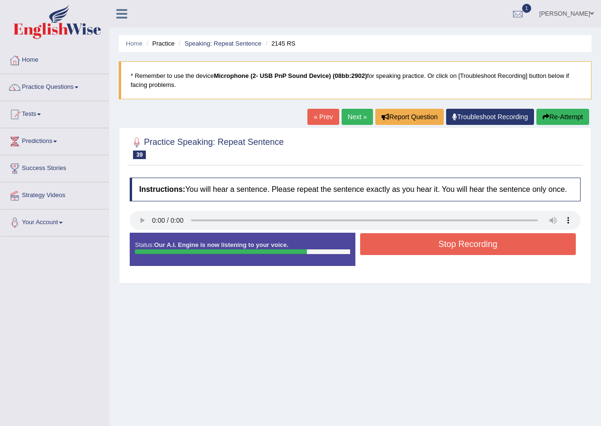
click at [411, 243] on button "Stop Recording" at bounding box center [468, 244] width 216 height 22
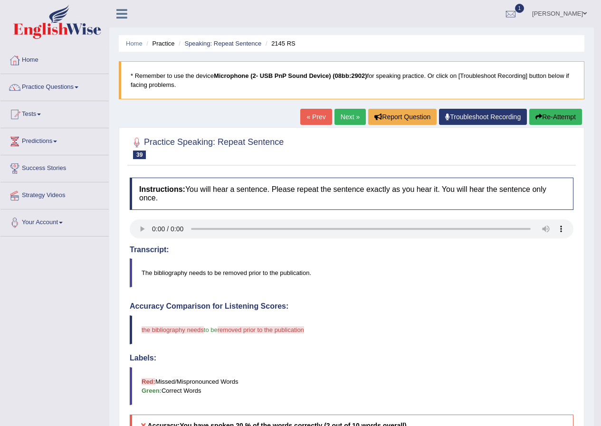
click at [341, 113] on link "Next »" at bounding box center [349, 117] width 31 height 16
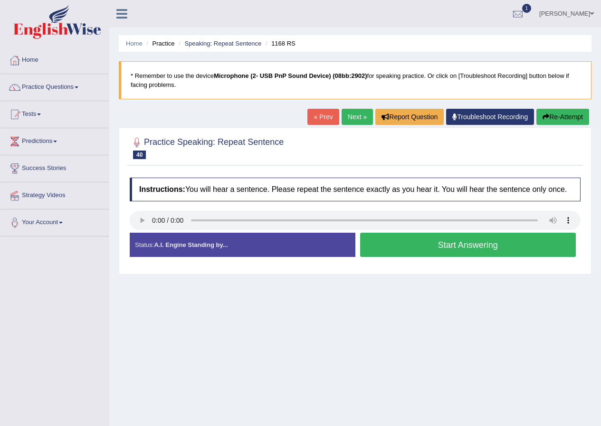
click at [553, 120] on button "Re-Attempt" at bounding box center [562, 117] width 53 height 16
click at [413, 245] on button "Start Answering" at bounding box center [468, 245] width 216 height 24
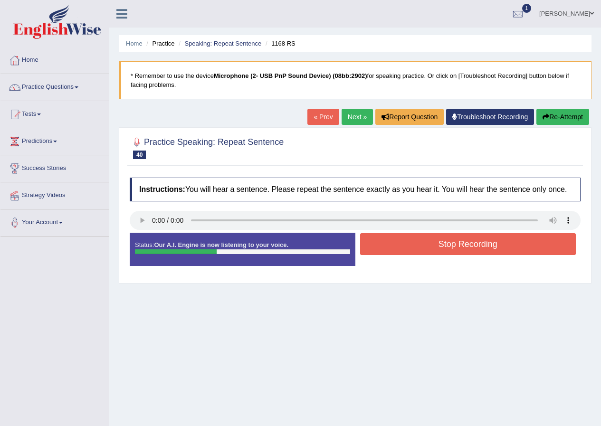
click at [413, 245] on button "Stop Recording" at bounding box center [468, 244] width 216 height 22
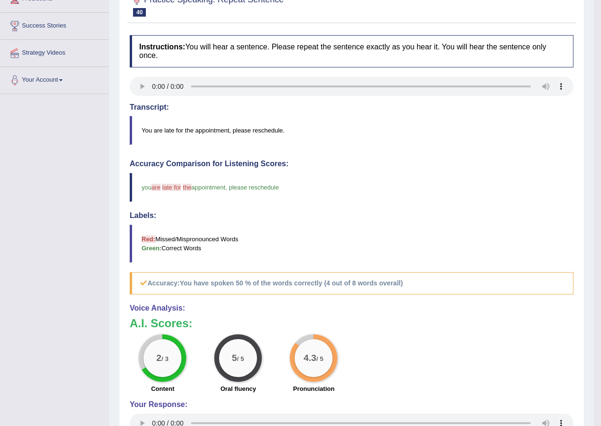
scroll to position [47, 0]
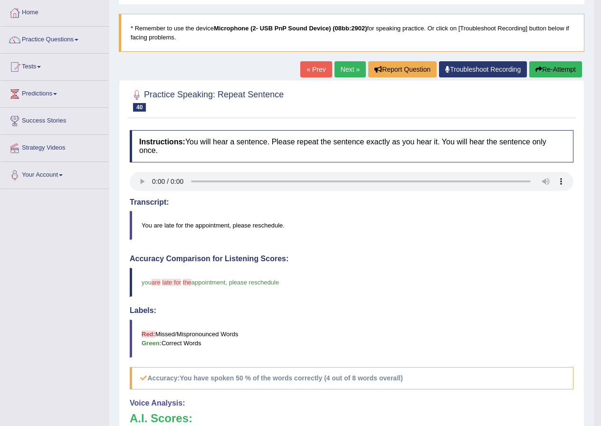
click at [340, 76] on link "Next »" at bounding box center [349, 69] width 31 height 16
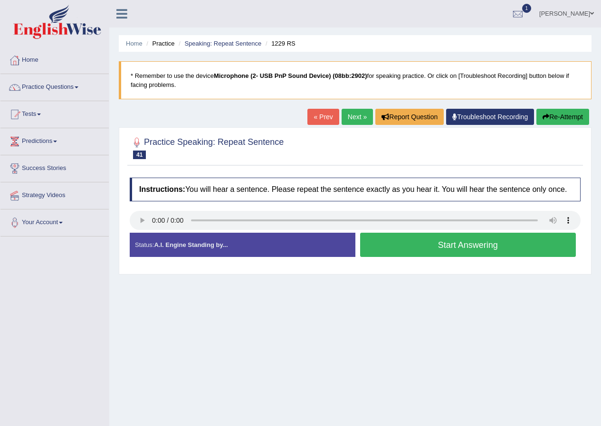
click at [484, 251] on button "Start Answering" at bounding box center [468, 245] width 216 height 24
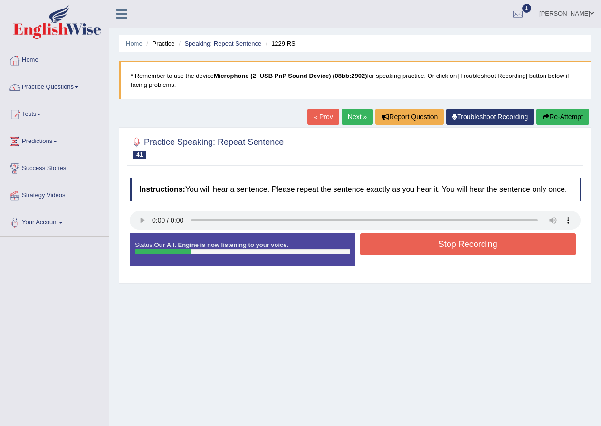
click at [484, 251] on button "Stop Recording" at bounding box center [468, 244] width 216 height 22
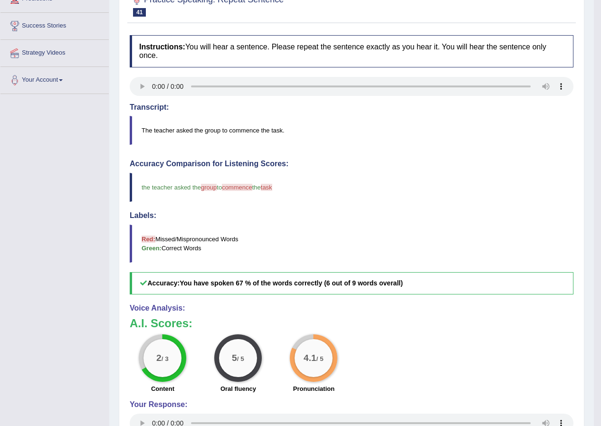
scroll to position [47, 0]
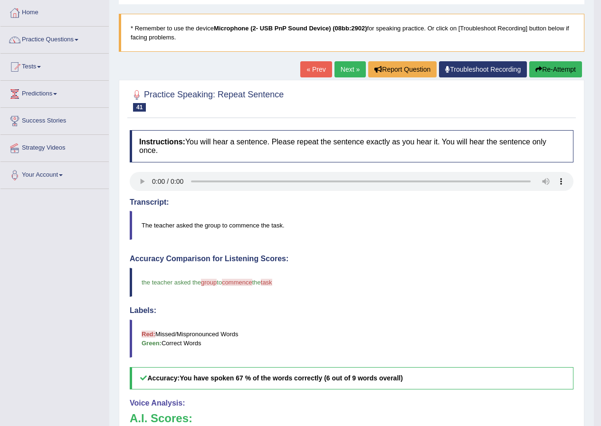
click at [337, 73] on link "Next »" at bounding box center [349, 69] width 31 height 16
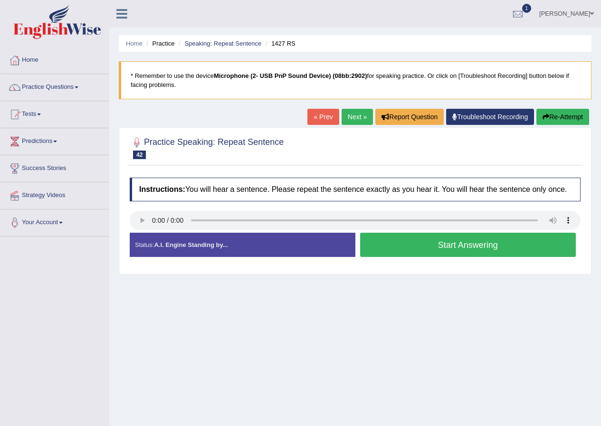
click at [446, 246] on button "Start Answering" at bounding box center [468, 245] width 216 height 24
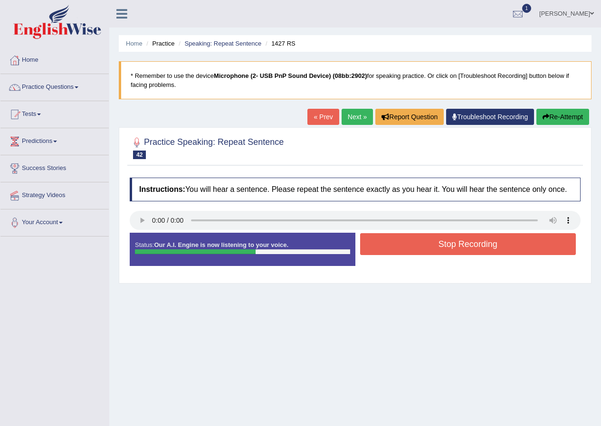
click at [556, 115] on button "Re-Attempt" at bounding box center [562, 117] width 53 height 16
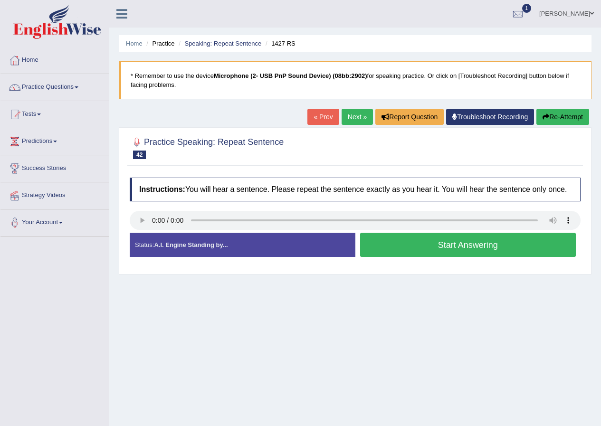
click at [515, 246] on button "Start Answering" at bounding box center [468, 245] width 216 height 24
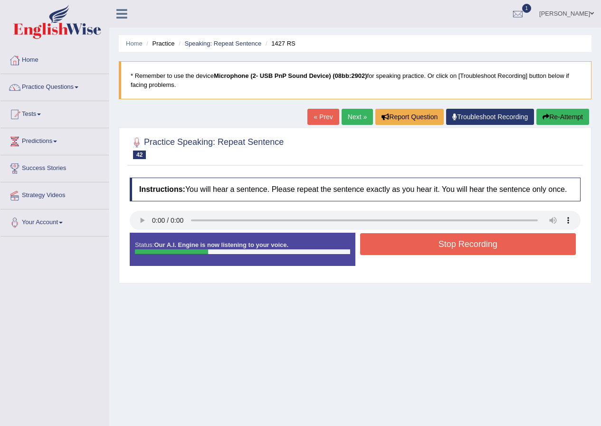
click at [515, 246] on button "Stop Recording" at bounding box center [468, 244] width 216 height 22
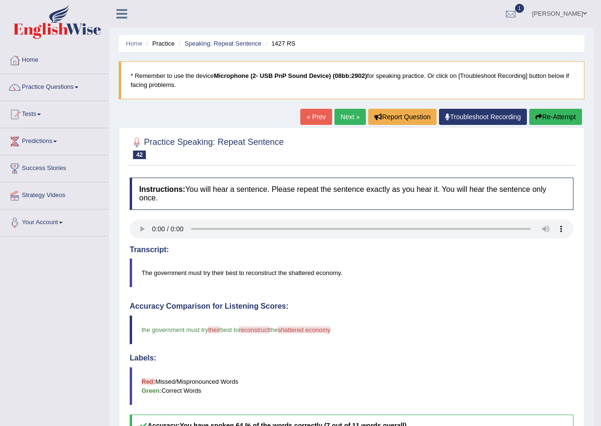
click at [347, 110] on link "Next »" at bounding box center [349, 117] width 31 height 16
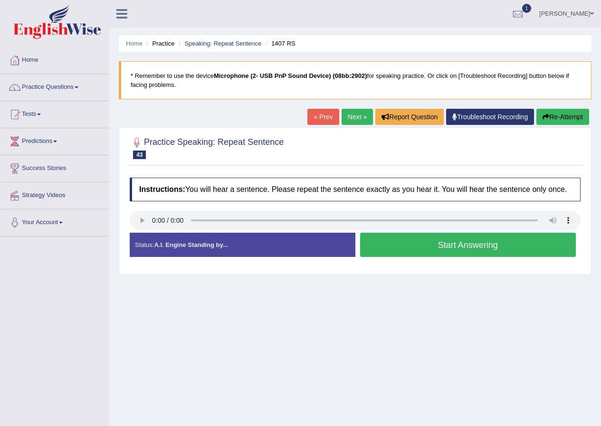
click at [462, 245] on button "Start Answering" at bounding box center [468, 245] width 216 height 24
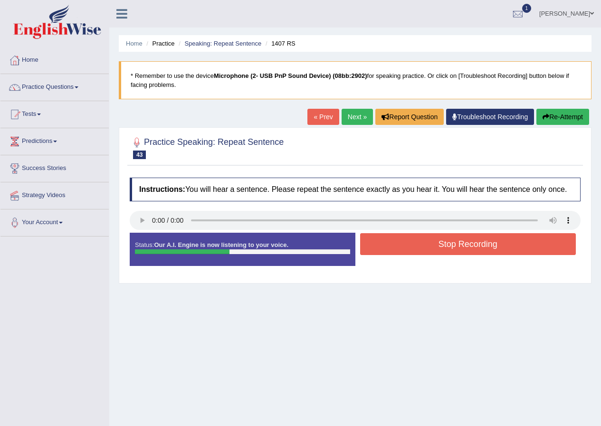
click at [462, 245] on button "Stop Recording" at bounding box center [468, 244] width 216 height 22
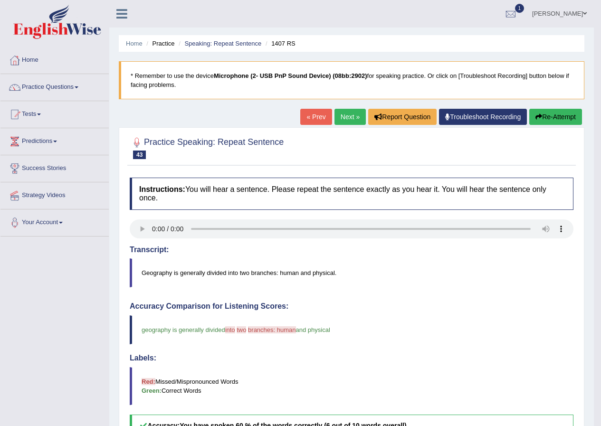
click at [349, 118] on link "Next »" at bounding box center [349, 117] width 31 height 16
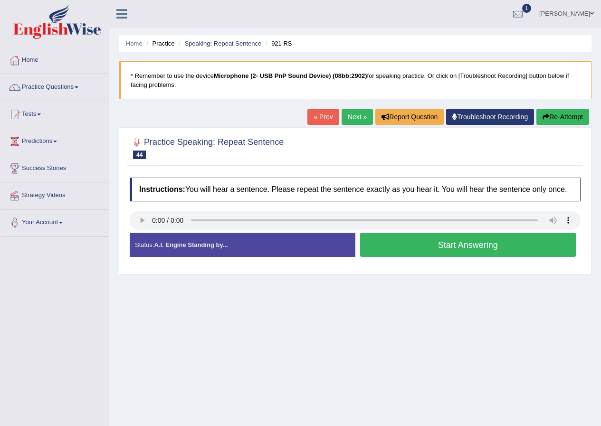
click at [425, 241] on button "Start Answering" at bounding box center [468, 245] width 216 height 24
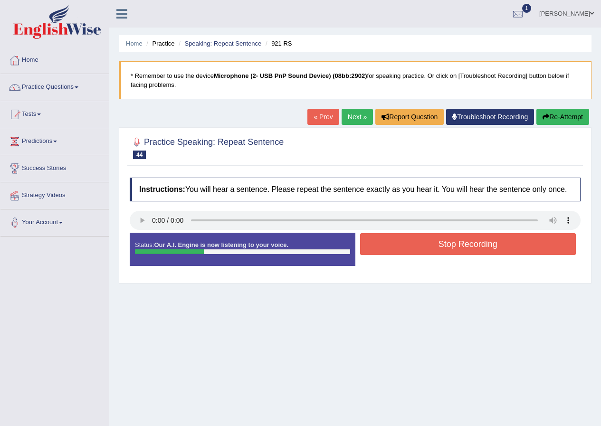
click at [425, 241] on button "Stop Recording" at bounding box center [468, 244] width 216 height 22
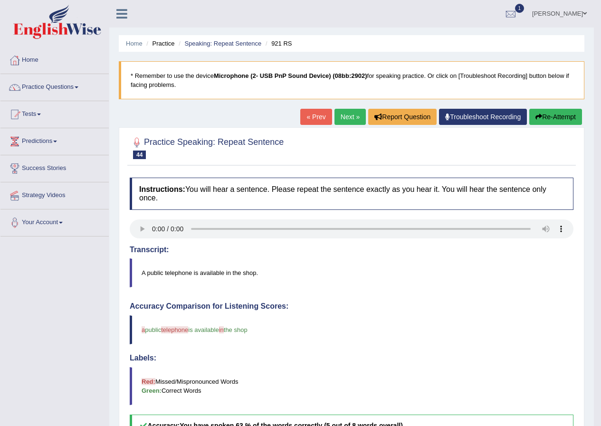
click at [347, 118] on link "Next »" at bounding box center [349, 117] width 31 height 16
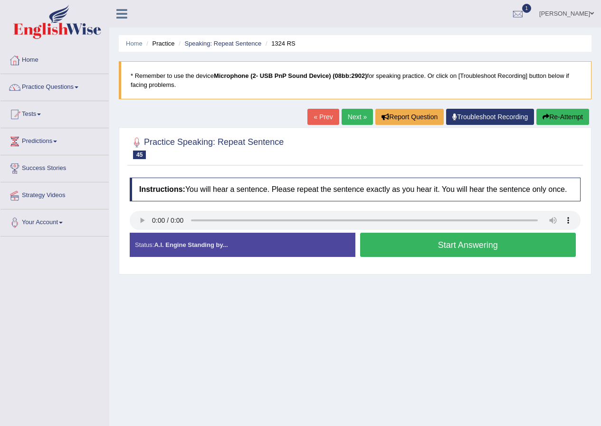
click at [424, 245] on button "Start Answering" at bounding box center [468, 245] width 216 height 24
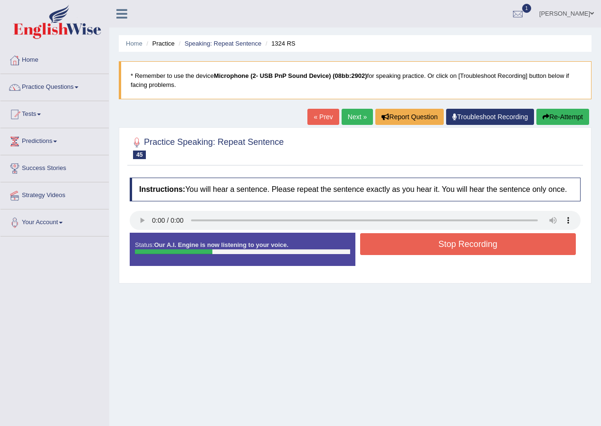
click at [424, 245] on button "Stop Recording" at bounding box center [468, 244] width 216 height 22
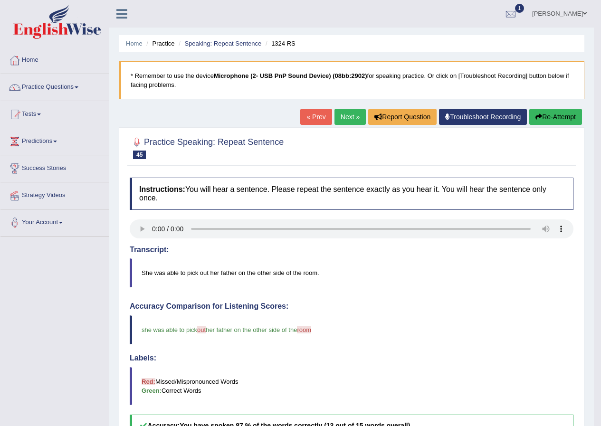
click at [424, 245] on div "Instructions: You will hear a sentence. Please repeat the sentence exactly as y…" at bounding box center [351, 398] width 448 height 450
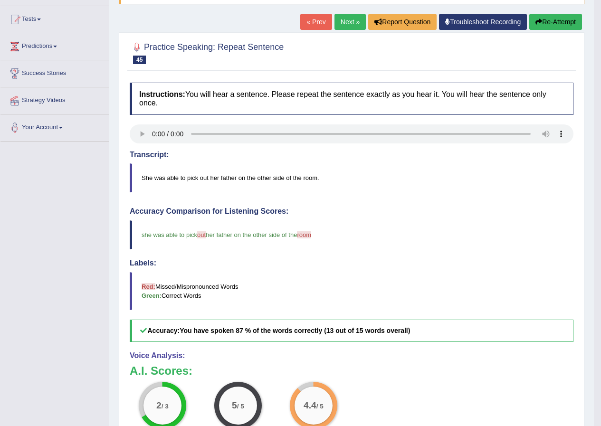
click at [345, 18] on link "Next »" at bounding box center [349, 22] width 31 height 16
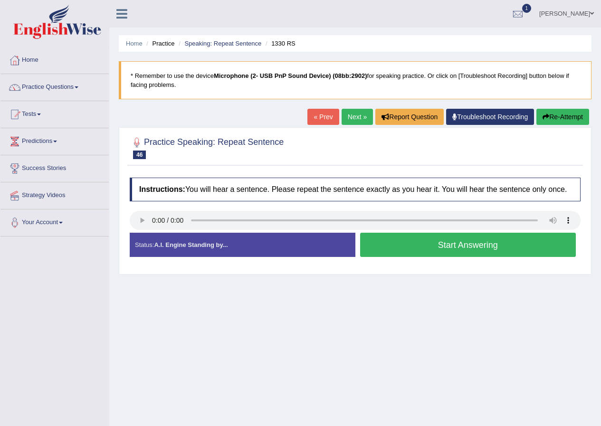
click at [425, 248] on button "Start Answering" at bounding box center [468, 245] width 216 height 24
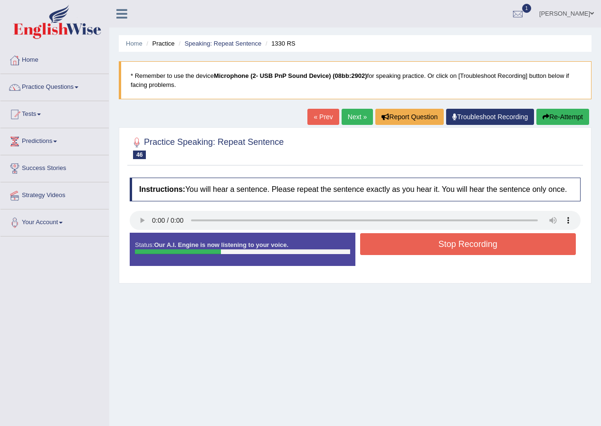
click at [427, 247] on button "Stop Recording" at bounding box center [468, 244] width 216 height 22
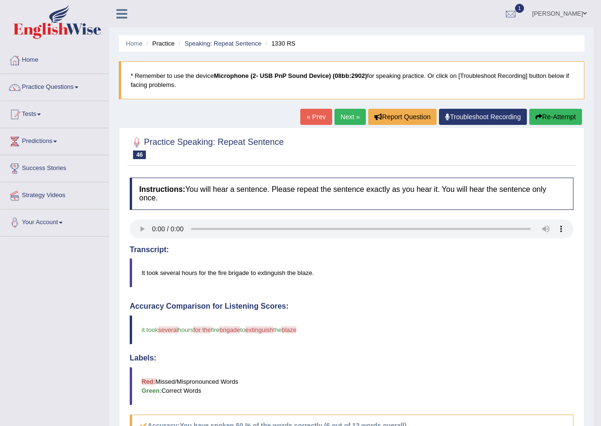
scroll to position [95, 0]
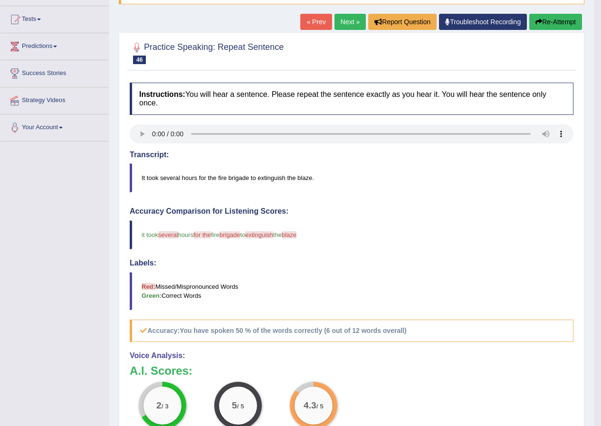
click at [339, 21] on link "Next »" at bounding box center [349, 22] width 31 height 16
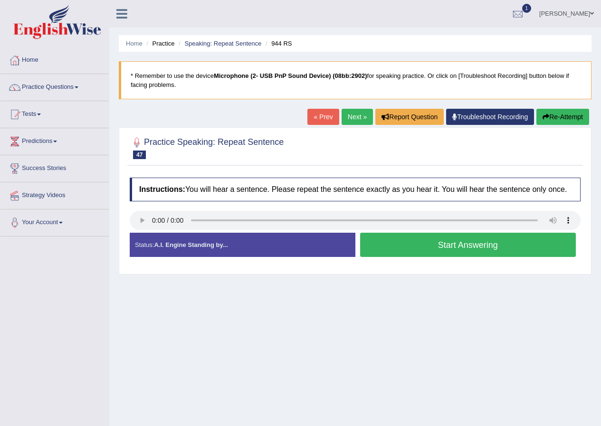
click at [383, 243] on button "Start Answering" at bounding box center [468, 245] width 216 height 24
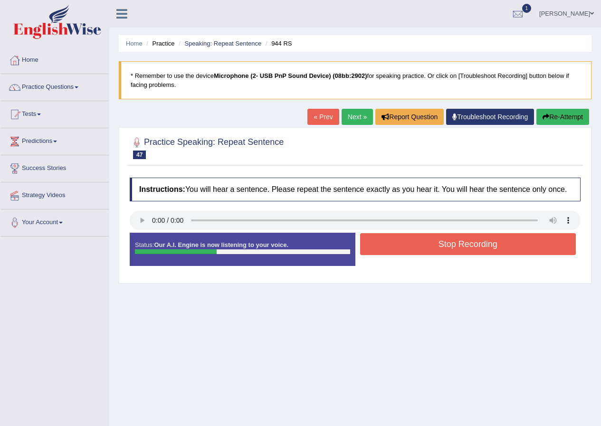
click at [467, 238] on button "Stop Recording" at bounding box center [468, 244] width 216 height 22
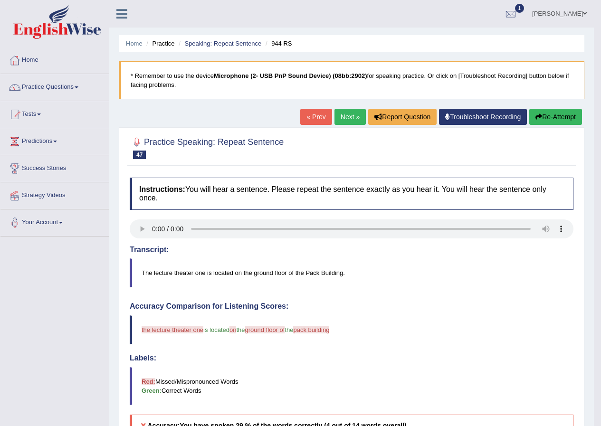
click at [349, 114] on link "Next »" at bounding box center [349, 117] width 31 height 16
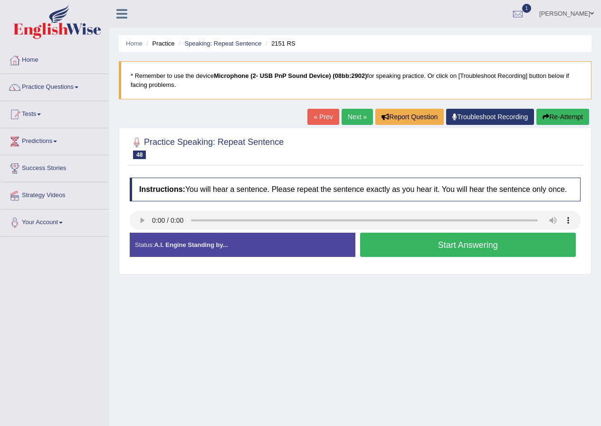
click at [372, 237] on button "Start Answering" at bounding box center [468, 245] width 216 height 24
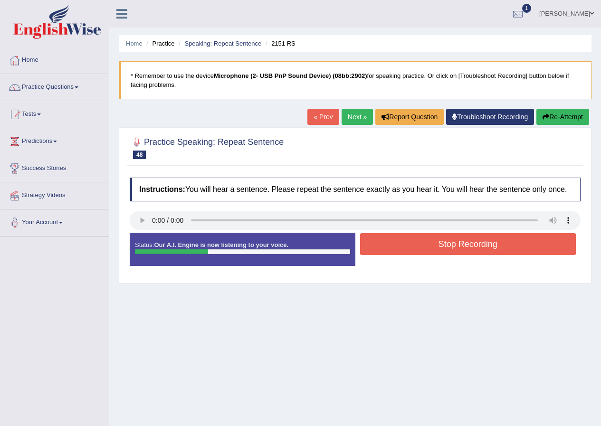
click at [372, 237] on button "Stop Recording" at bounding box center [468, 244] width 216 height 22
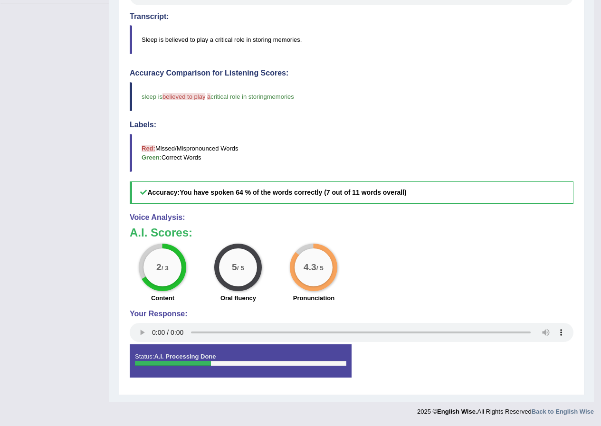
scroll to position [43, 0]
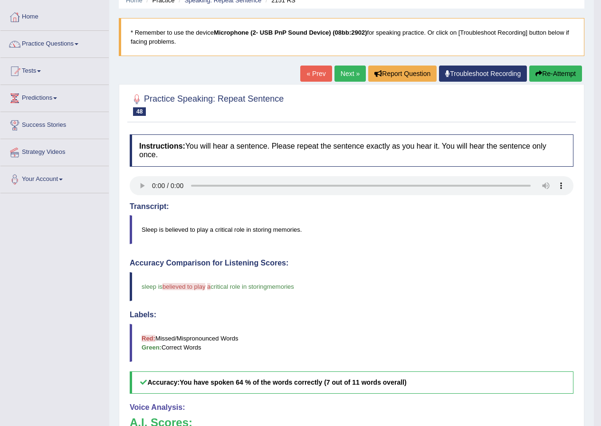
click at [342, 68] on link "Next »" at bounding box center [349, 74] width 31 height 16
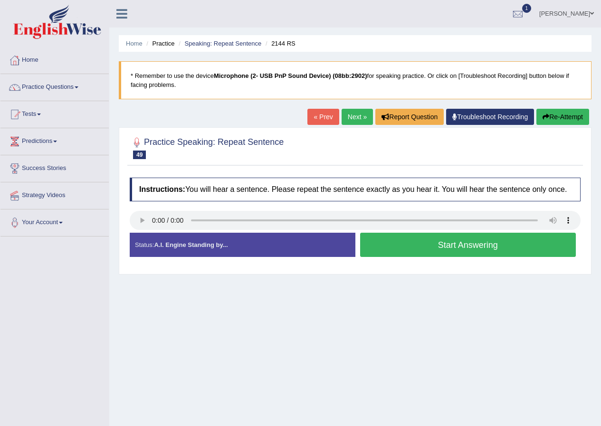
click at [419, 250] on button "Start Answering" at bounding box center [468, 245] width 216 height 24
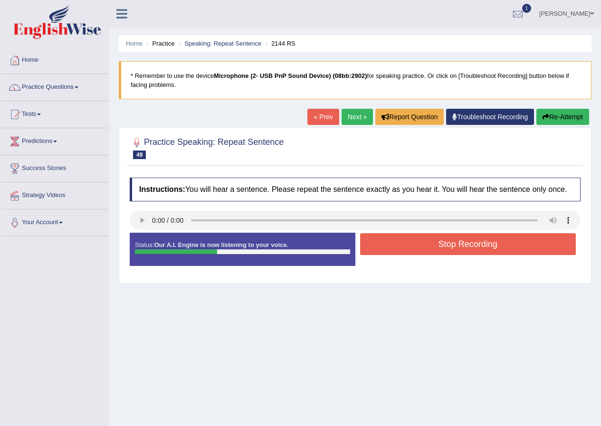
click at [419, 250] on button "Stop Recording" at bounding box center [468, 244] width 216 height 22
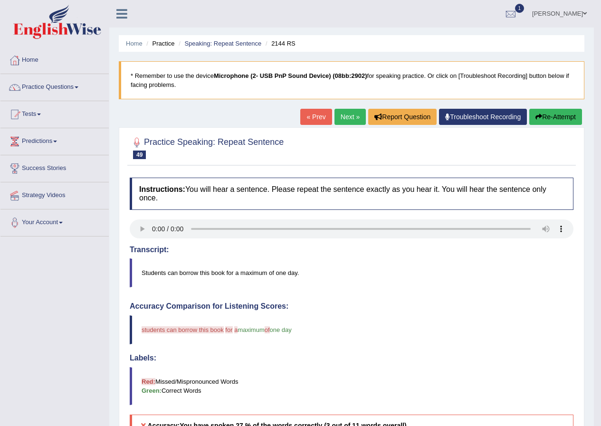
click at [357, 114] on link "Next »" at bounding box center [349, 117] width 31 height 16
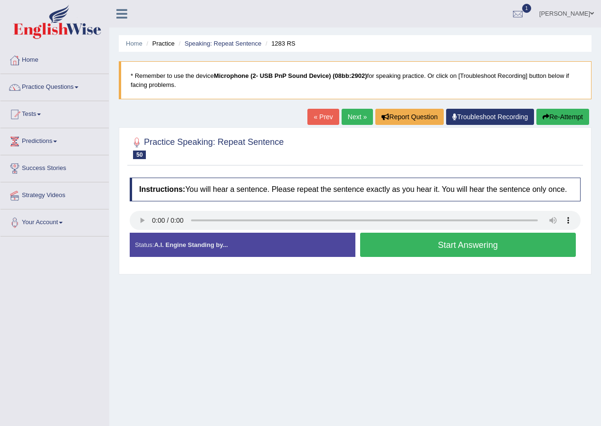
click at [416, 250] on button "Start Answering" at bounding box center [468, 245] width 216 height 24
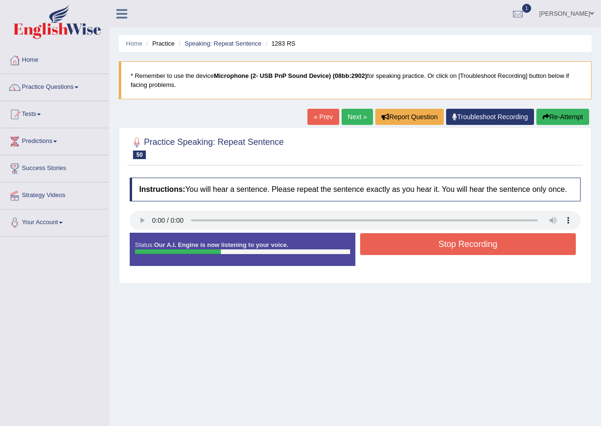
click at [417, 249] on button "Stop Recording" at bounding box center [468, 244] width 216 height 22
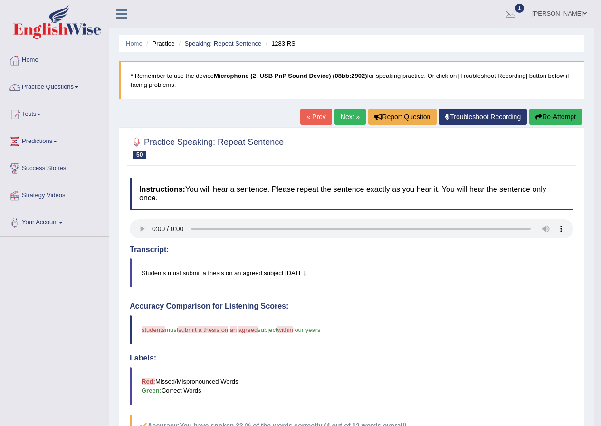
click at [352, 118] on link "Next »" at bounding box center [349, 117] width 31 height 16
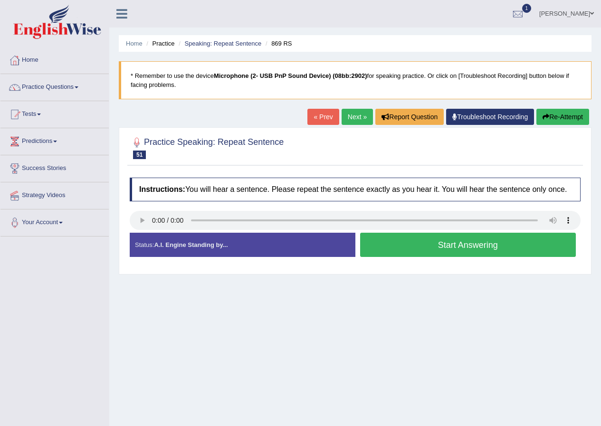
click at [36, 63] on link "Home" at bounding box center [54, 59] width 108 height 24
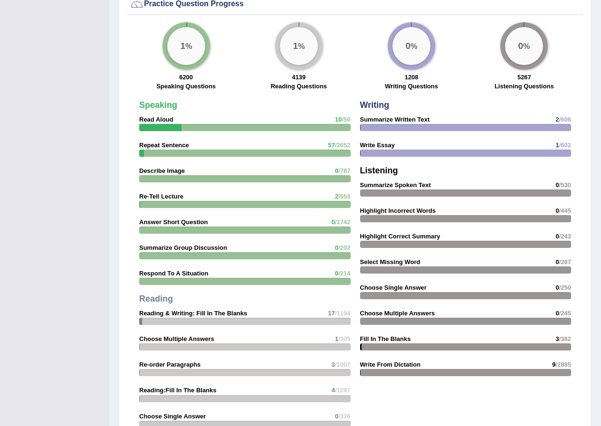
scroll to position [950, 0]
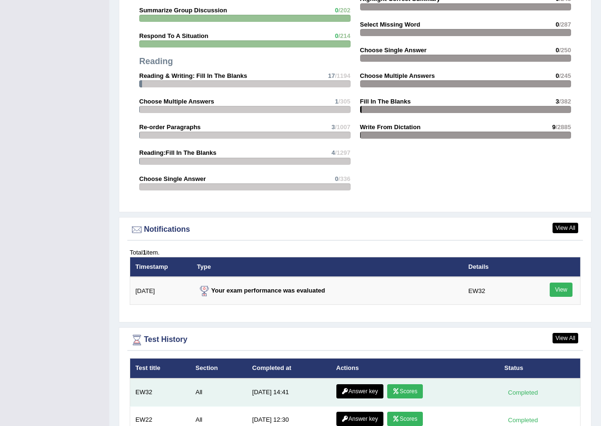
click at [336, 384] on link "Answer key" at bounding box center [359, 391] width 47 height 14
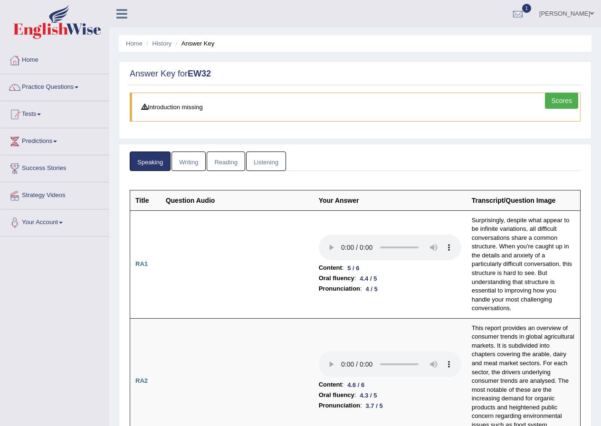
click at [226, 161] on link "Reading" at bounding box center [226, 161] width 38 height 19
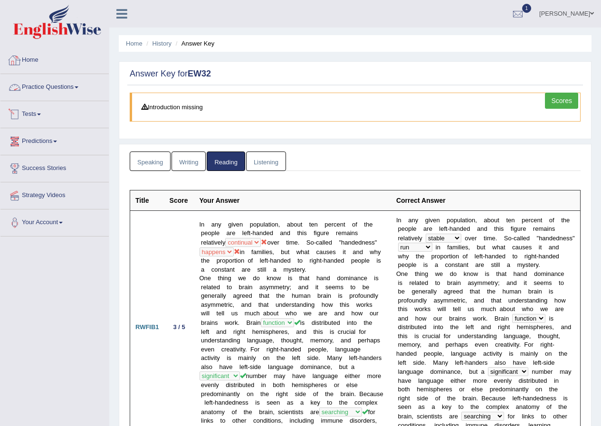
click at [26, 61] on link "Home" at bounding box center [54, 59] width 108 height 24
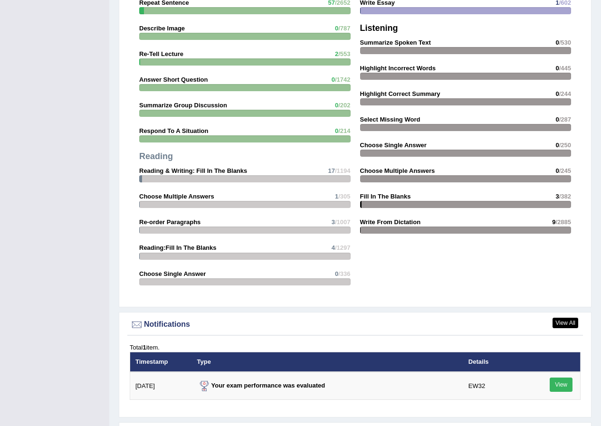
scroll to position [950, 0]
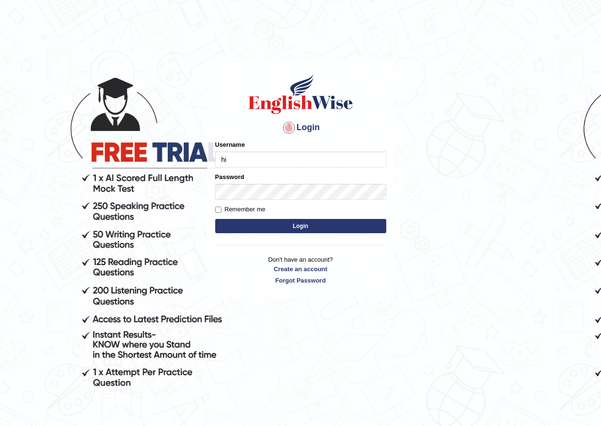
type input "h"
type input "hirokaM"
click at [310, 231] on button "Login" at bounding box center [300, 226] width 171 height 14
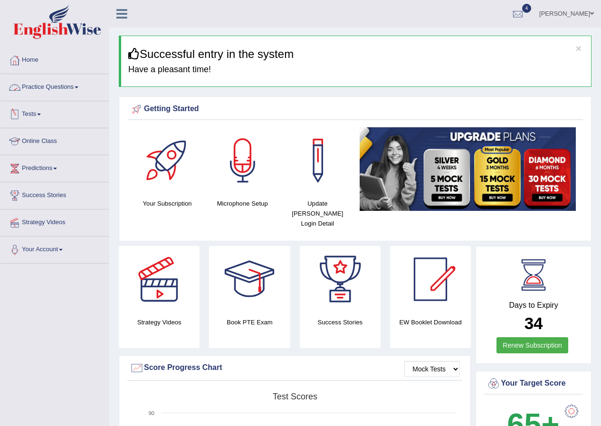
click at [31, 114] on link "Tests" at bounding box center [54, 113] width 108 height 24
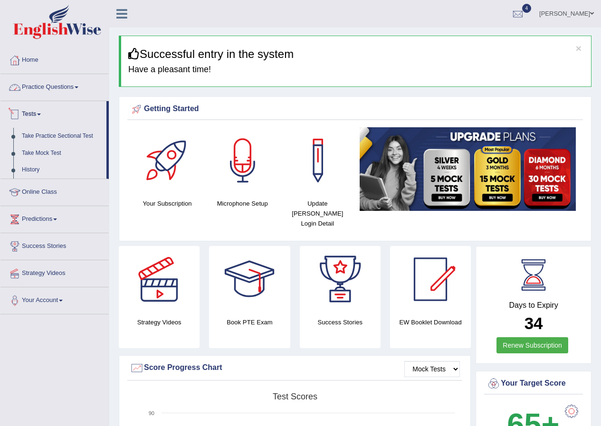
click at [63, 88] on link "Practice Questions" at bounding box center [54, 86] width 108 height 24
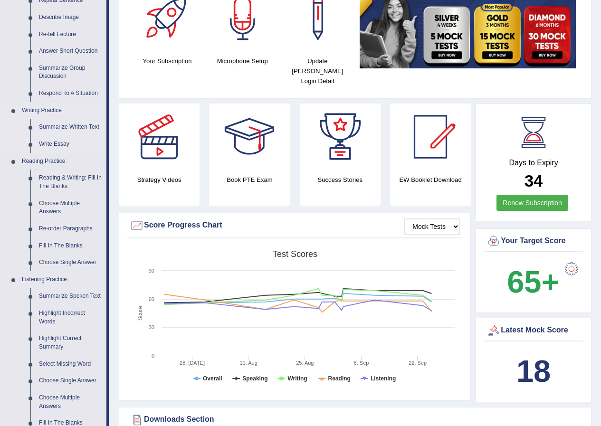
scroll to position [237, 0]
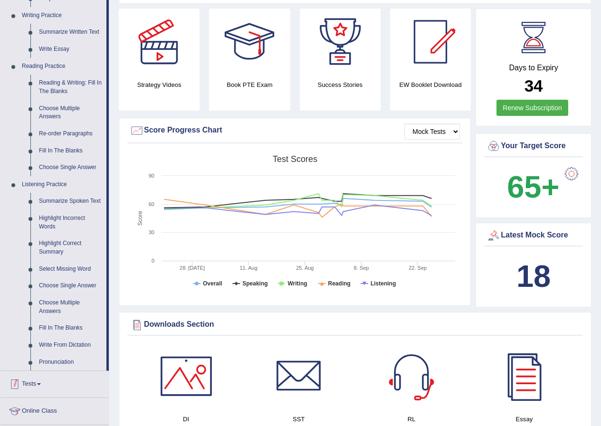
click at [31, 384] on link "Tests" at bounding box center [54, 383] width 108 height 24
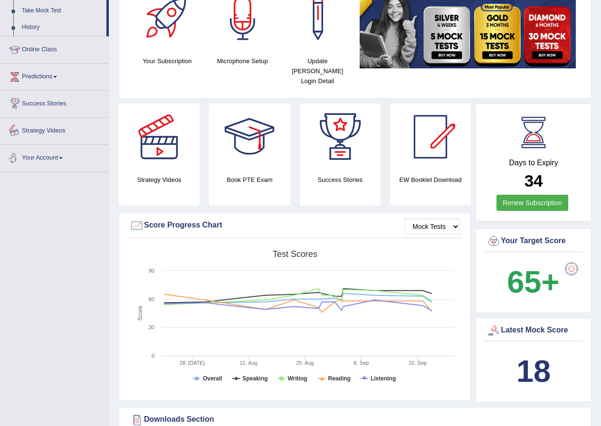
scroll to position [47, 0]
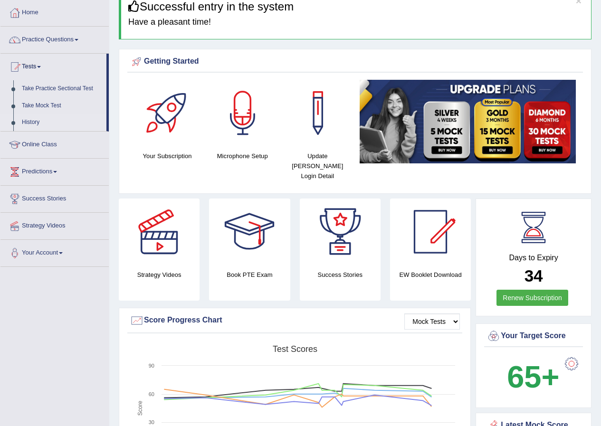
click at [37, 121] on link "History" at bounding box center [62, 122] width 89 height 17
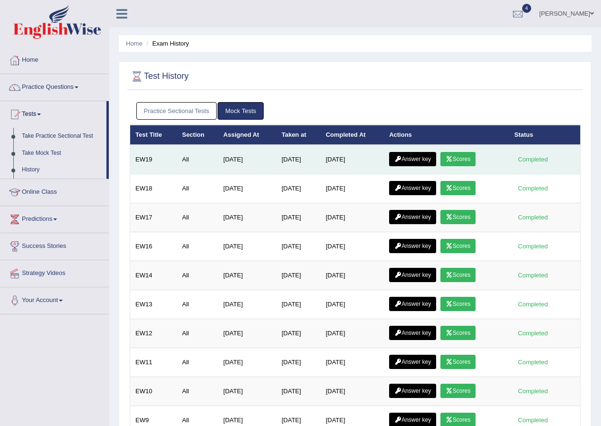
click at [410, 159] on link "Answer key" at bounding box center [412, 159] width 47 height 14
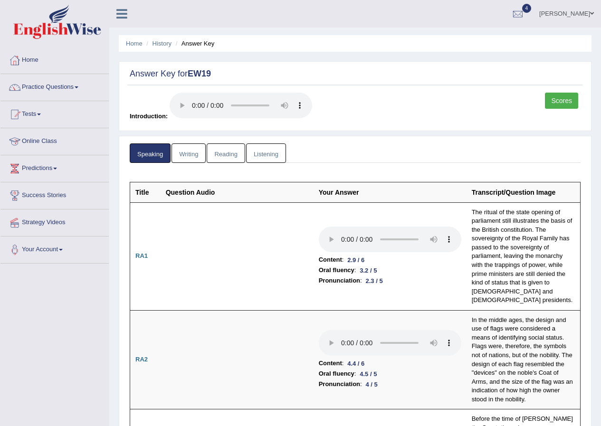
click at [564, 102] on link "Scores" at bounding box center [561, 101] width 33 height 16
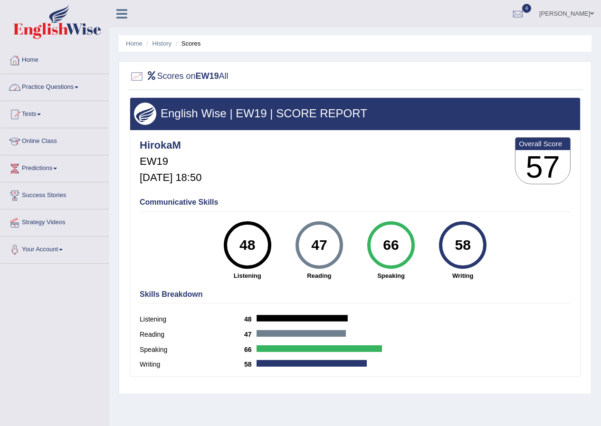
click at [40, 88] on link "Practice Questions" at bounding box center [54, 86] width 108 height 24
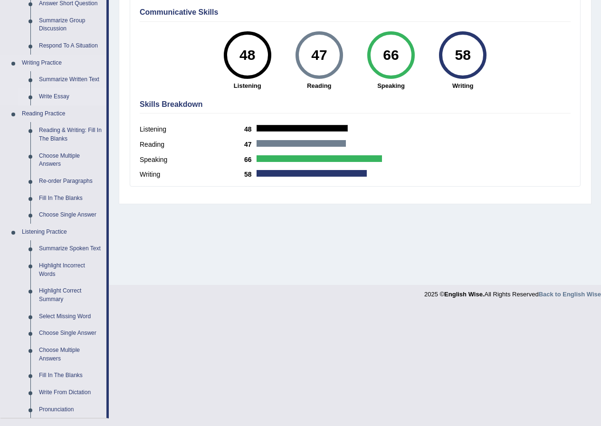
scroll to position [285, 0]
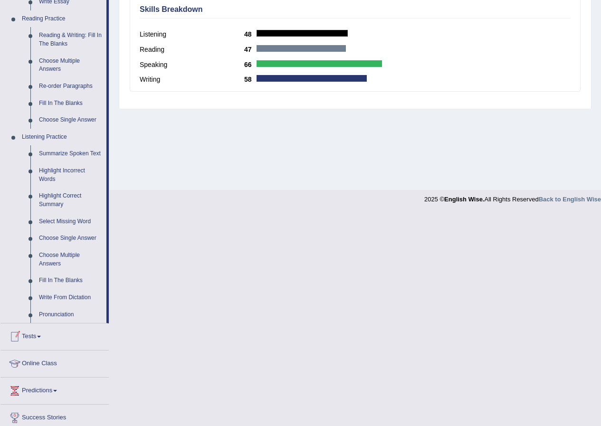
click at [37, 336] on link "Tests" at bounding box center [54, 335] width 108 height 24
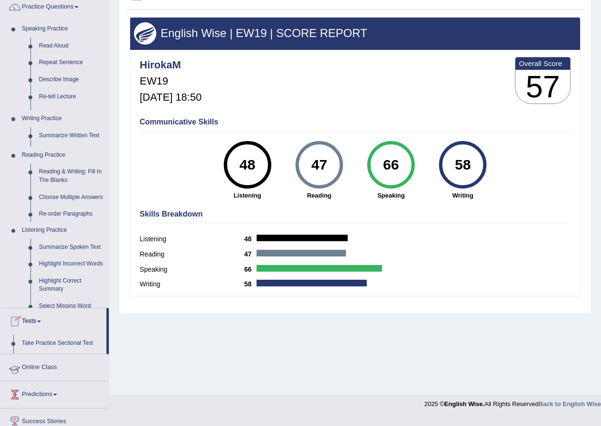
scroll to position [73, 0]
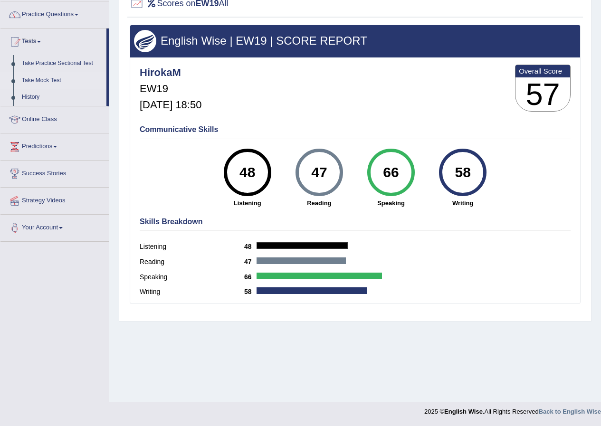
click at [51, 80] on link "Take Mock Test" at bounding box center [62, 80] width 89 height 17
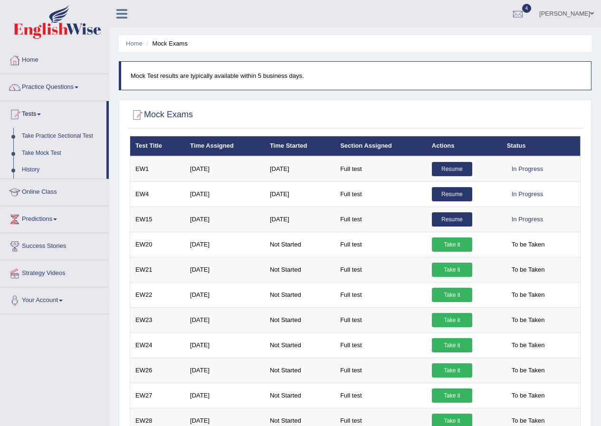
click at [46, 133] on link "Take Practice Sectional Test" at bounding box center [62, 136] width 89 height 17
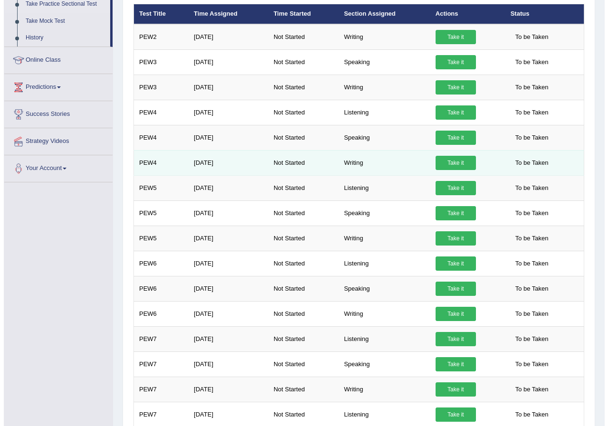
scroll to position [37, 0]
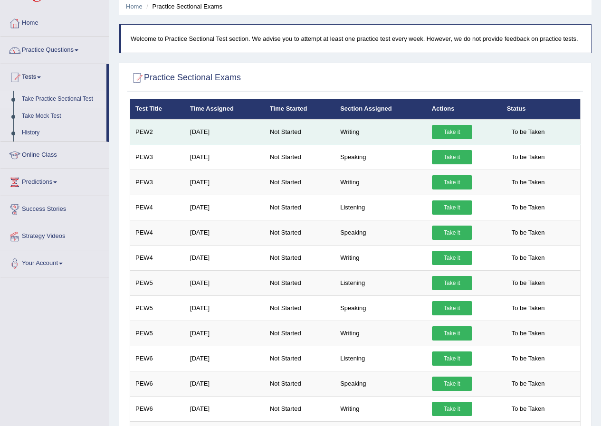
click at [438, 132] on link "Take it" at bounding box center [452, 132] width 40 height 14
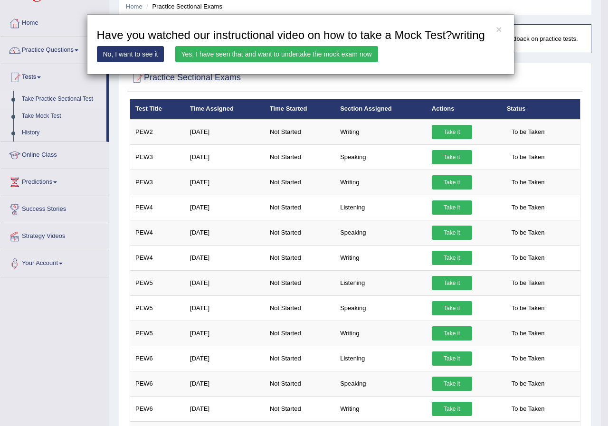
click at [363, 58] on link "Yes, I have seen that and want to undertake the mock exam now" at bounding box center [276, 54] width 203 height 16
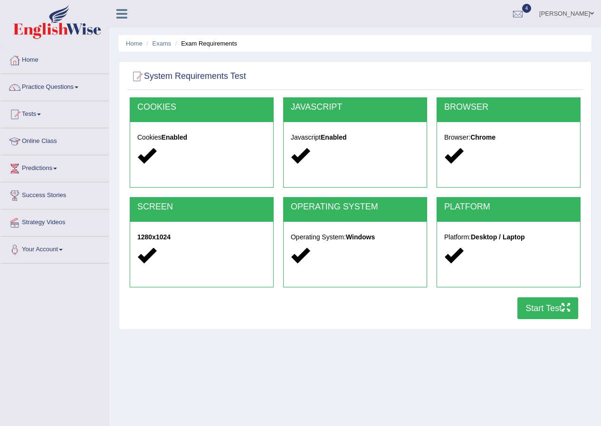
click at [553, 310] on button "Start Test" at bounding box center [547, 308] width 61 height 22
